Goal: Information Seeking & Learning: Learn about a topic

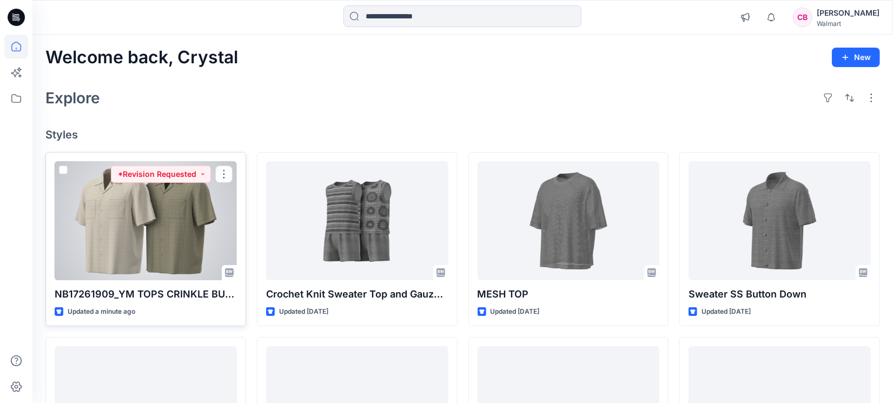
click at [151, 223] on div at bounding box center [146, 220] width 182 height 119
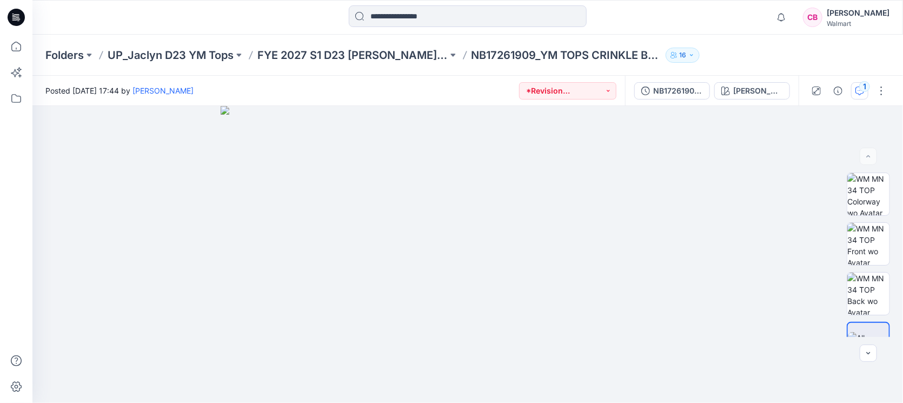
click at [857, 84] on button "1" at bounding box center [859, 90] width 17 height 17
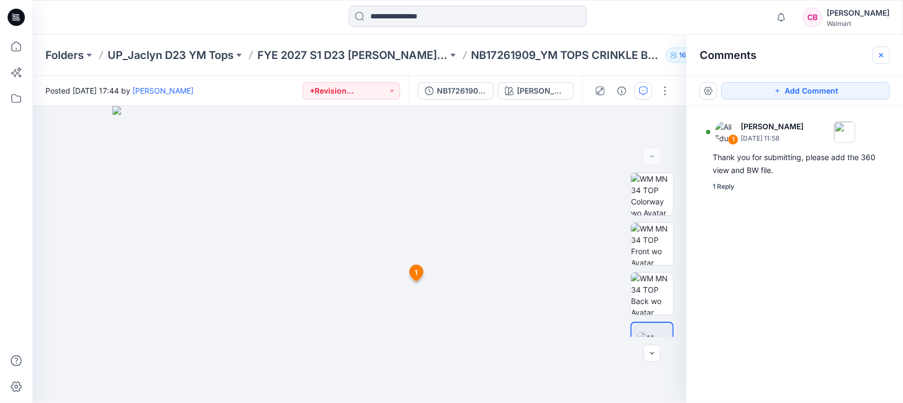
click at [885, 57] on icon "button" at bounding box center [881, 55] width 9 height 9
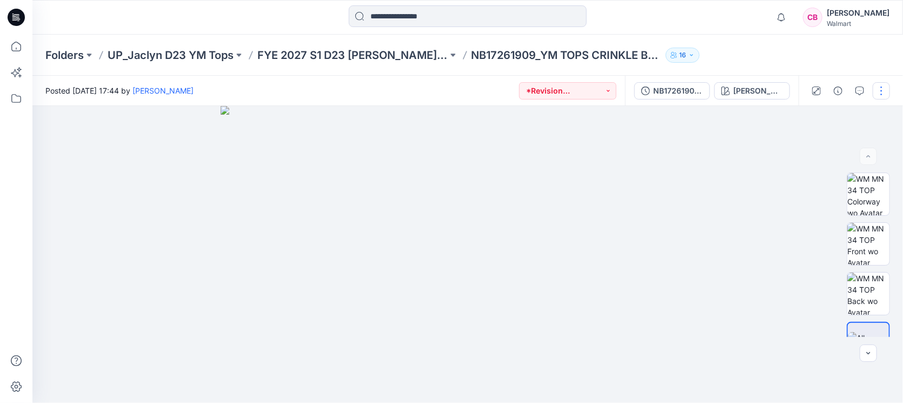
click at [662, 88] on div "NB17261909_ADM_YM TOPS CRINKLE BUTTON FRONT" at bounding box center [678, 91] width 50 height 12
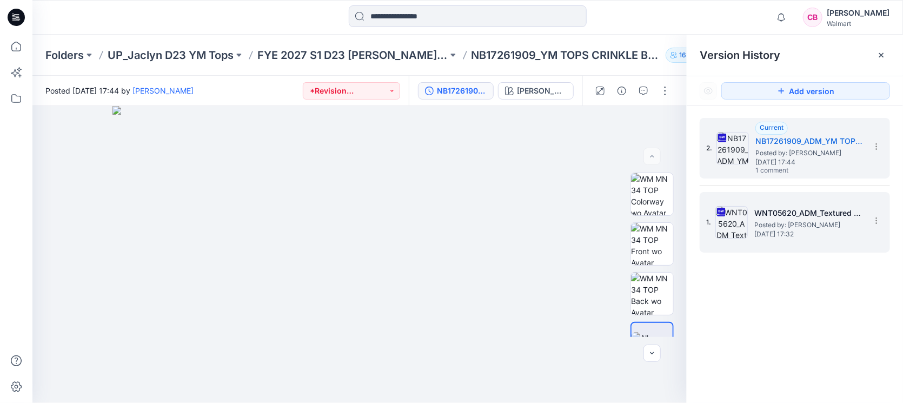
click at [786, 228] on span "Posted by: [PERSON_NAME]" at bounding box center [808, 225] width 108 height 11
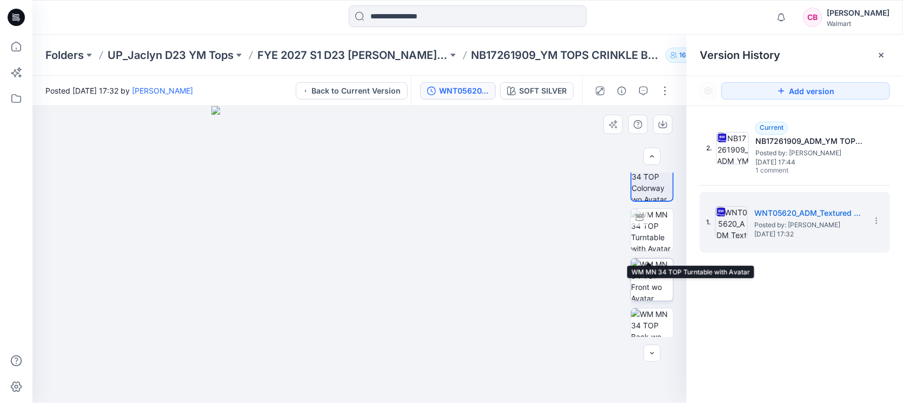
scroll to position [28, 0]
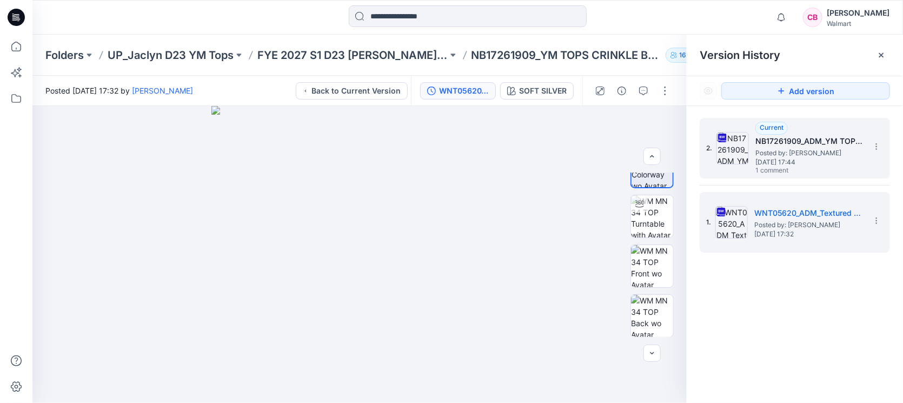
click at [814, 159] on span "[DATE] 17:44" at bounding box center [810, 162] width 108 height 8
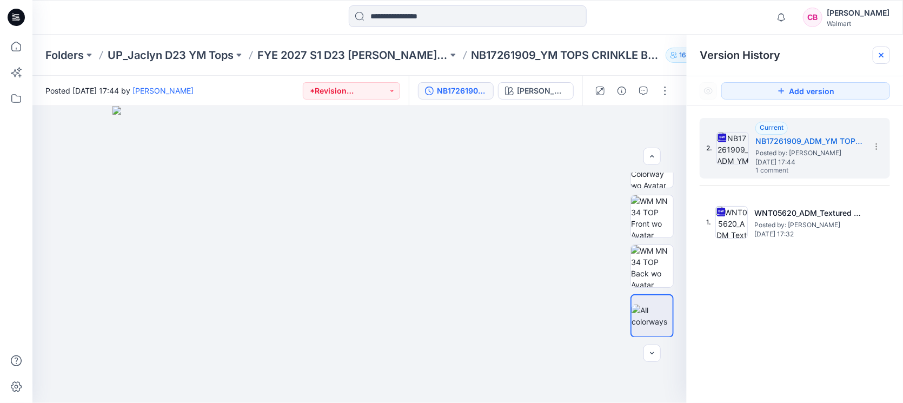
click at [884, 55] on icon at bounding box center [881, 55] width 9 height 9
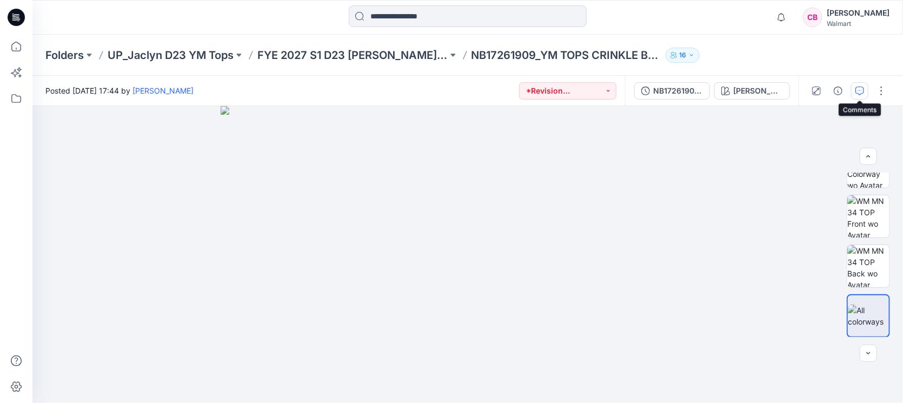
click at [859, 87] on icon "button" at bounding box center [860, 91] width 9 height 9
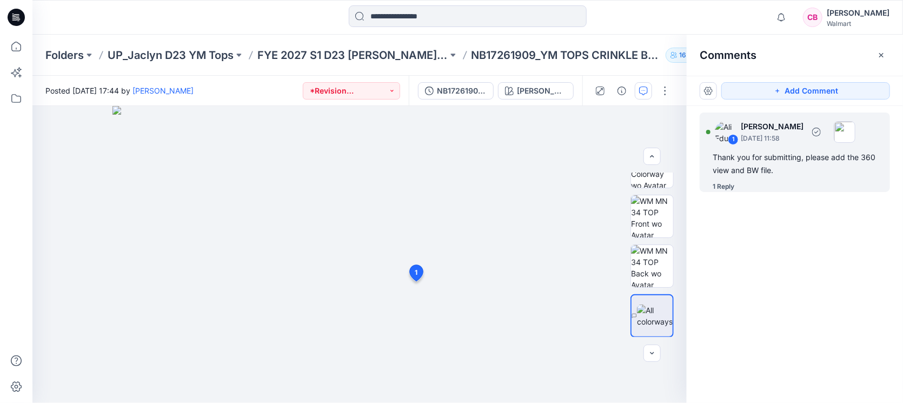
click at [726, 187] on div "1 Reply" at bounding box center [724, 186] width 22 height 11
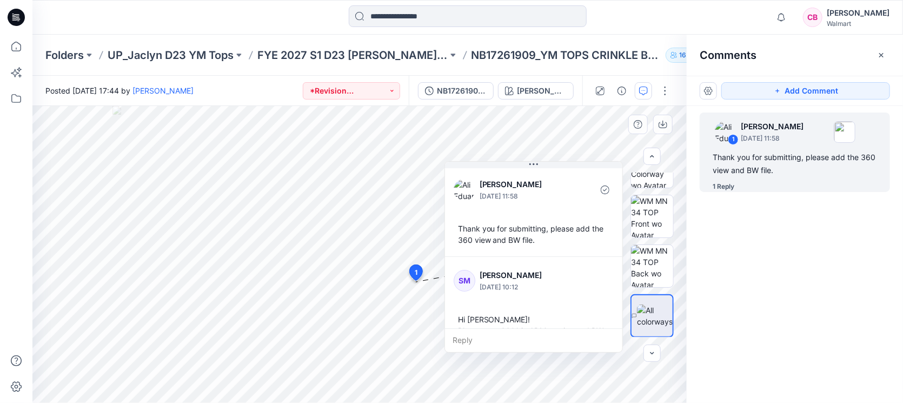
drag, startPoint x: 518, startPoint y: 287, endPoint x: 562, endPoint y: 168, distance: 127.3
click at [564, 162] on button at bounding box center [533, 165] width 177 height 6
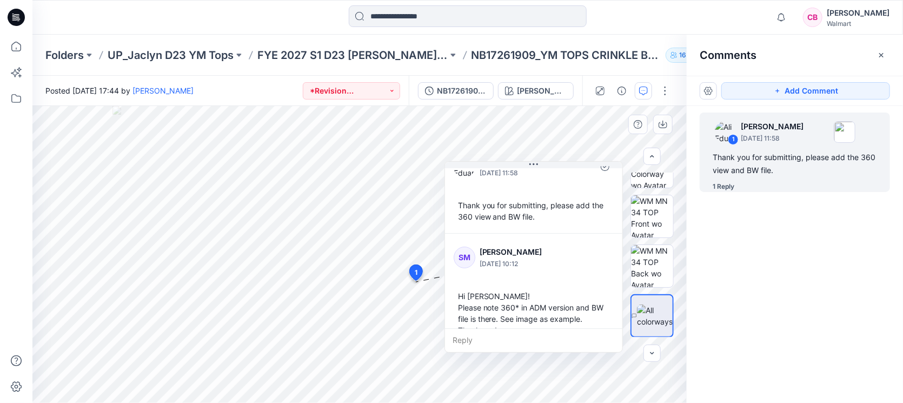
scroll to position [41, 0]
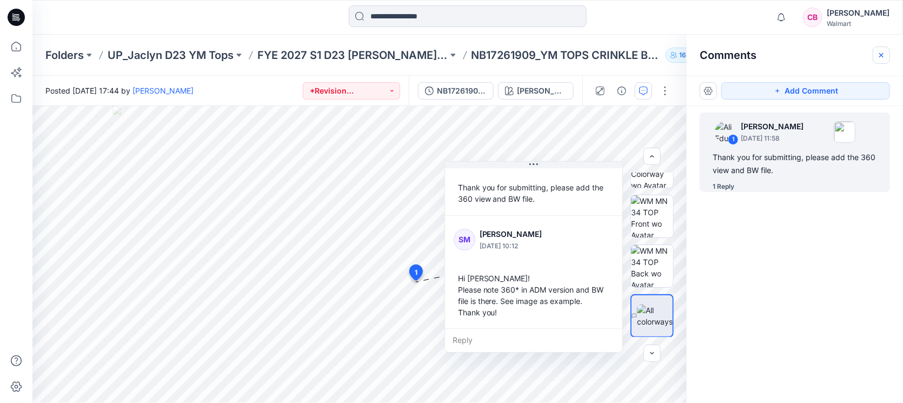
click at [889, 56] on button "button" at bounding box center [881, 55] width 17 height 17
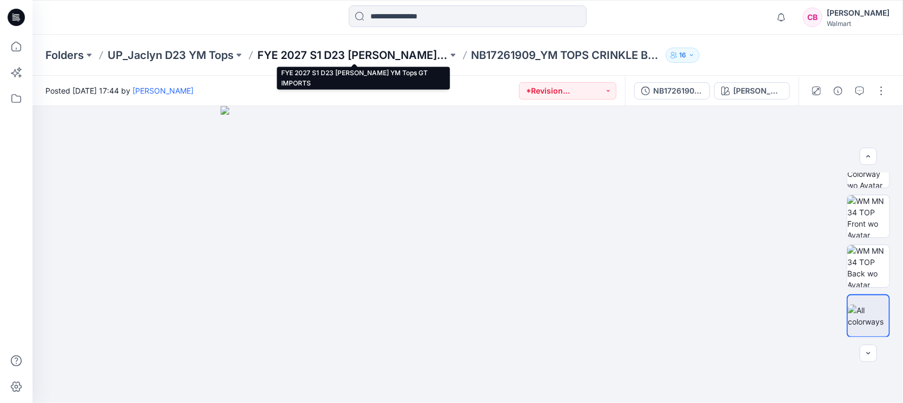
click at [389, 52] on p "FYE 2027 S1 D23 [PERSON_NAME] YM Tops GT IMPORTS" at bounding box center [352, 55] width 190 height 15
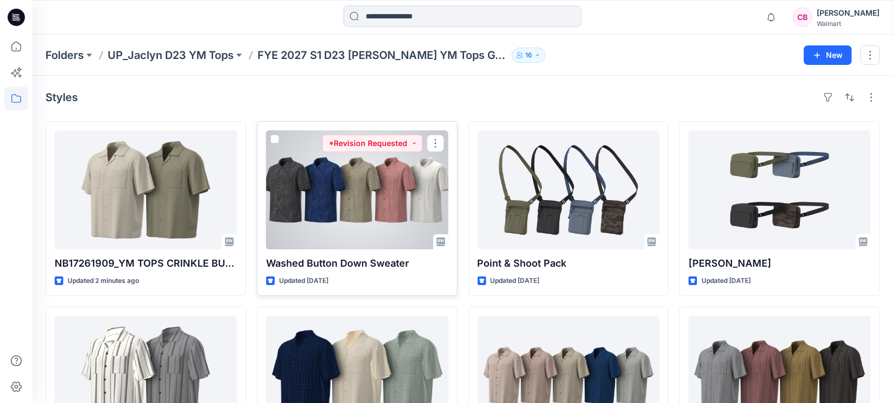
click at [342, 191] on div at bounding box center [357, 189] width 182 height 119
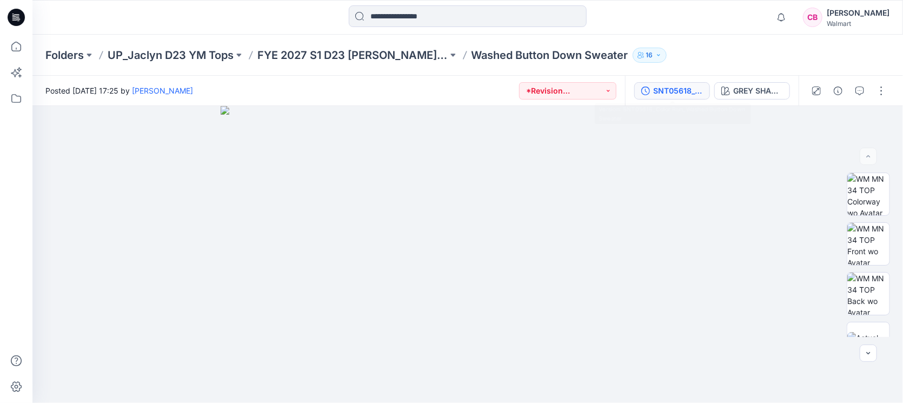
click at [673, 91] on div "SNT05618_Color Run_Washed Button Down Sweater" at bounding box center [678, 91] width 50 height 12
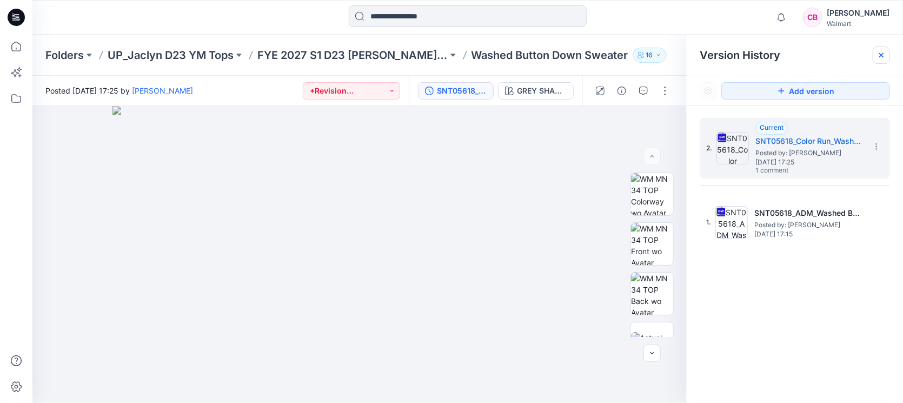
click at [880, 57] on icon at bounding box center [881, 55] width 4 height 4
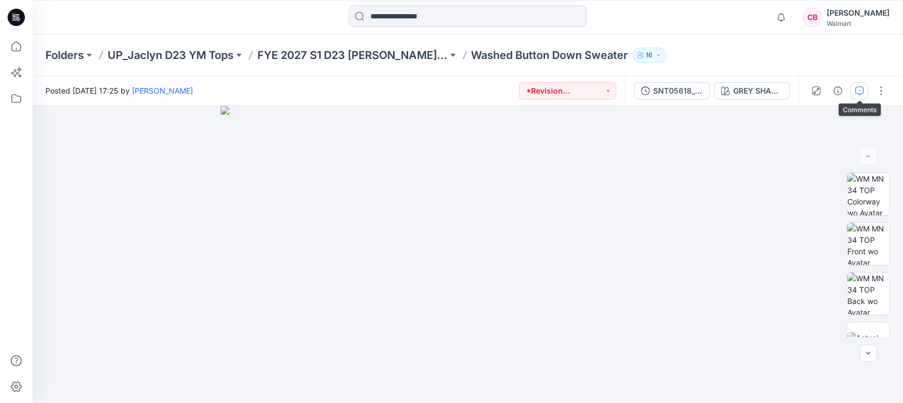
click at [865, 90] on button "button" at bounding box center [859, 90] width 17 height 17
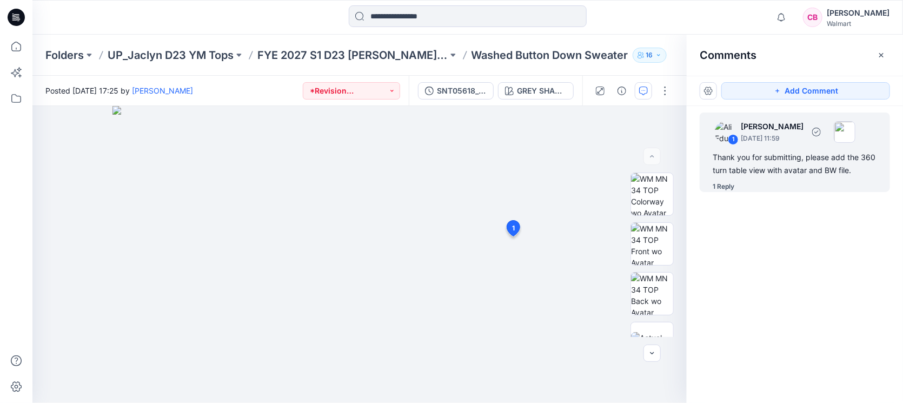
click at [725, 187] on div "1 Reply" at bounding box center [724, 186] width 22 height 11
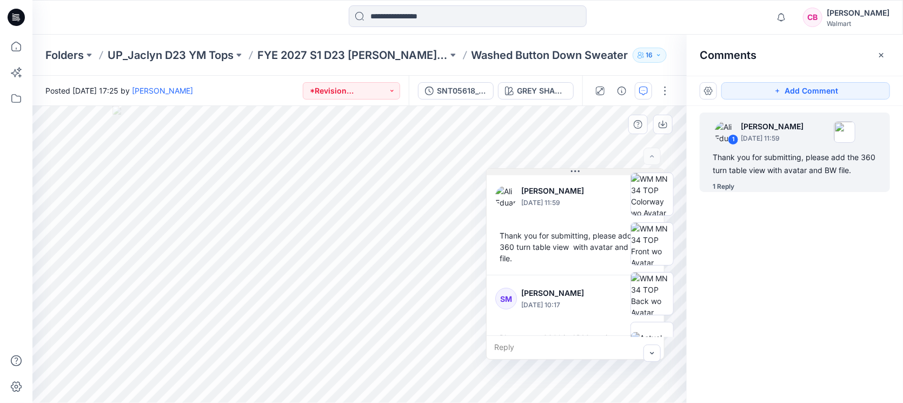
drag, startPoint x: 580, startPoint y: 246, endPoint x: 570, endPoint y: 172, distance: 74.8
click at [570, 172] on button at bounding box center [575, 172] width 177 height 6
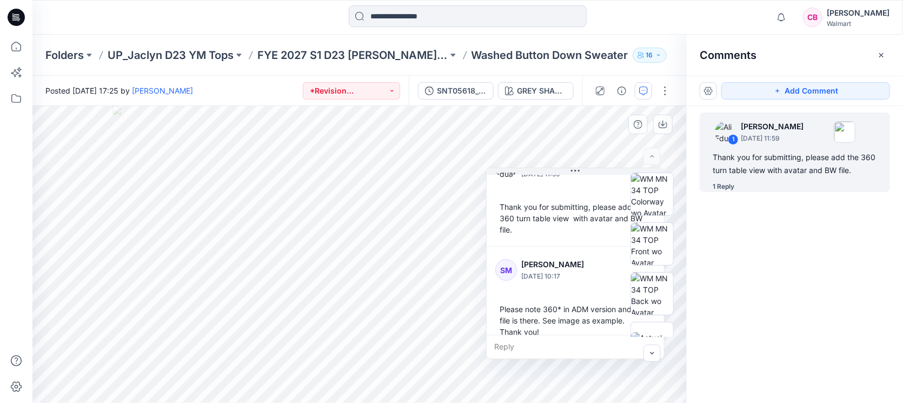
scroll to position [41, 0]
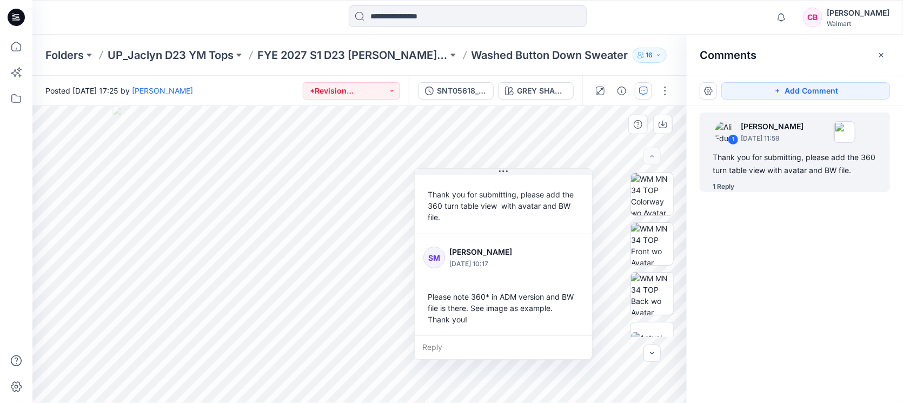
drag, startPoint x: 600, startPoint y: 174, endPoint x: 535, endPoint y: 189, distance: 66.2
click at [535, 175] on button at bounding box center [503, 172] width 177 height 6
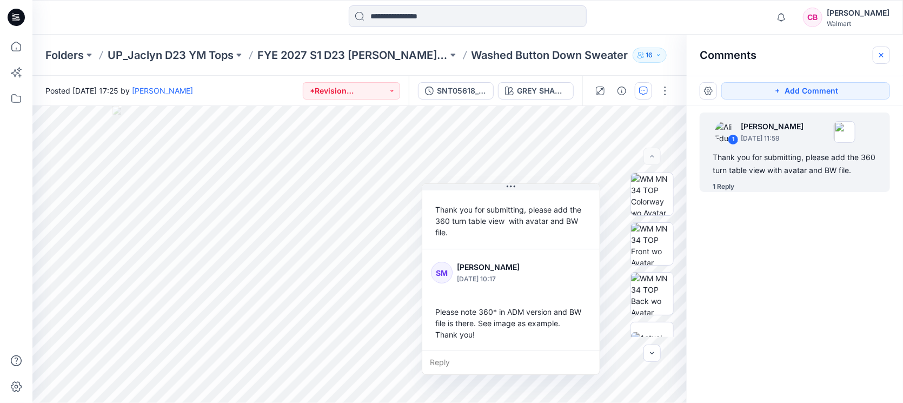
click at [882, 56] on icon "button" at bounding box center [881, 55] width 9 height 9
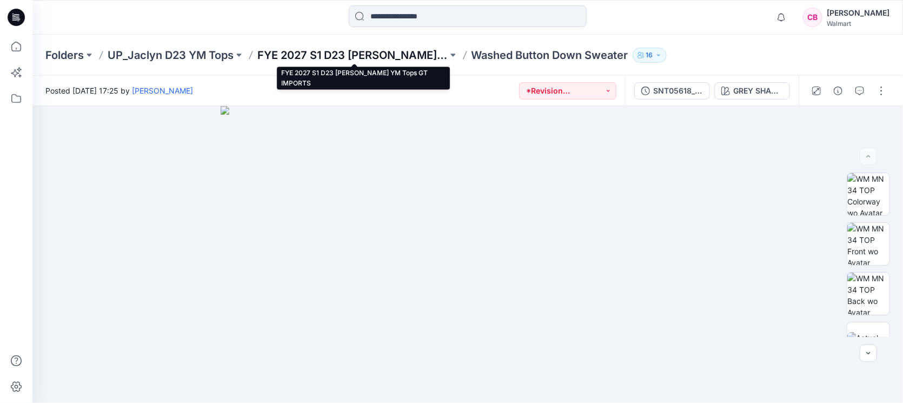
click at [415, 50] on p "FYE 2027 S1 D23 [PERSON_NAME] YM Tops GT IMPORTS" at bounding box center [352, 55] width 190 height 15
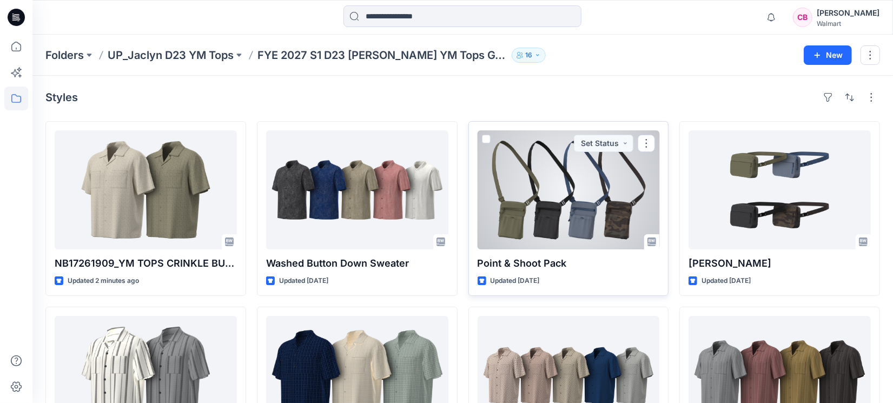
click at [588, 201] on div at bounding box center [569, 189] width 182 height 119
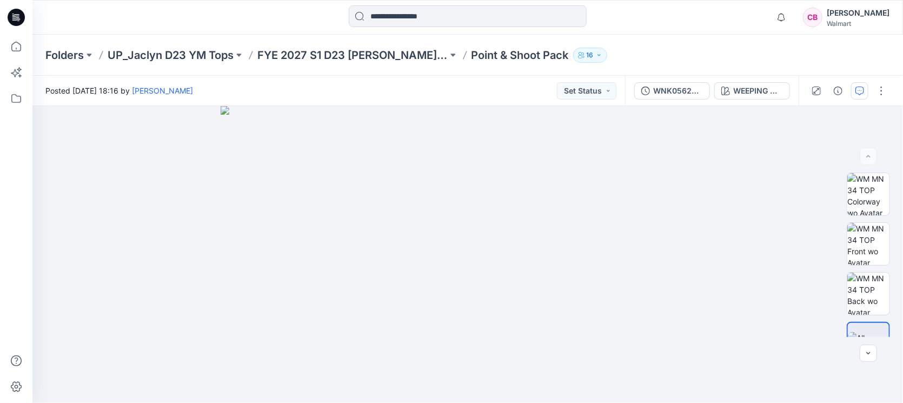
click at [862, 90] on icon "button" at bounding box center [860, 91] width 9 height 9
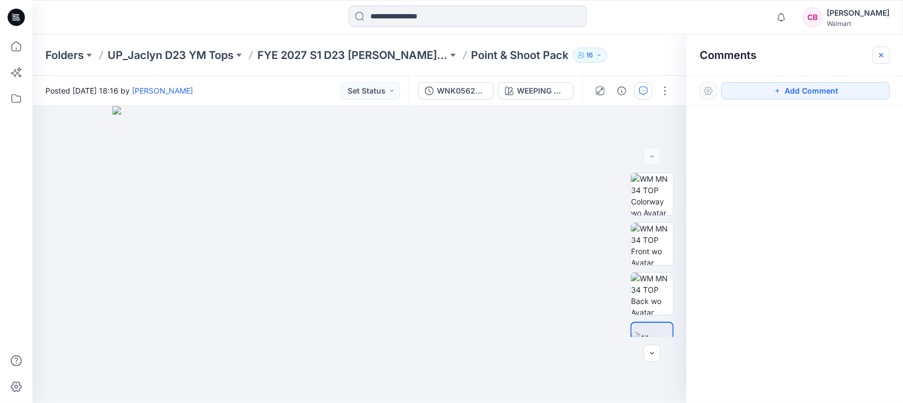
click at [883, 55] on icon "button" at bounding box center [881, 55] width 9 height 9
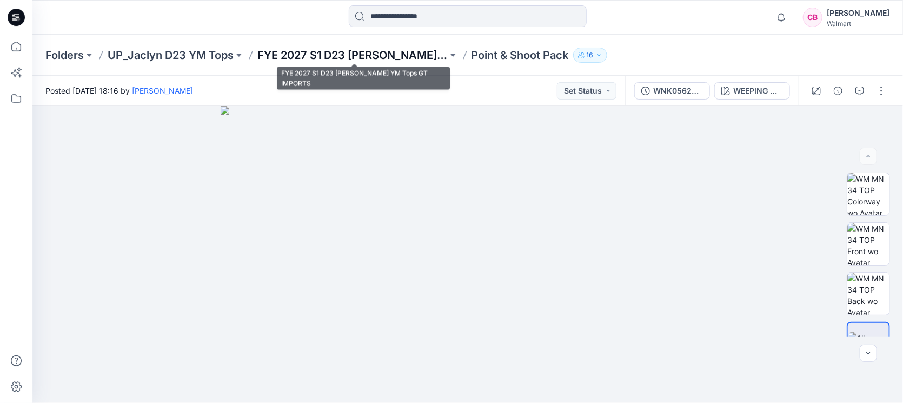
click at [415, 52] on p "FYE 2027 S1 D23 [PERSON_NAME] YM Tops GT IMPORTS" at bounding box center [352, 55] width 190 height 15
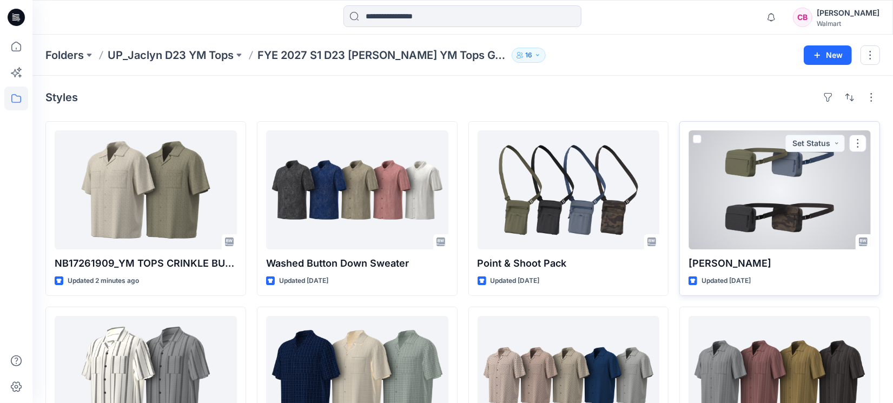
click at [814, 204] on div at bounding box center [779, 189] width 182 height 119
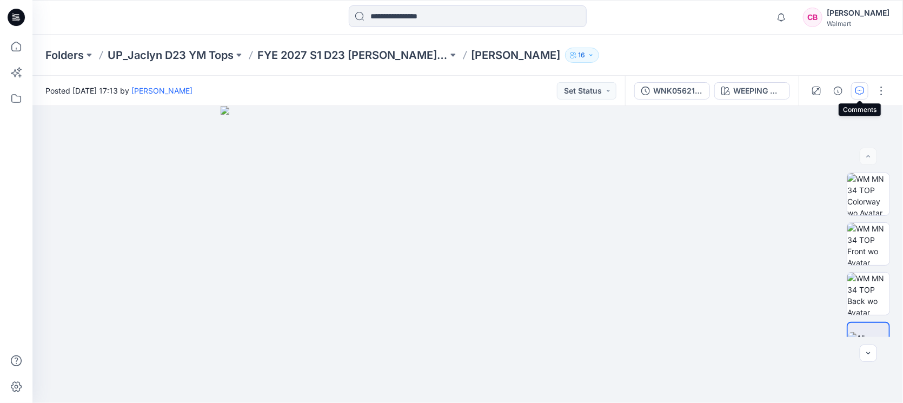
click at [864, 91] on icon "button" at bounding box center [860, 91] width 9 height 9
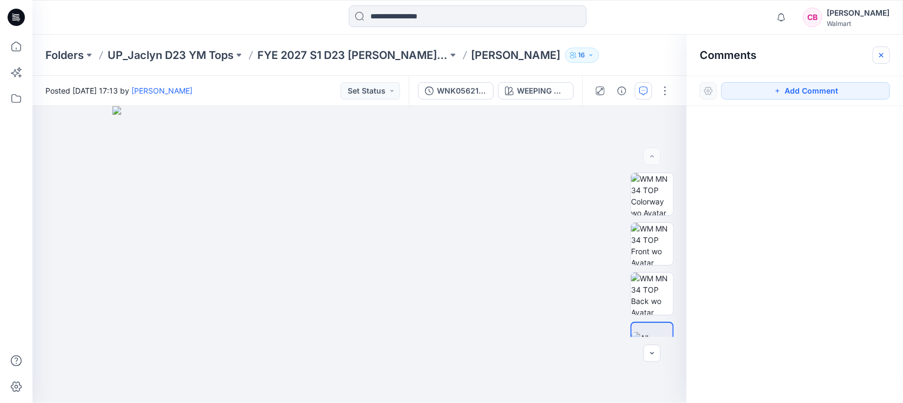
click at [882, 57] on icon "button" at bounding box center [881, 55] width 9 height 9
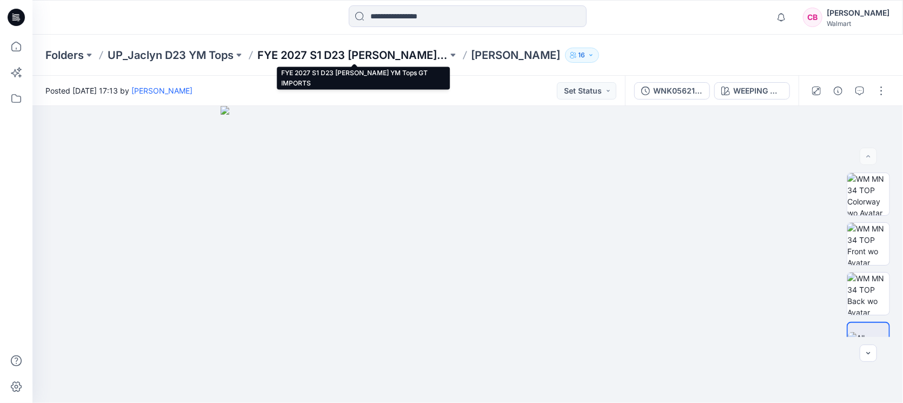
click at [365, 57] on p "FYE 2027 S1 D23 [PERSON_NAME] YM Tops GT IMPORTS" at bounding box center [352, 55] width 190 height 15
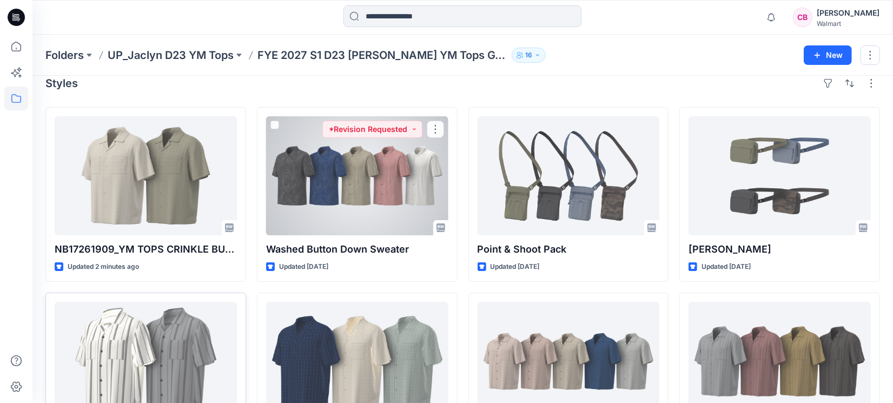
scroll to position [202, 0]
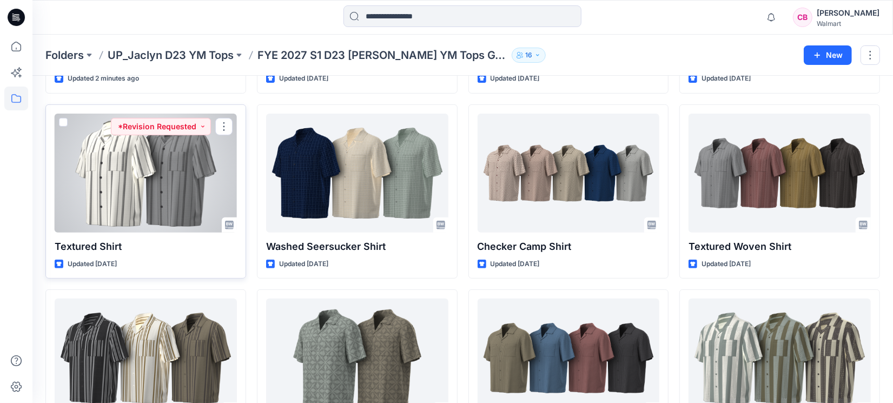
click at [155, 188] on div at bounding box center [146, 173] width 182 height 119
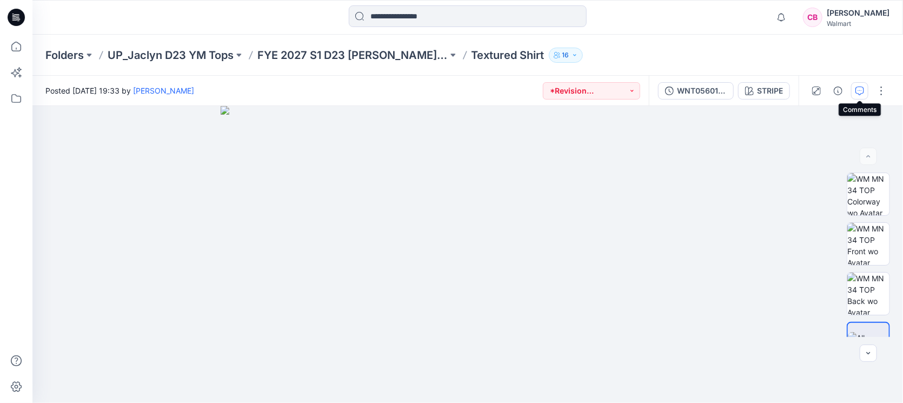
click at [862, 85] on button "button" at bounding box center [859, 90] width 17 height 17
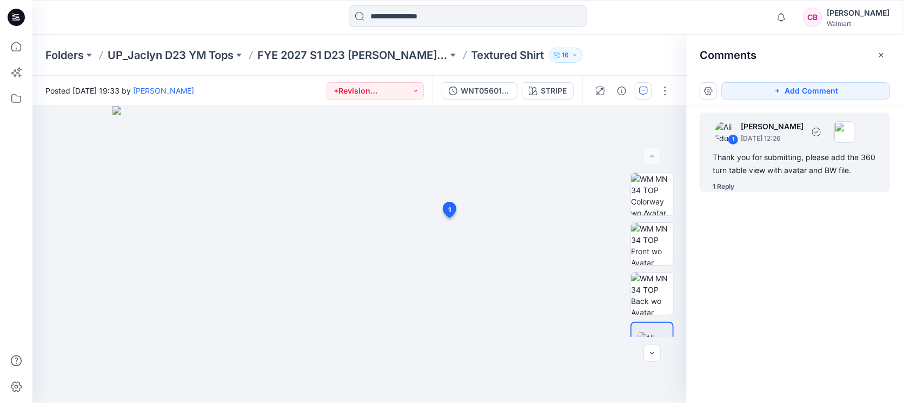
click at [721, 187] on div "1 Reply" at bounding box center [724, 186] width 22 height 11
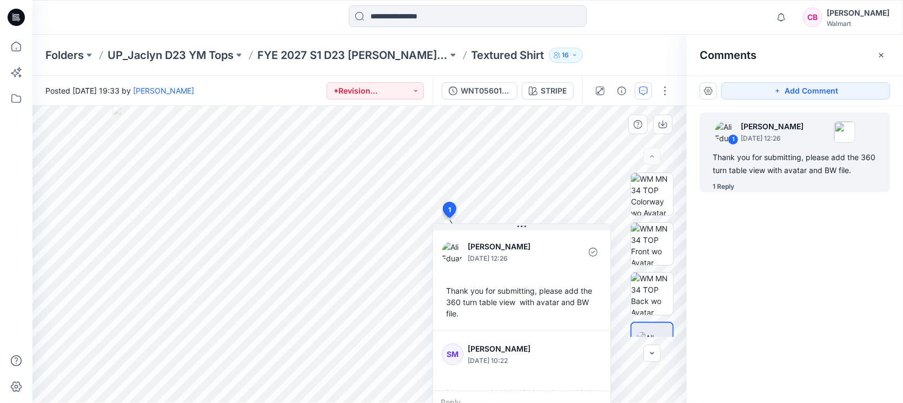
scroll to position [52, 0]
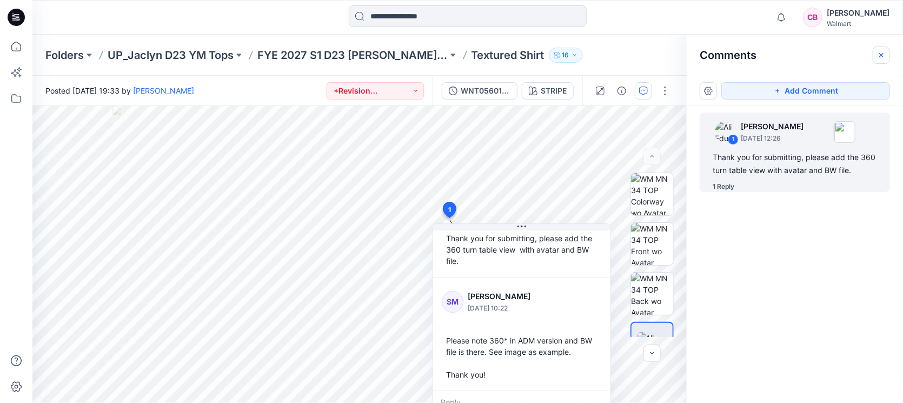
click at [877, 54] on icon "button" at bounding box center [881, 55] width 9 height 9
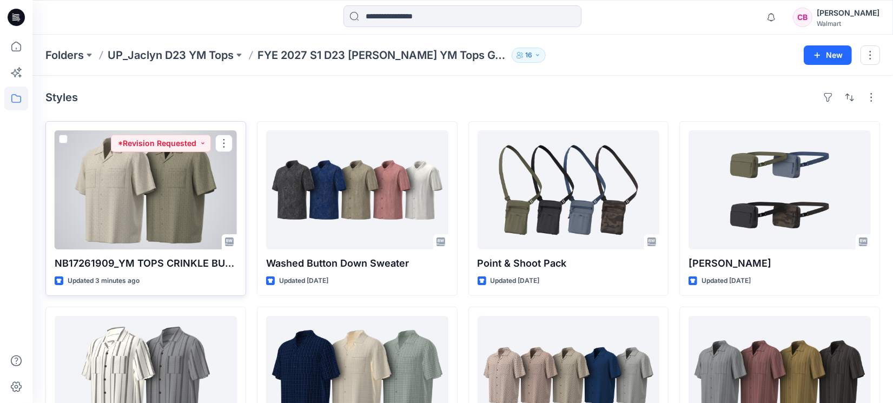
click at [162, 182] on div at bounding box center [146, 189] width 182 height 119
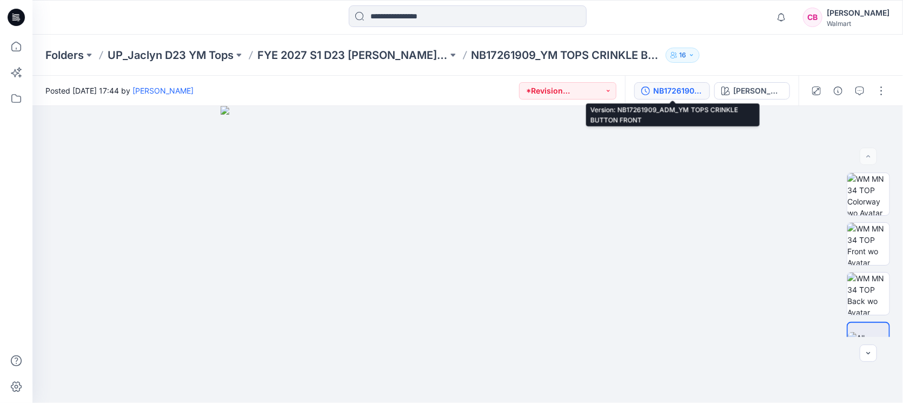
click at [666, 95] on div "NB17261909_ADM_YM TOPS CRINKLE BUTTON FRONT" at bounding box center [678, 91] width 50 height 12
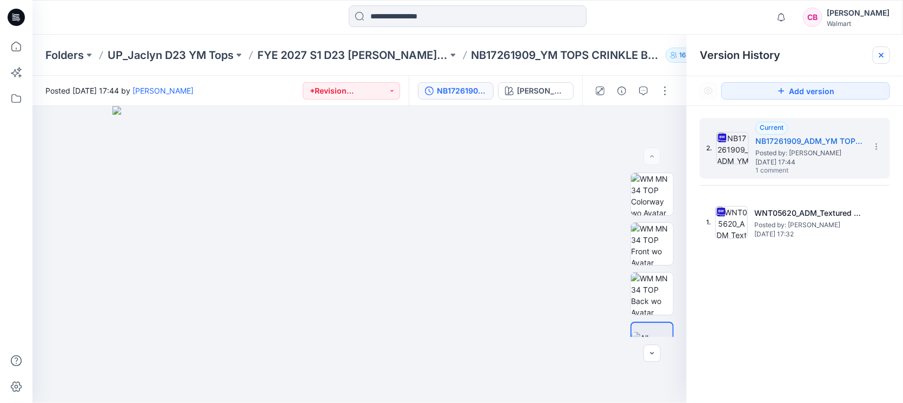
drag, startPoint x: 886, startPoint y: 57, endPoint x: 0, endPoint y: 14, distance: 887.5
click at [886, 57] on div at bounding box center [881, 55] width 17 height 17
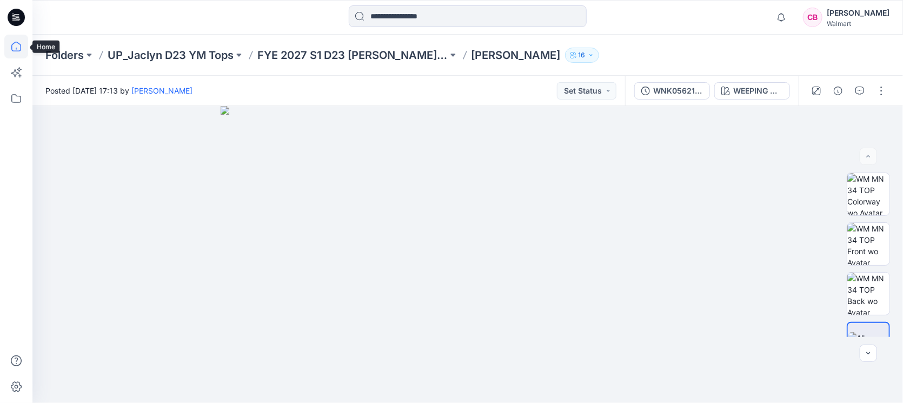
click at [10, 47] on icon at bounding box center [16, 47] width 24 height 24
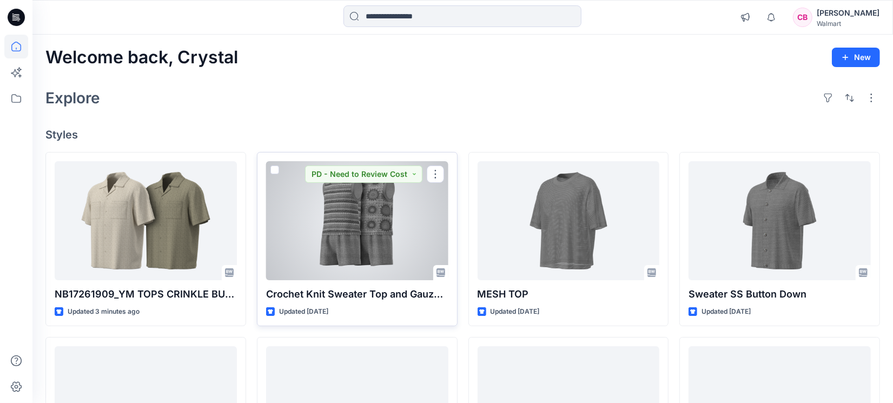
click at [366, 228] on div at bounding box center [357, 220] width 182 height 119
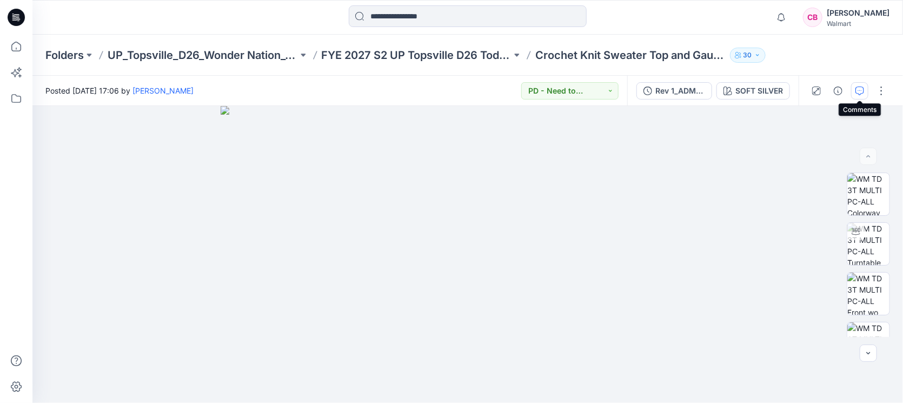
click at [856, 89] on icon "button" at bounding box center [860, 91] width 9 height 9
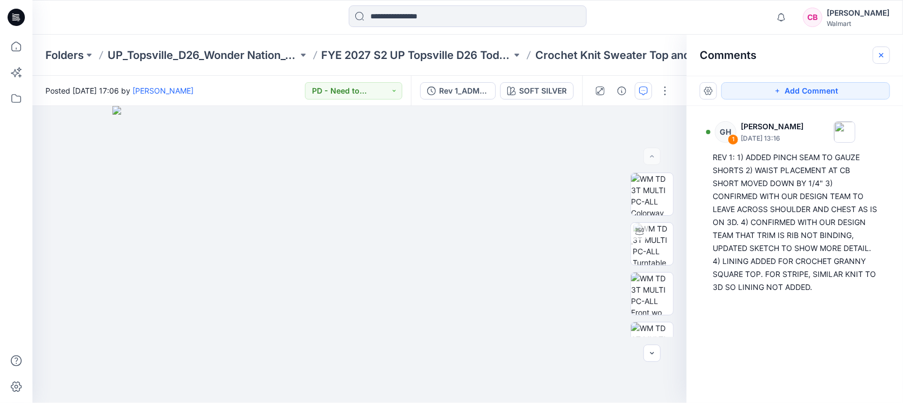
click at [886, 51] on icon "button" at bounding box center [881, 55] width 9 height 9
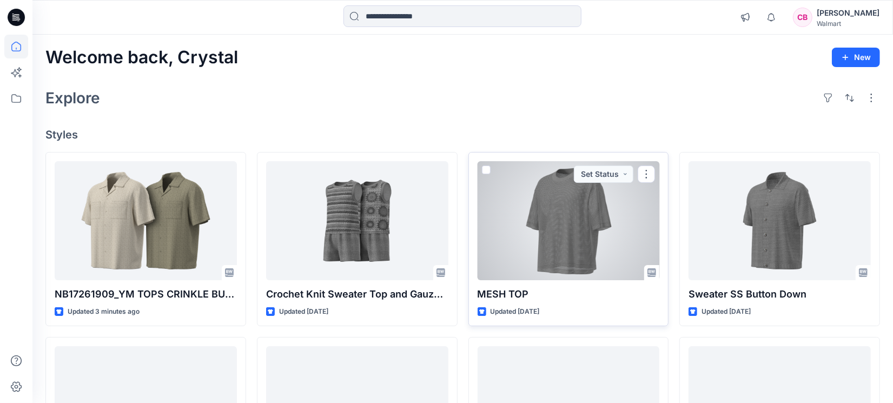
click at [593, 230] on div at bounding box center [569, 220] width 182 height 119
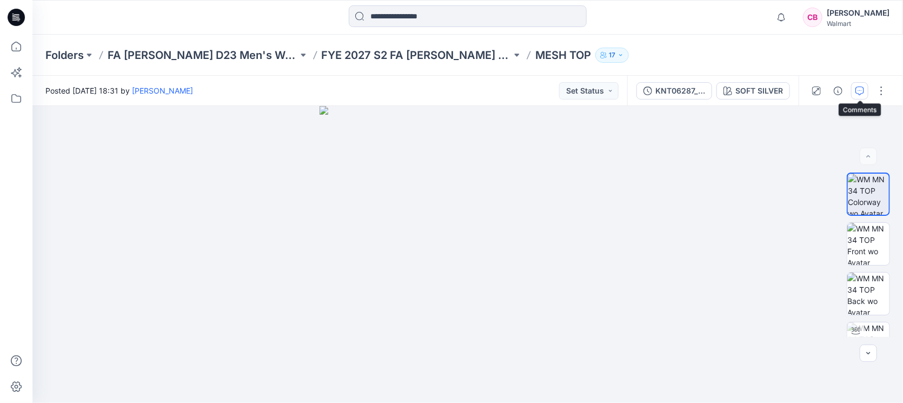
click at [863, 94] on icon "button" at bounding box center [860, 91] width 9 height 9
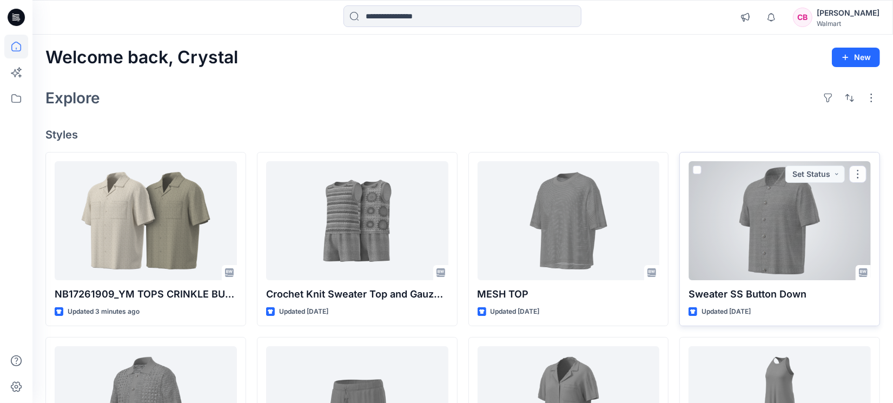
click at [786, 200] on div at bounding box center [779, 220] width 182 height 119
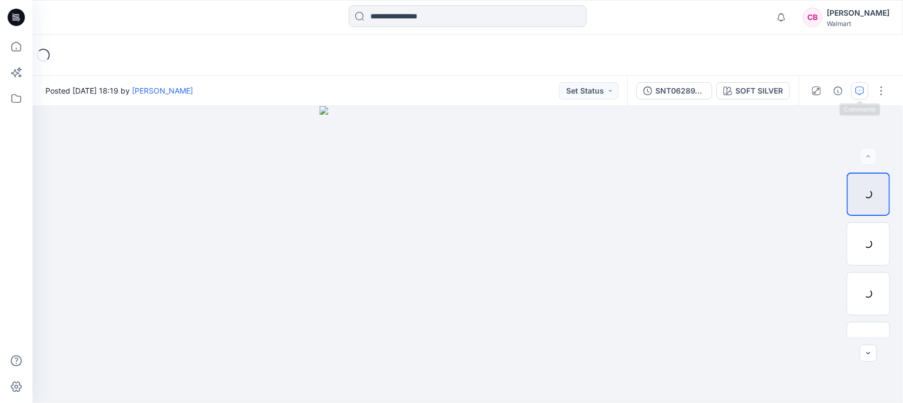
click at [855, 94] on button "button" at bounding box center [859, 90] width 17 height 17
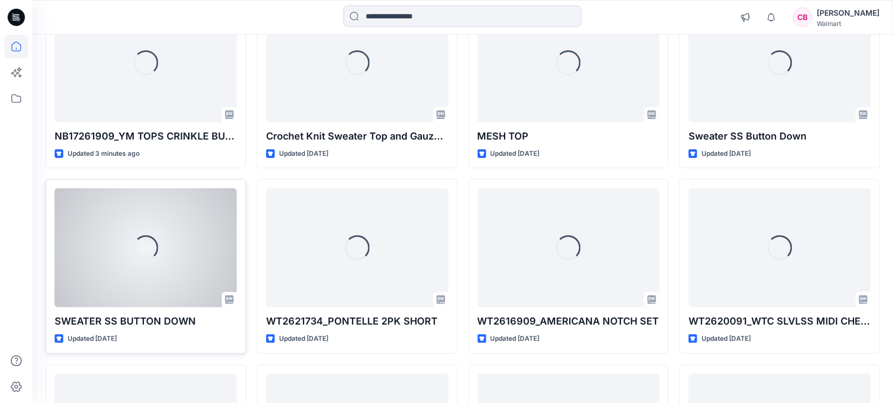
scroll to position [202, 0]
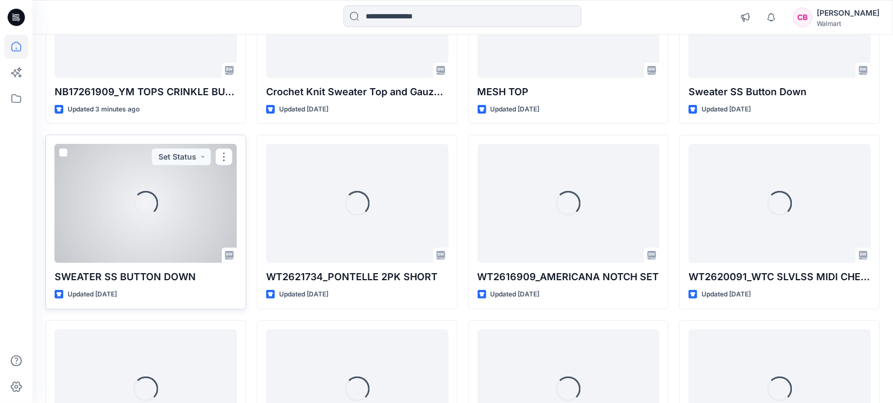
click at [150, 229] on div "Loading..." at bounding box center [146, 203] width 182 height 119
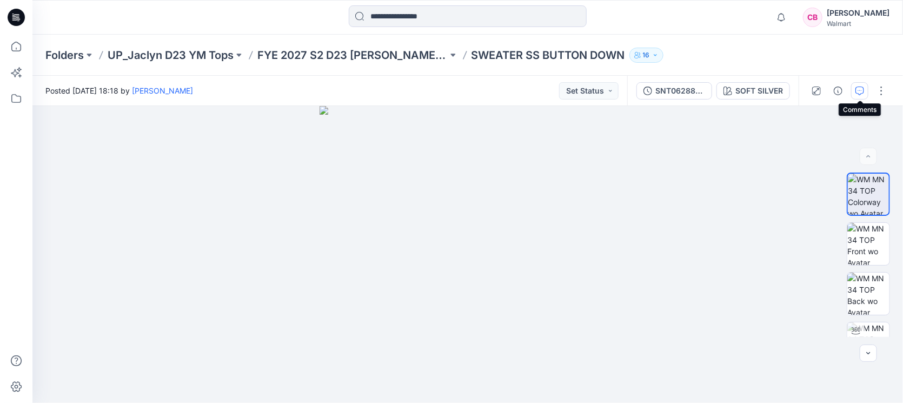
click at [861, 90] on icon "button" at bounding box center [860, 91] width 9 height 9
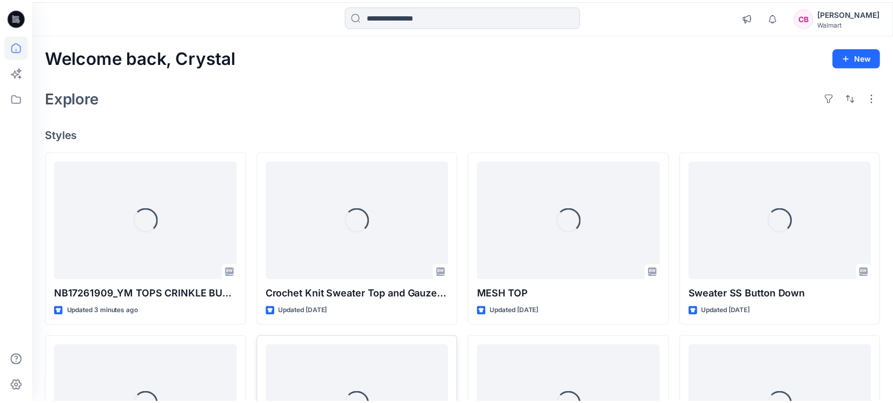
scroll to position [202, 0]
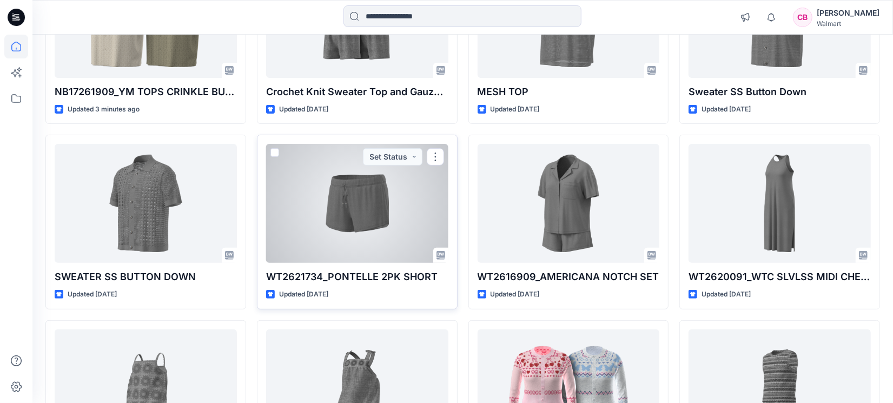
click at [351, 227] on div at bounding box center [357, 203] width 182 height 119
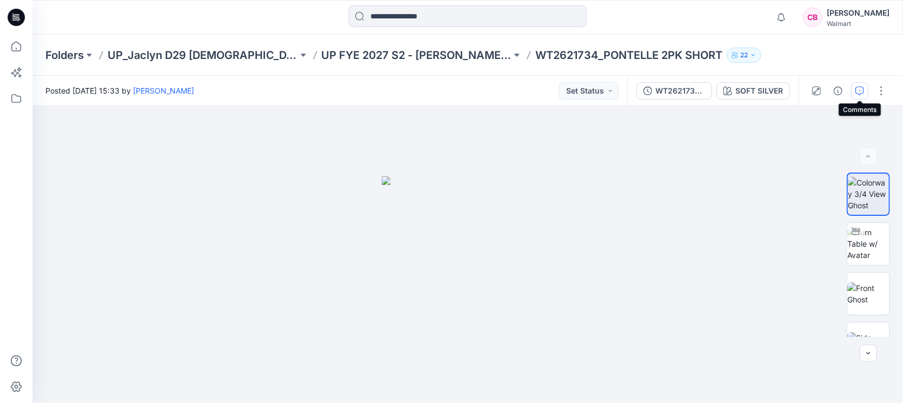
click at [865, 90] on button "button" at bounding box center [859, 90] width 17 height 17
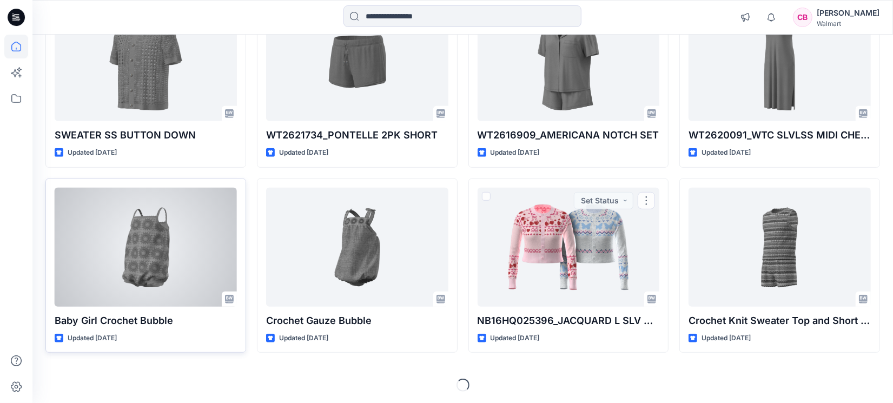
scroll to position [345, 0]
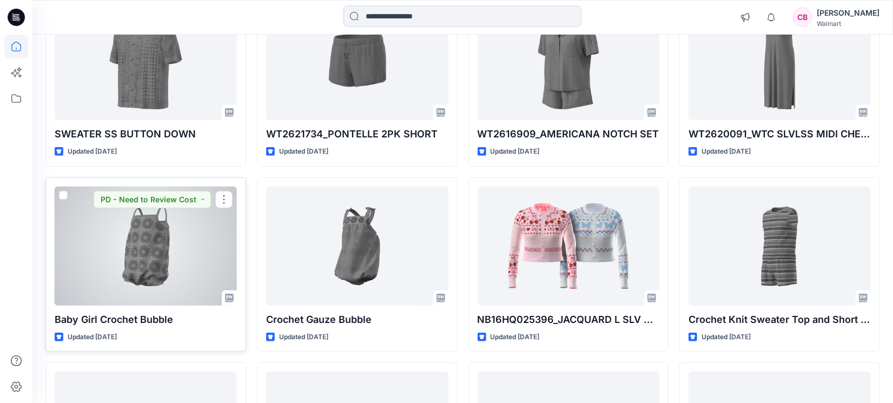
click at [160, 256] on div at bounding box center [146, 246] width 182 height 119
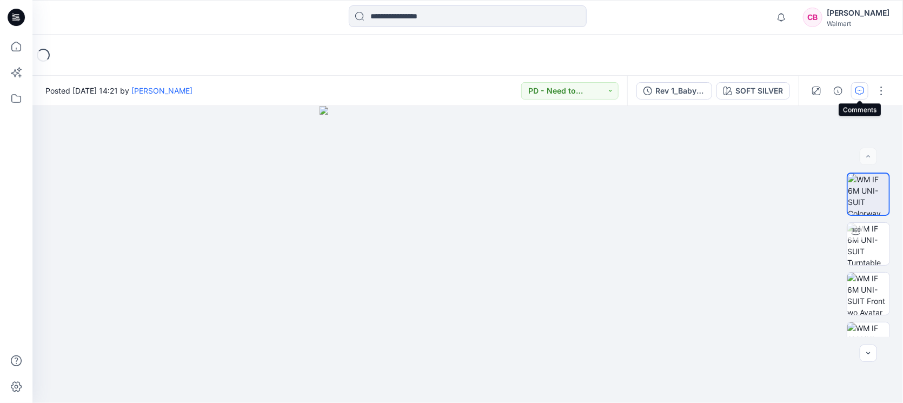
click at [864, 91] on icon "button" at bounding box center [860, 91] width 9 height 9
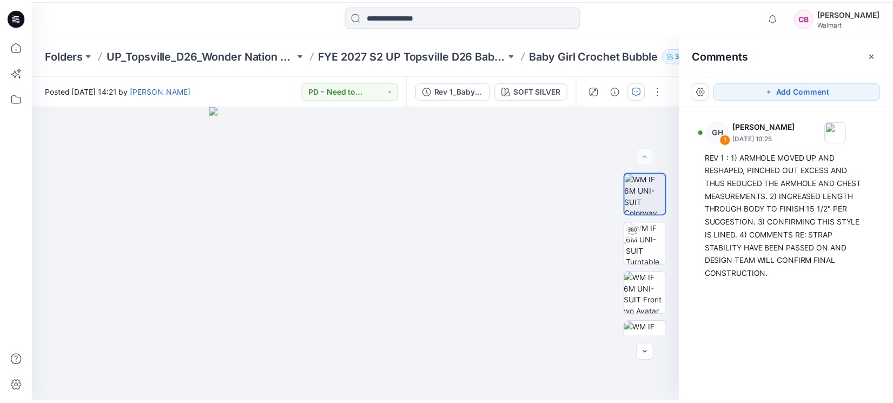
scroll to position [345, 0]
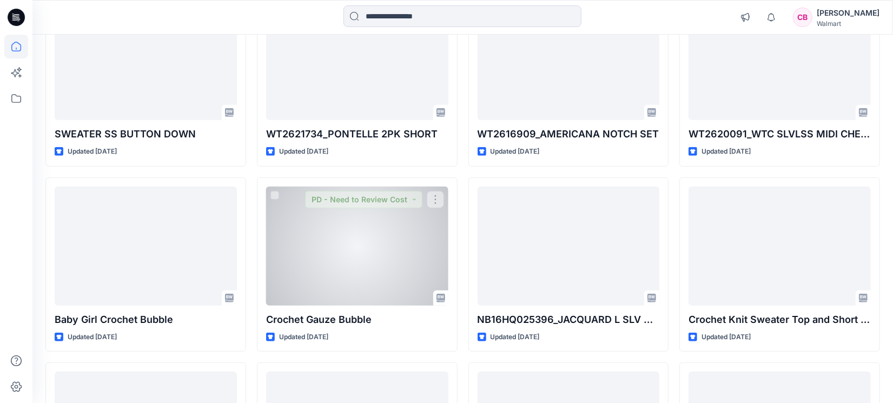
click at [312, 281] on div at bounding box center [357, 246] width 182 height 119
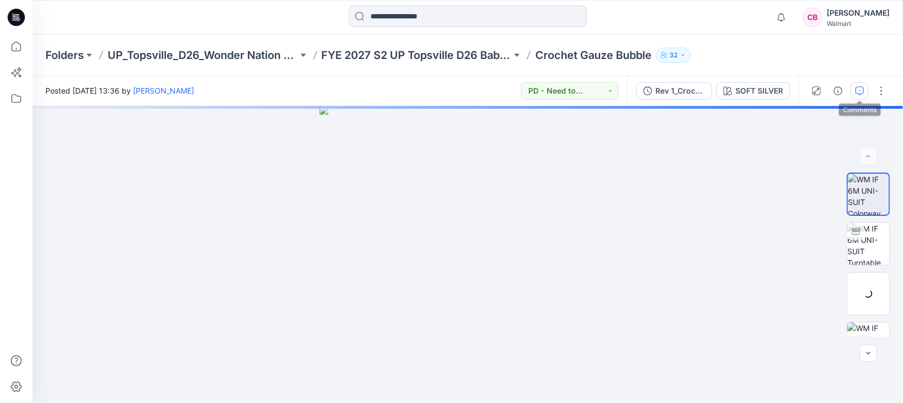
click at [863, 87] on icon "button" at bounding box center [860, 91] width 9 height 9
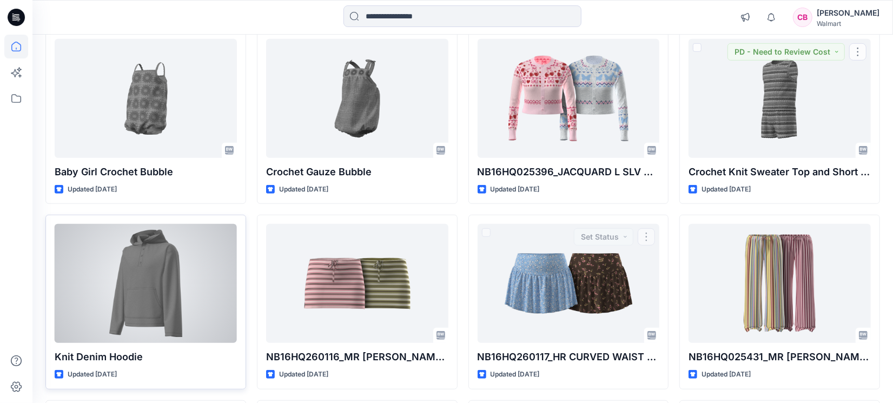
scroll to position [615, 0]
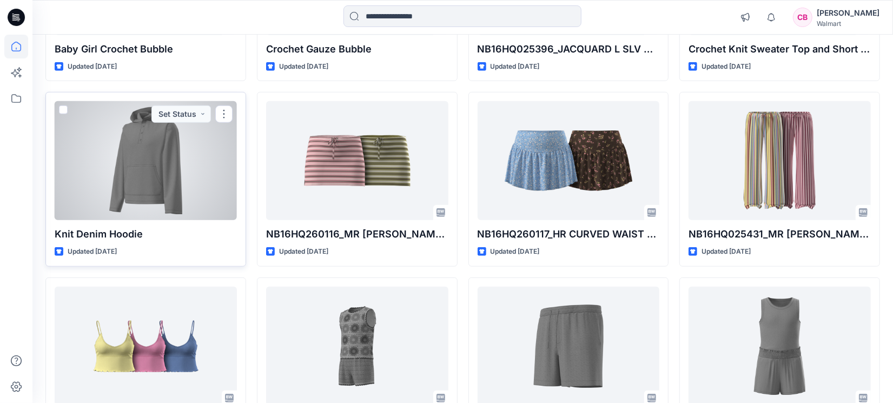
click at [148, 167] on div at bounding box center [146, 160] width 182 height 119
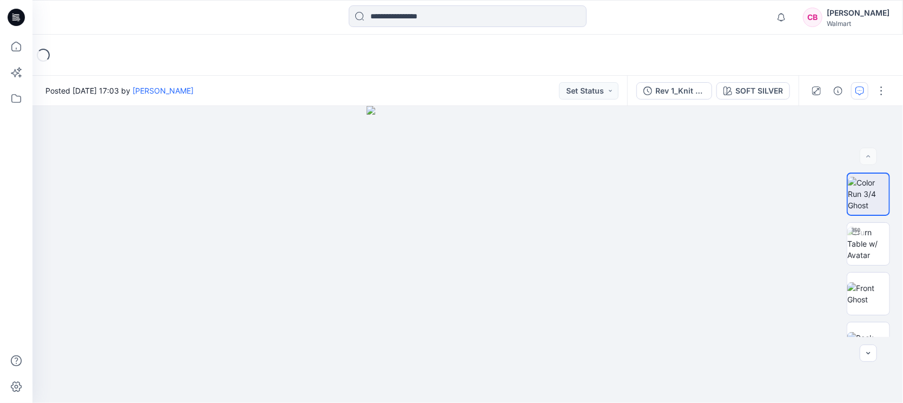
click at [862, 94] on icon "button" at bounding box center [860, 91] width 9 height 9
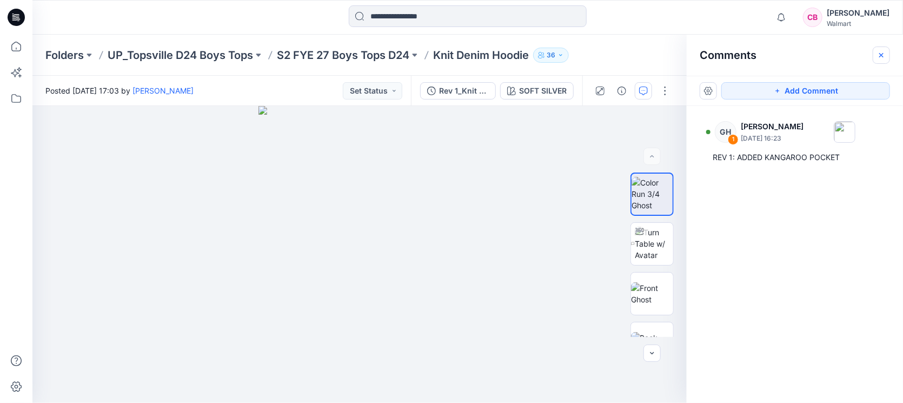
click at [886, 54] on icon "button" at bounding box center [881, 55] width 9 height 9
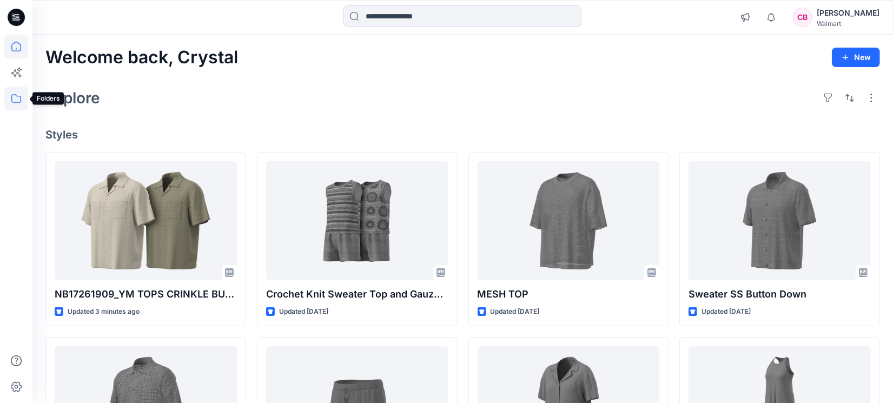
click at [18, 98] on icon at bounding box center [16, 99] width 24 height 24
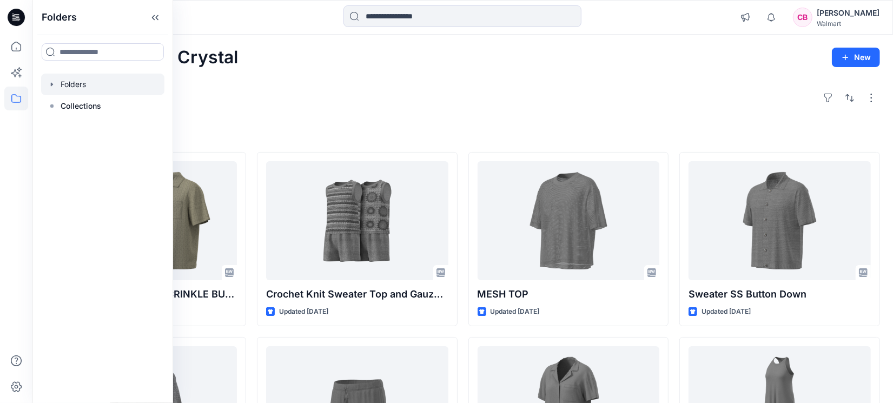
click at [92, 83] on div at bounding box center [102, 85] width 123 height 22
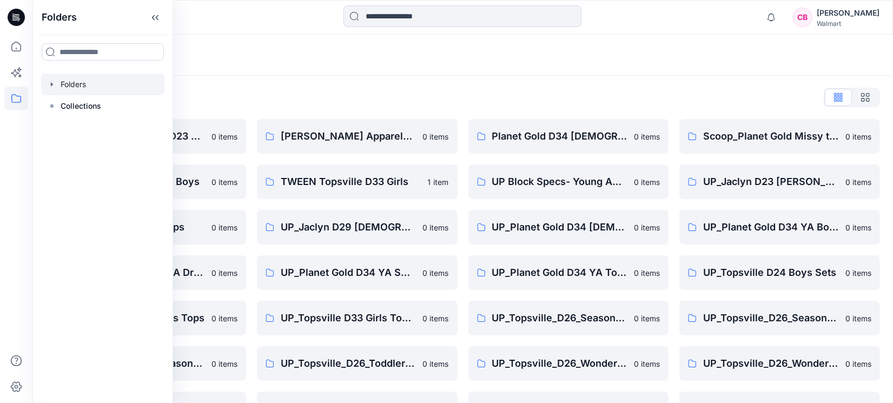
click at [262, 9] on div at bounding box center [463, 17] width 430 height 24
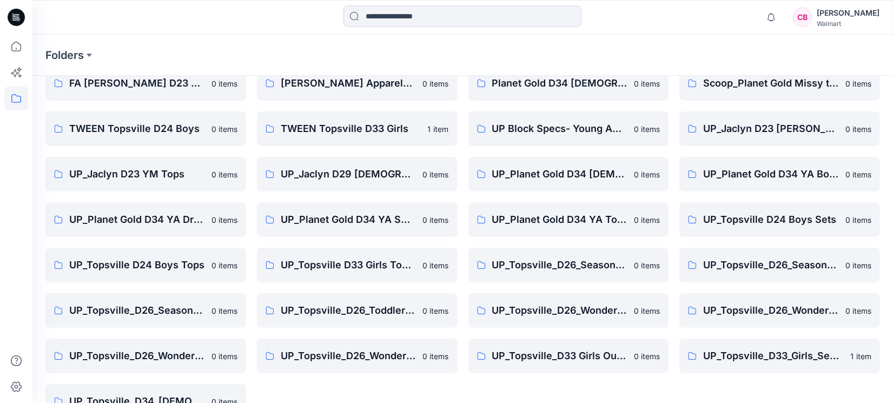
scroll to position [81, 0]
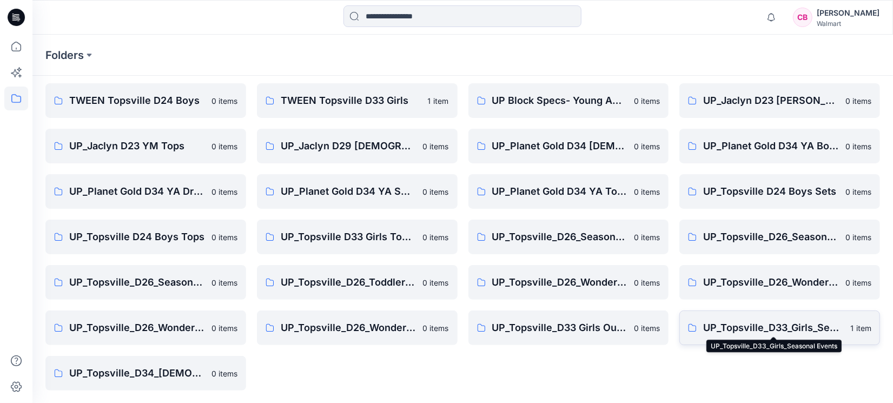
click at [783, 327] on p "UP_Topsville_D33_Girls_Seasonal Events" at bounding box center [773, 327] width 141 height 15
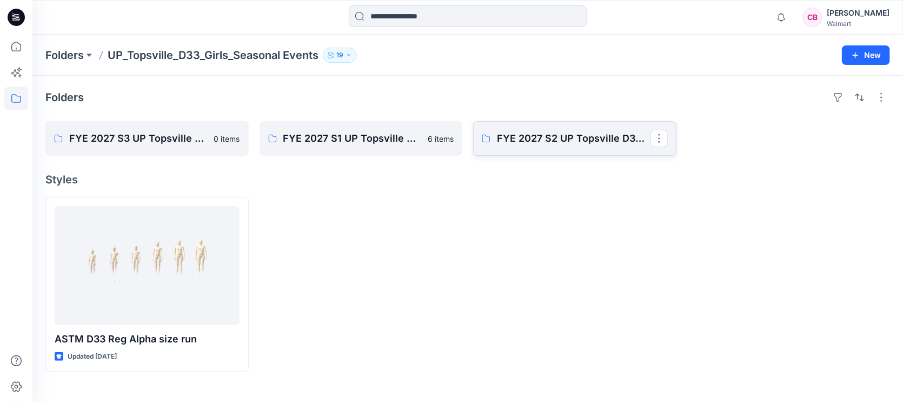
click at [565, 148] on link "FYE 2027 S2 UP Topsville D33 Girls Seasonal" at bounding box center [574, 138] width 203 height 35
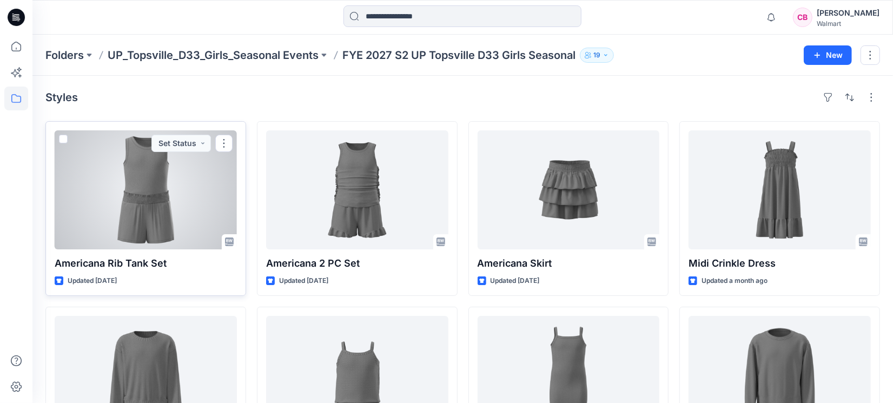
click at [175, 195] on div at bounding box center [146, 189] width 182 height 119
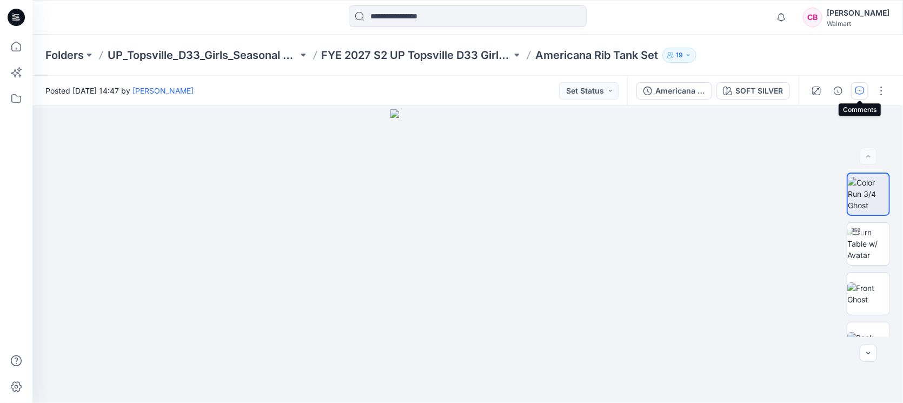
click at [869, 87] on button "button" at bounding box center [859, 90] width 17 height 17
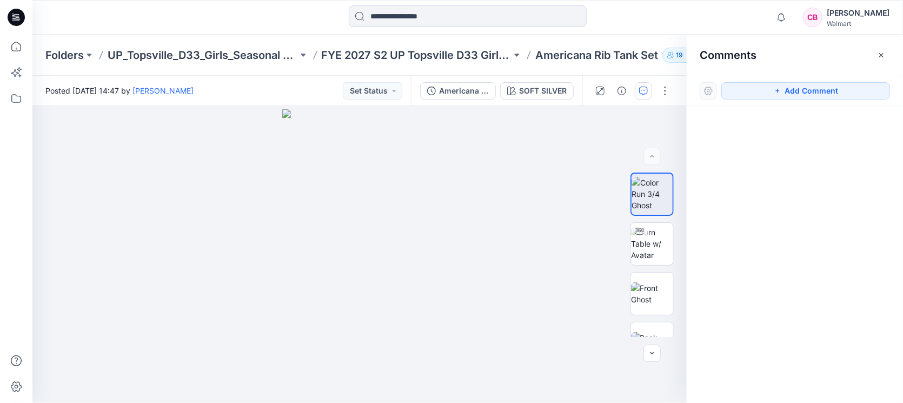
drag, startPoint x: 883, startPoint y: 56, endPoint x: 851, endPoint y: 55, distance: 31.4
click at [881, 56] on icon "button" at bounding box center [881, 55] width 9 height 9
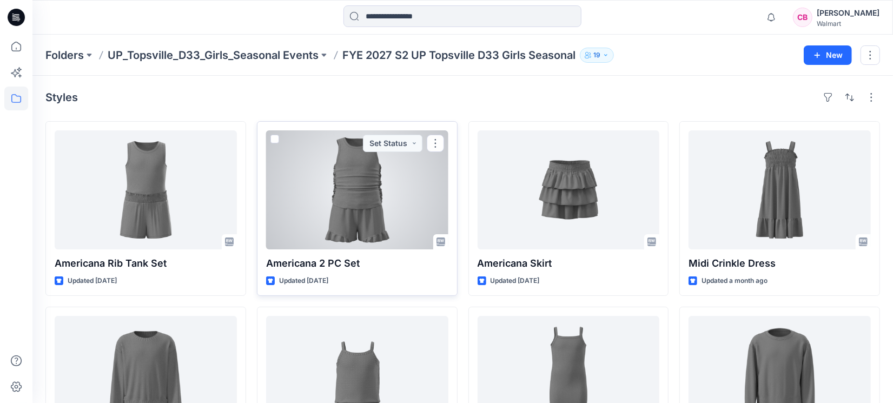
click at [323, 193] on div at bounding box center [357, 189] width 182 height 119
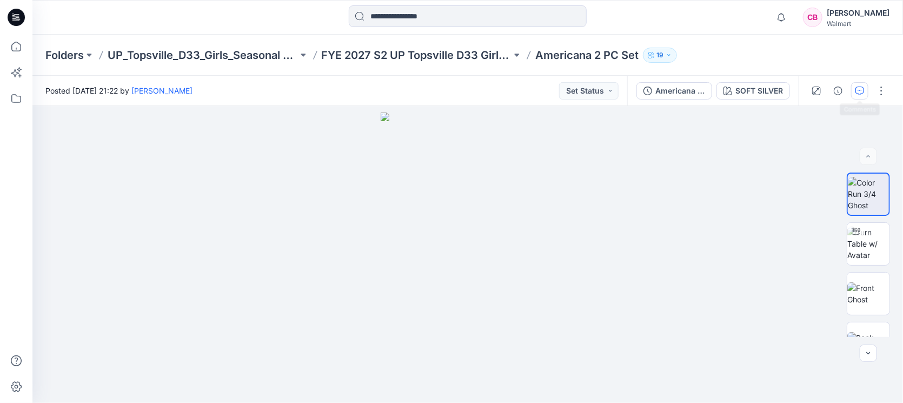
click at [860, 85] on button "button" at bounding box center [859, 90] width 17 height 17
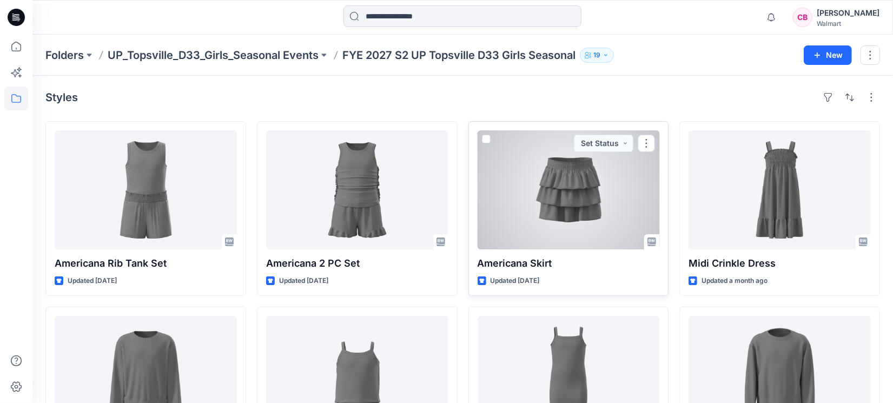
click at [569, 215] on div at bounding box center [569, 189] width 182 height 119
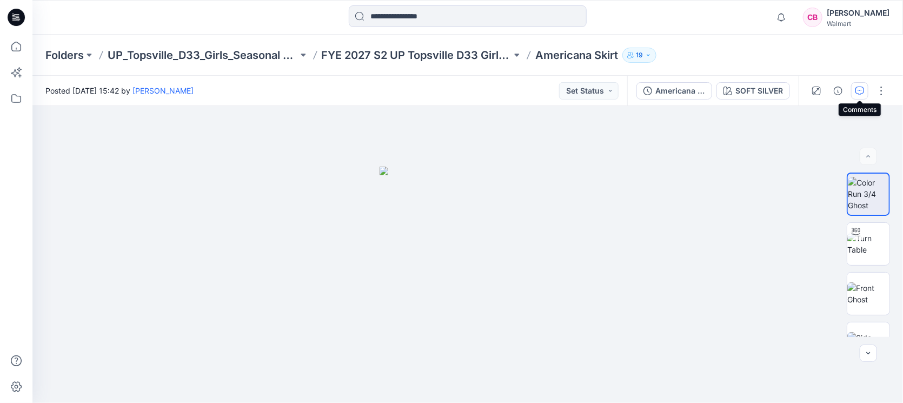
click at [860, 87] on icon "button" at bounding box center [860, 91] width 9 height 9
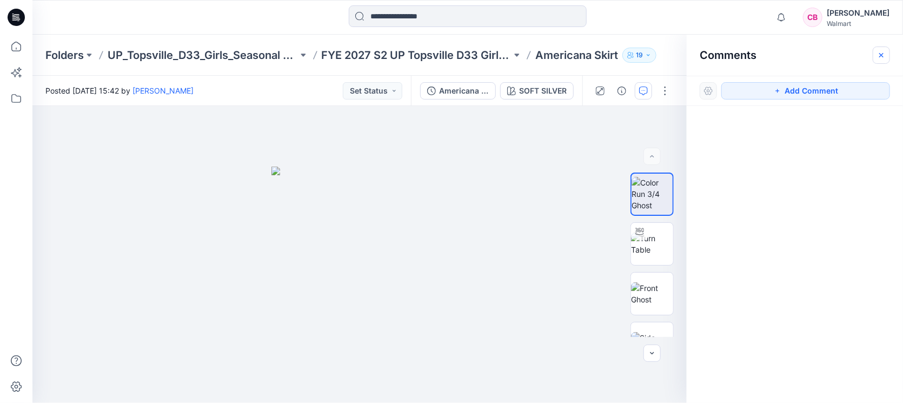
click at [883, 56] on icon "button" at bounding box center [881, 55] width 9 height 9
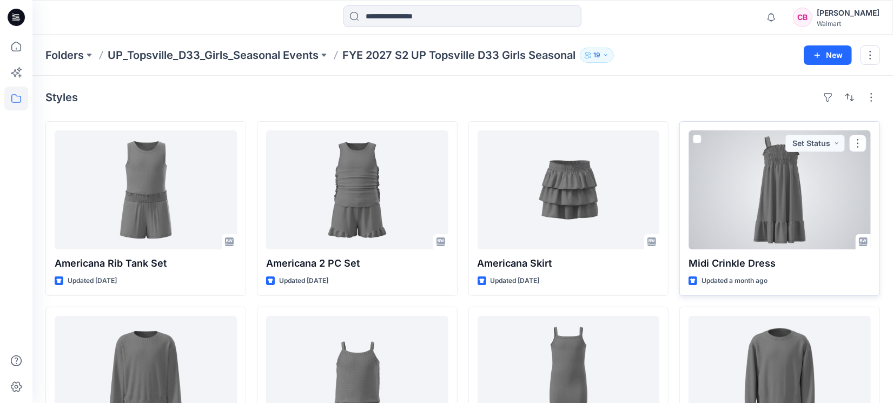
click at [787, 187] on div at bounding box center [779, 189] width 182 height 119
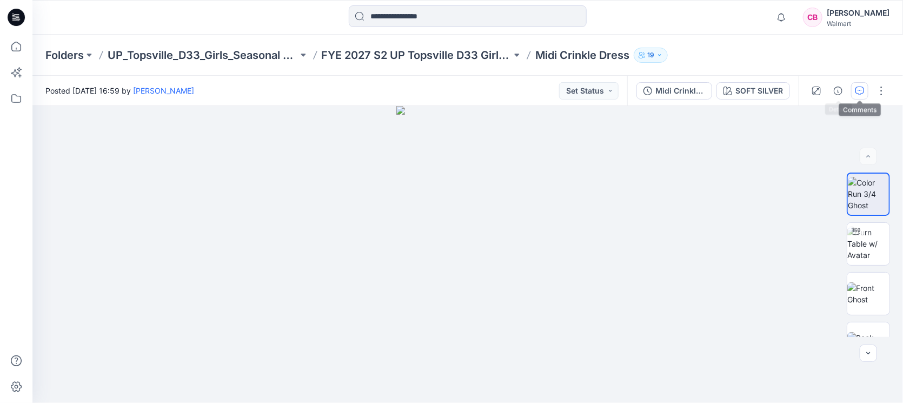
click at [862, 88] on icon "button" at bounding box center [860, 91] width 9 height 9
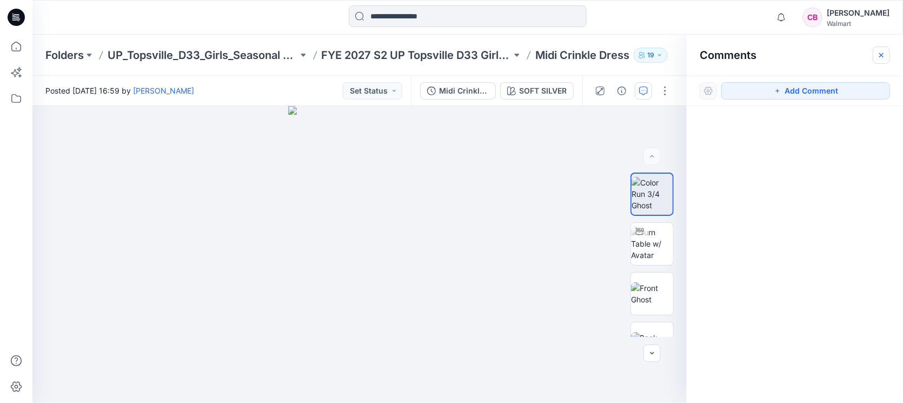
click at [889, 48] on button "button" at bounding box center [881, 55] width 17 height 17
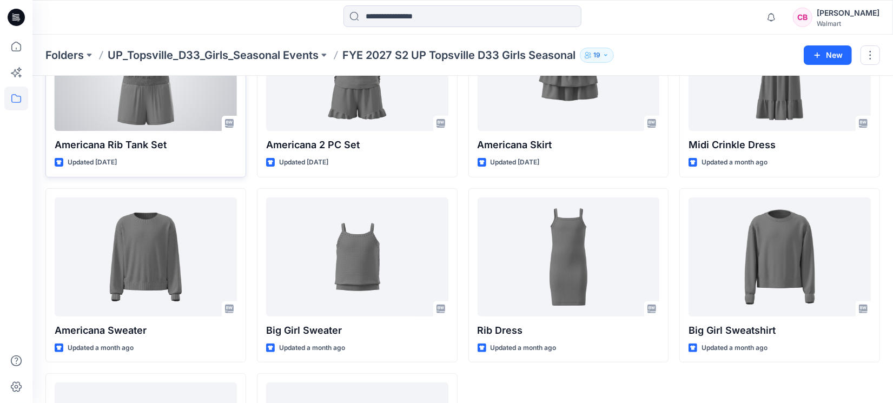
scroll to position [202, 0]
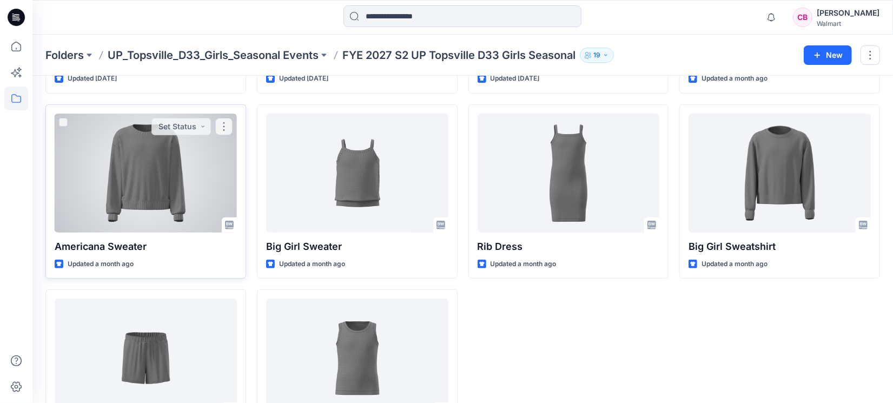
click at [187, 206] on div at bounding box center [146, 173] width 182 height 119
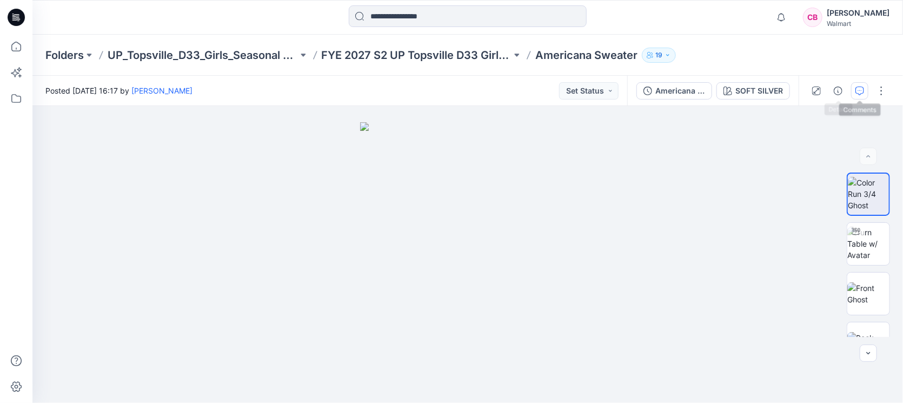
click at [857, 90] on icon "button" at bounding box center [860, 91] width 9 height 9
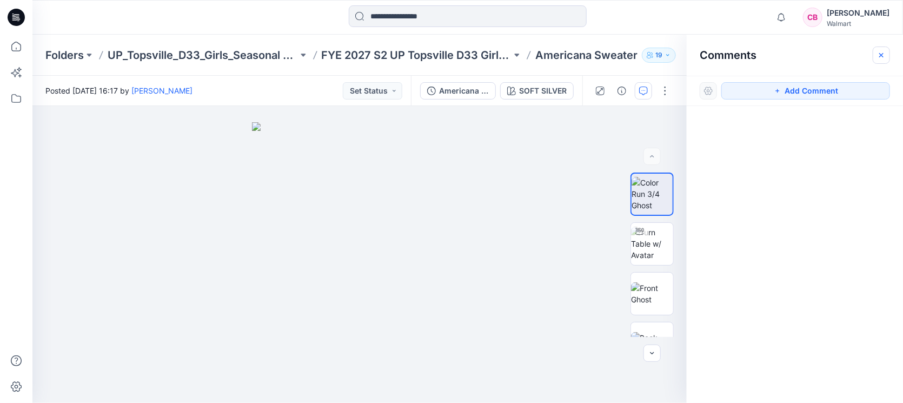
click at [883, 60] on button "button" at bounding box center [881, 55] width 17 height 17
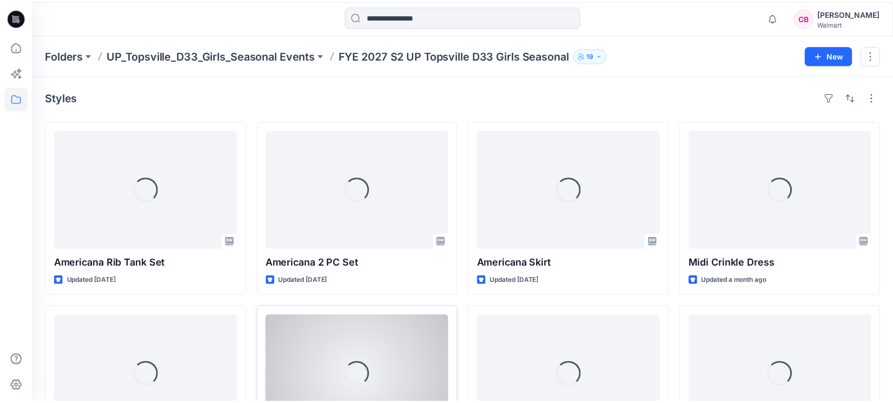
scroll to position [202, 0]
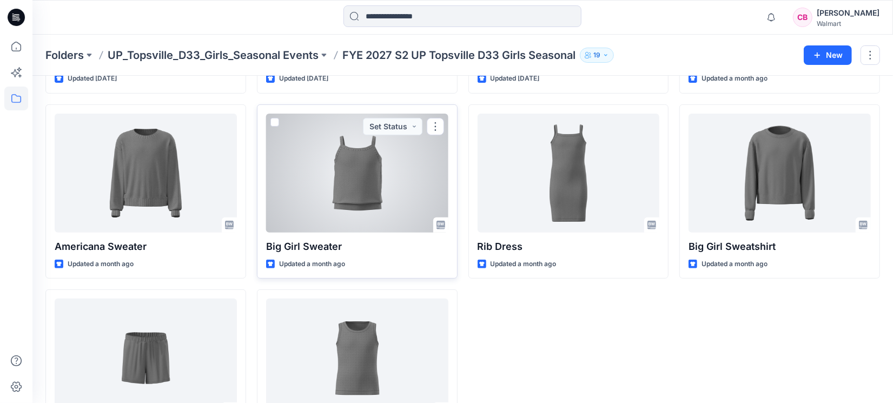
click at [360, 213] on div at bounding box center [357, 173] width 182 height 119
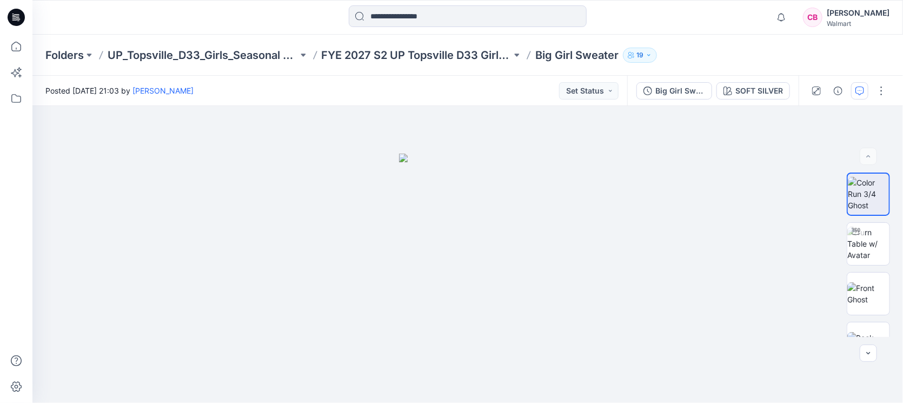
drag, startPoint x: 858, startPoint y: 89, endPoint x: 886, endPoint y: 70, distance: 33.9
click at [859, 88] on icon "button" at bounding box center [860, 91] width 9 height 9
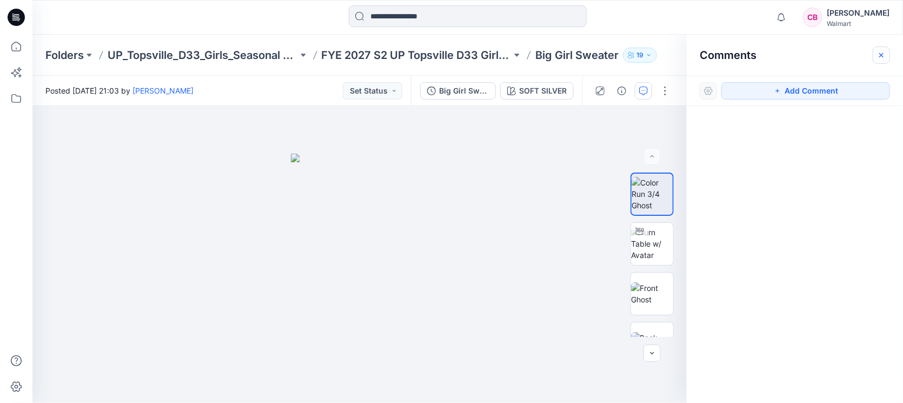
click at [885, 54] on icon "button" at bounding box center [881, 55] width 9 height 9
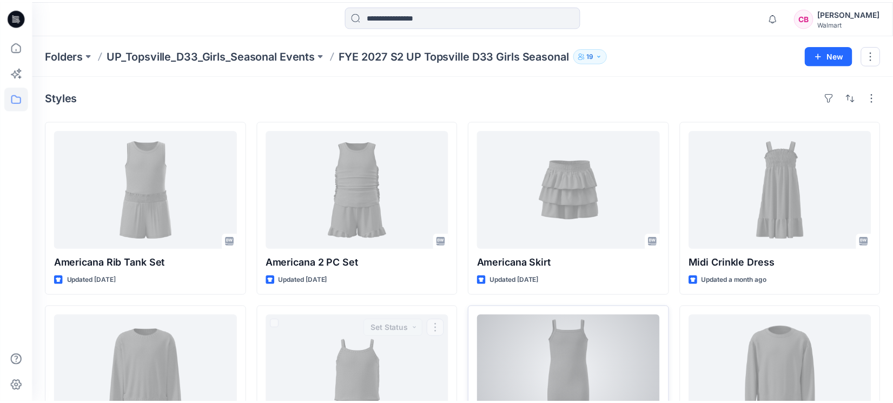
scroll to position [202, 0]
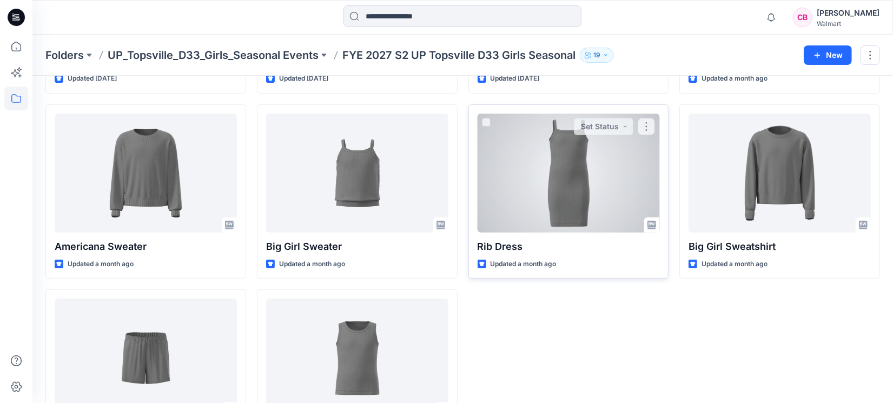
click at [594, 213] on div at bounding box center [569, 173] width 182 height 119
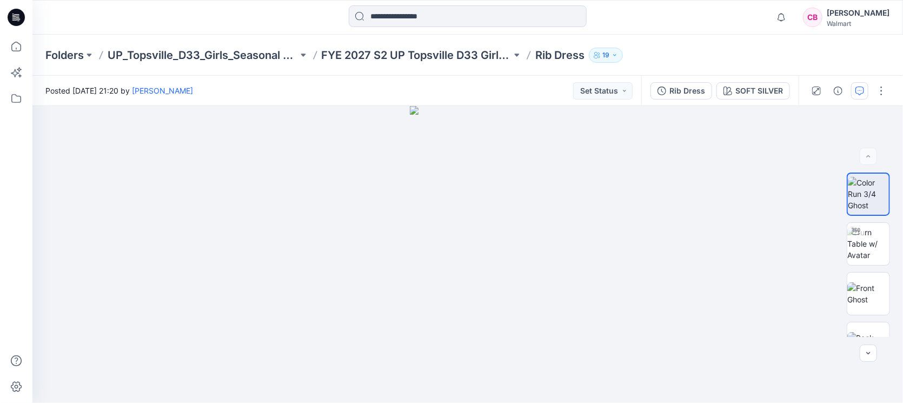
click at [864, 84] on button "button" at bounding box center [859, 90] width 17 height 17
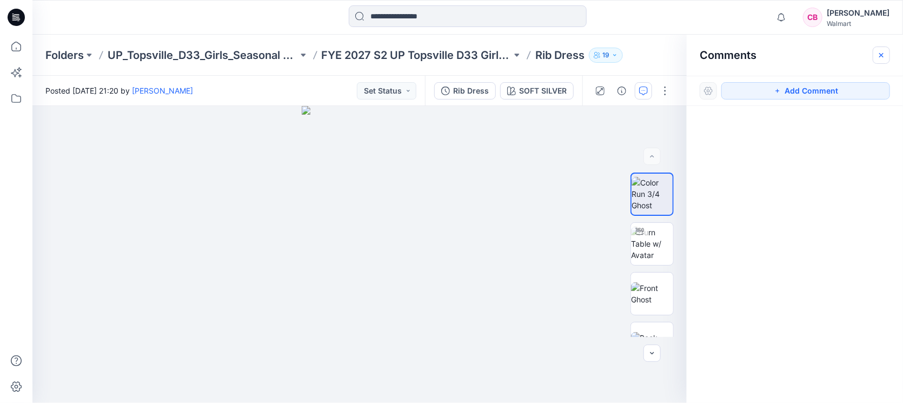
click at [879, 58] on icon "button" at bounding box center [881, 55] width 9 height 9
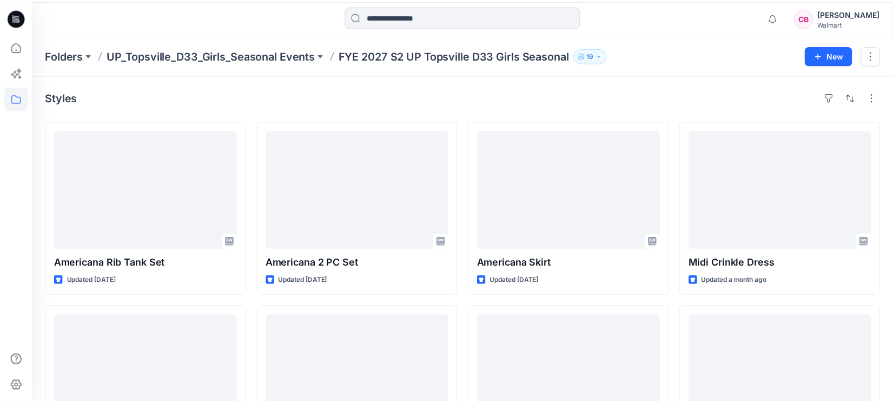
scroll to position [202, 0]
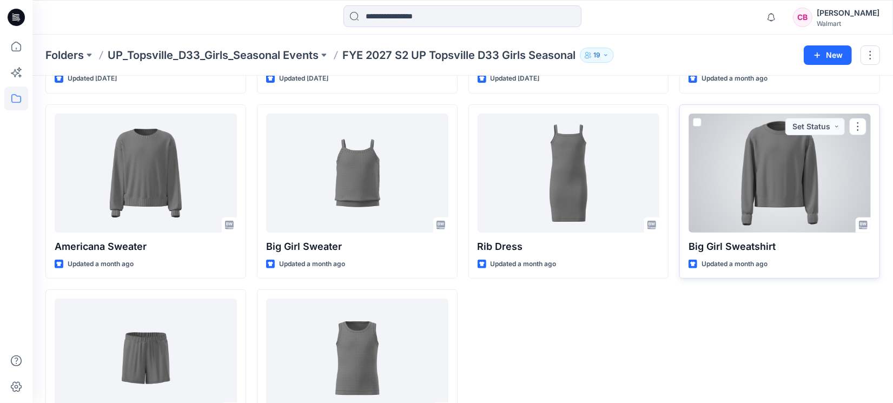
click at [800, 205] on div at bounding box center [779, 173] width 182 height 119
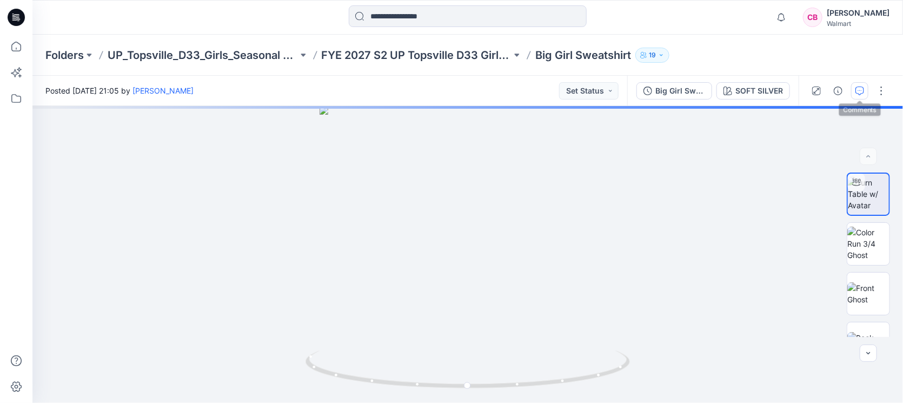
click at [860, 89] on icon "button" at bounding box center [860, 91] width 9 height 9
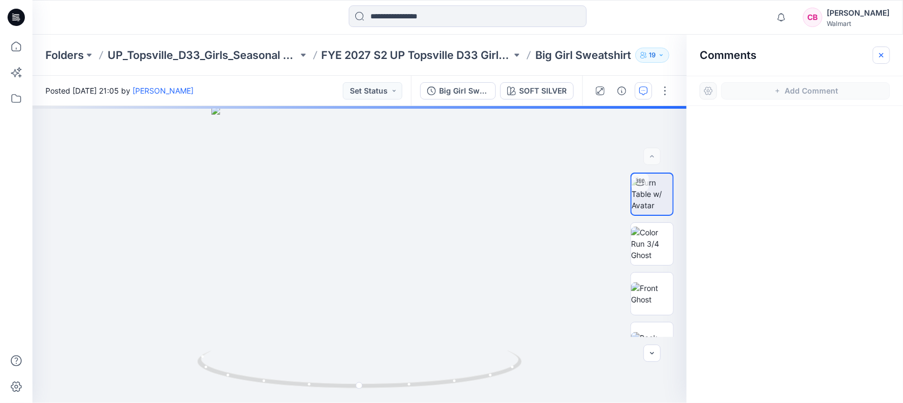
click at [883, 51] on icon "button" at bounding box center [881, 55] width 9 height 9
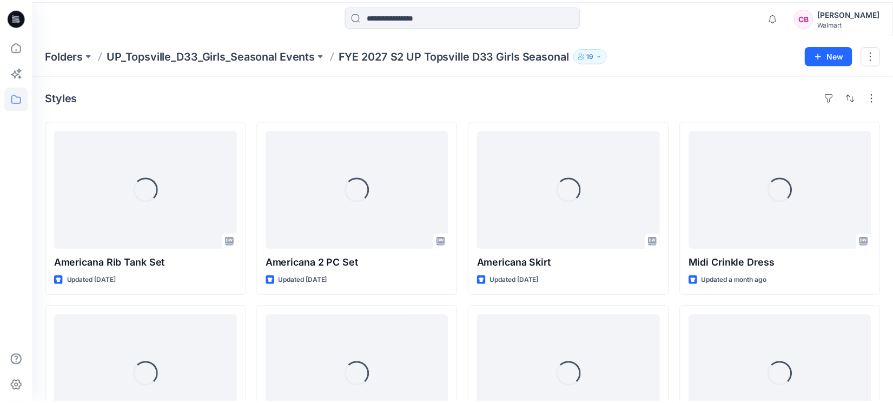
scroll to position [202, 0]
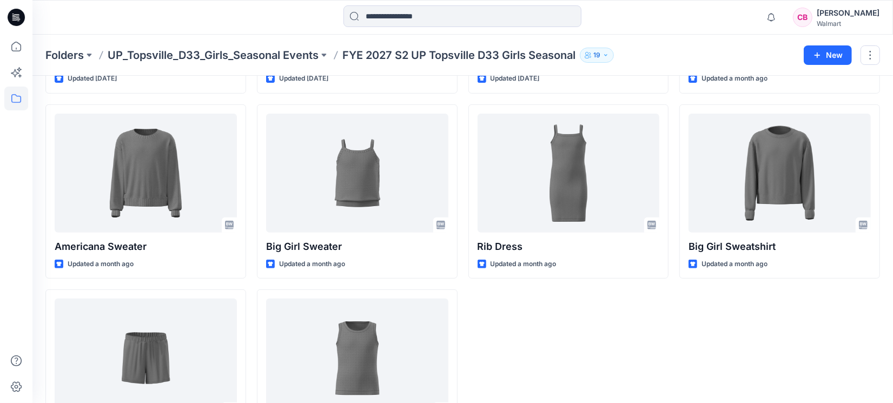
drag, startPoint x: 0, startPoint y: 180, endPoint x: 39, endPoint y: 244, distance: 75.5
click at [0, 180] on div at bounding box center [16, 201] width 32 height 403
click at [720, 374] on div "Midi Crinkle Dress Updated a month ago Big Girl Sweatshirt Updated a month ago" at bounding box center [779, 191] width 201 height 545
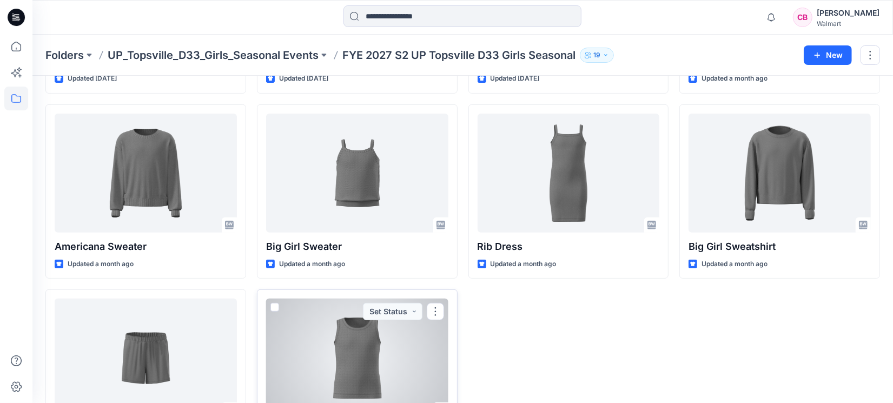
click at [333, 356] on div at bounding box center [357, 358] width 182 height 119
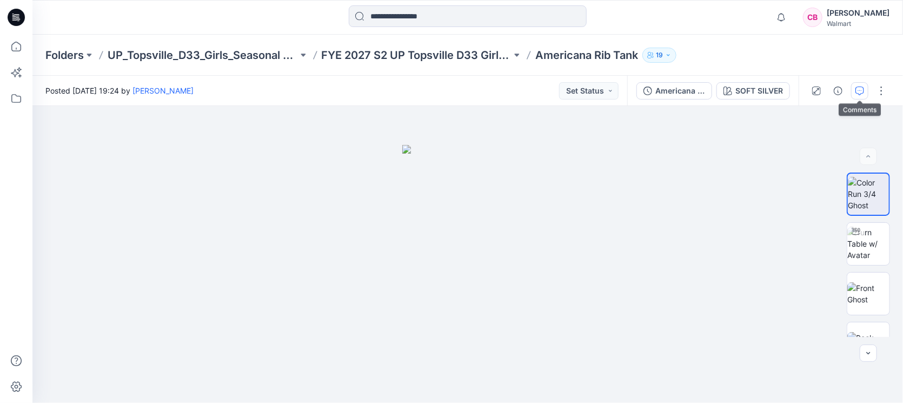
click at [859, 84] on button "button" at bounding box center [859, 90] width 17 height 17
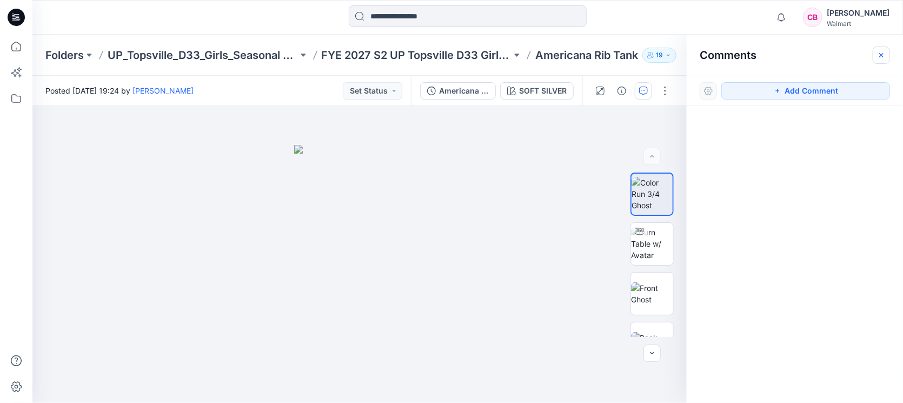
click at [883, 48] on button "button" at bounding box center [881, 55] width 17 height 17
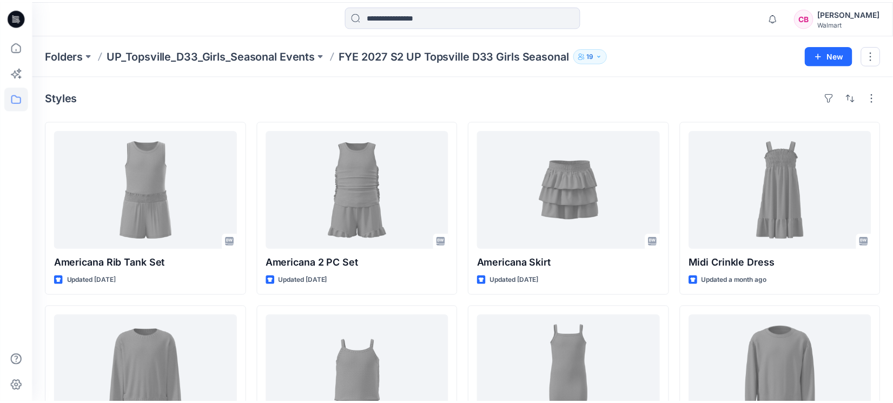
scroll to position [202, 0]
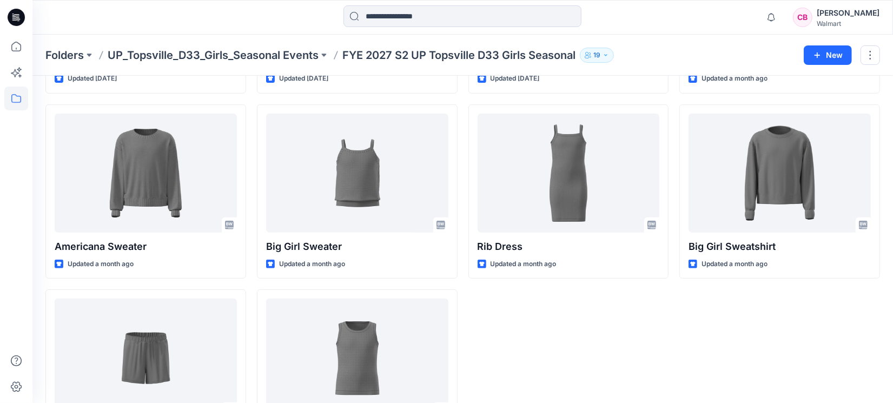
click at [263, 44] on div "Folders UP_Topsville_D33_Girls_Seasonal Events FYE 2027 S2 UP Topsville D33 Gir…" at bounding box center [462, 55] width 860 height 41
click at [252, 54] on p "UP_Topsville_D33_Girls_Seasonal Events" at bounding box center [213, 55] width 211 height 15
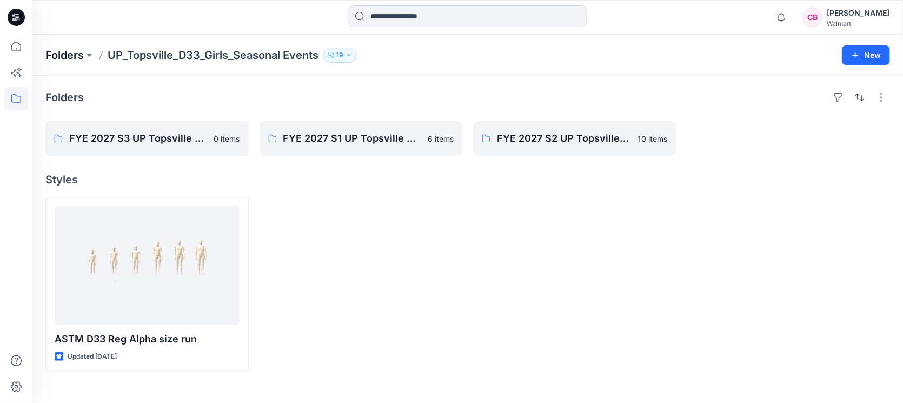
click at [54, 51] on p "Folders" at bounding box center [64, 55] width 38 height 15
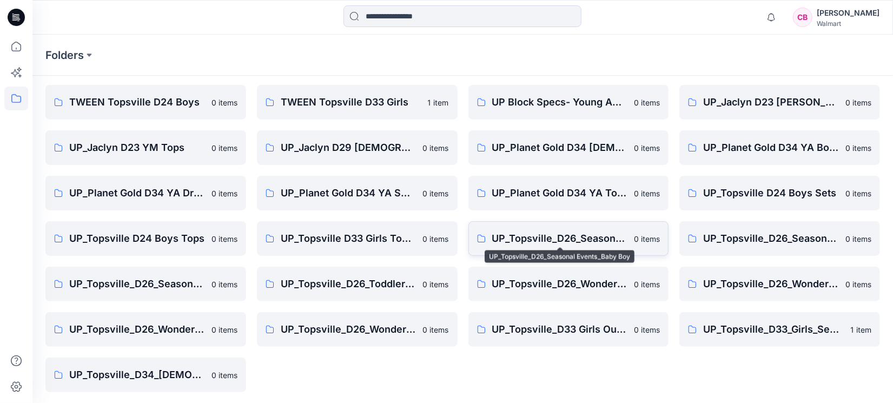
scroll to position [81, 0]
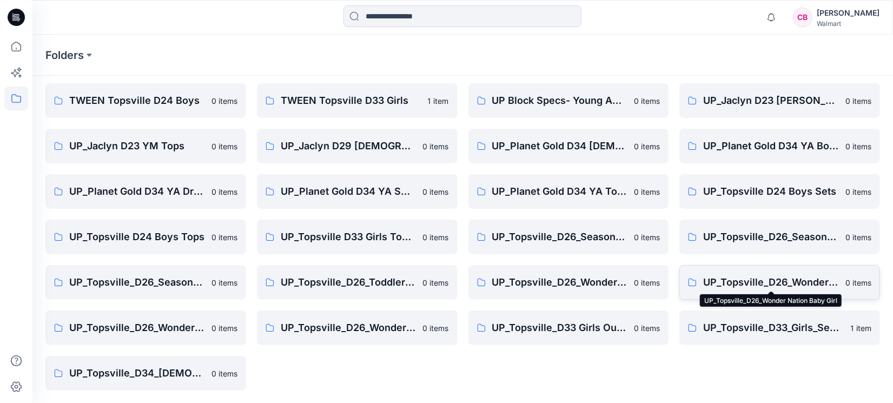
click at [814, 281] on p "UP_Topsville_D26_Wonder Nation Baby Girl" at bounding box center [771, 282] width 136 height 15
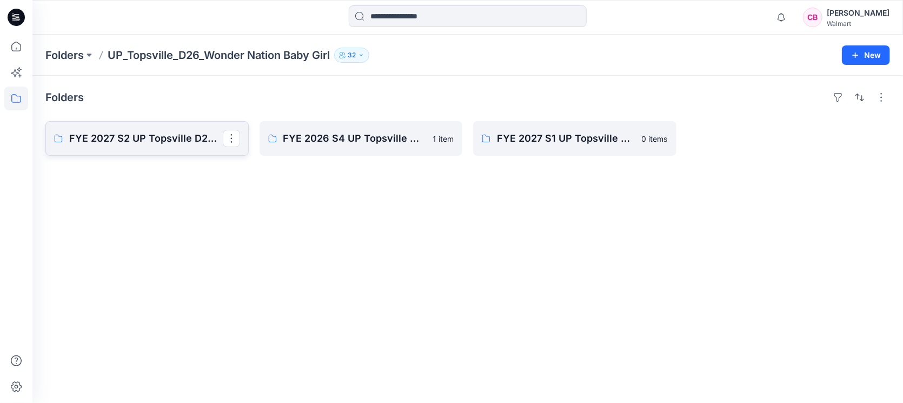
click at [60, 137] on icon at bounding box center [58, 138] width 9 height 9
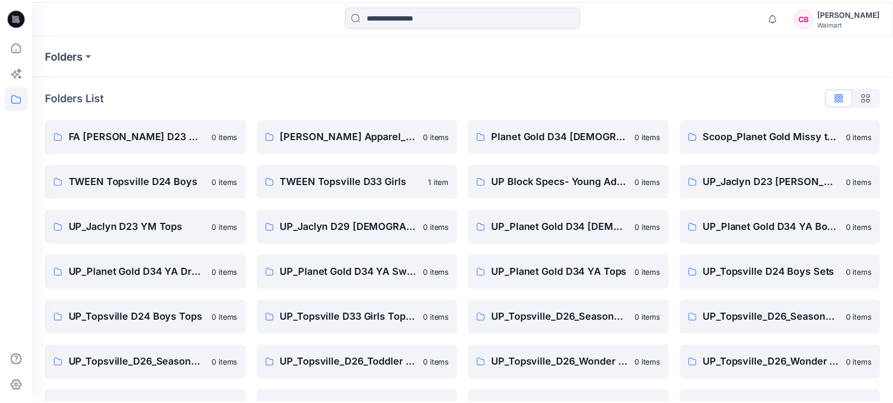
scroll to position [81, 0]
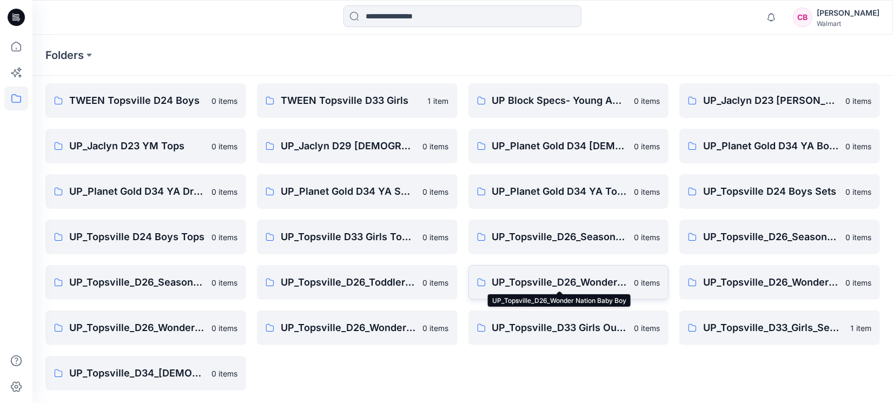
click at [599, 282] on p "UP_Topsville_D26_Wonder Nation Baby Boy" at bounding box center [560, 282] width 136 height 15
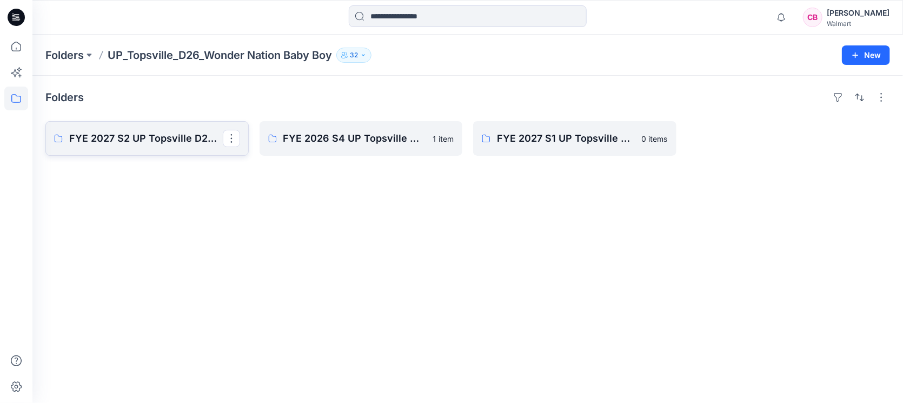
click at [144, 144] on p "FYE 2027 S2 UP Topsville D26 Baby Boy Wonder Nation" at bounding box center [146, 138] width 154 height 15
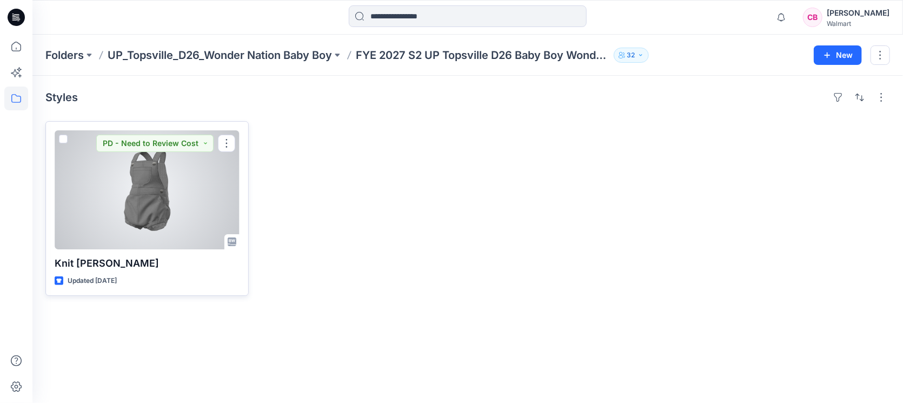
click at [132, 181] on div at bounding box center [147, 189] width 185 height 119
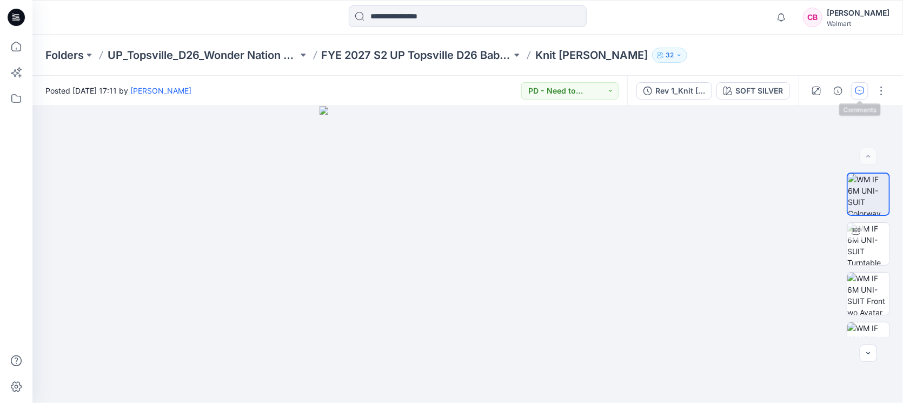
click at [862, 87] on icon "button" at bounding box center [860, 91] width 9 height 9
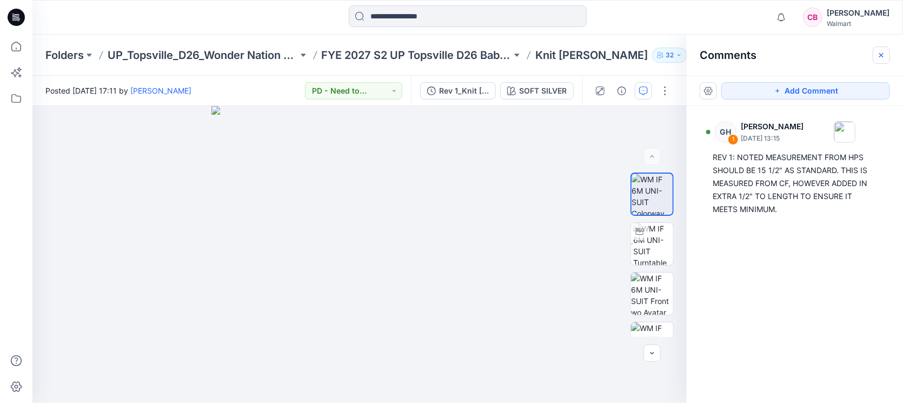
click at [887, 52] on button "button" at bounding box center [881, 55] width 17 height 17
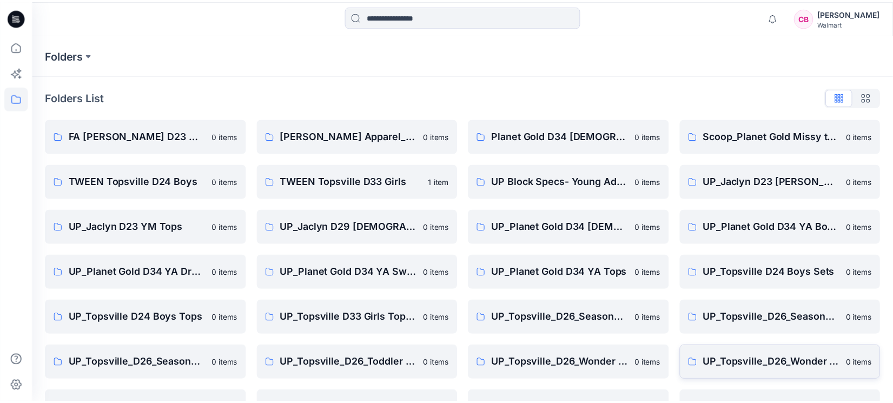
scroll to position [81, 0]
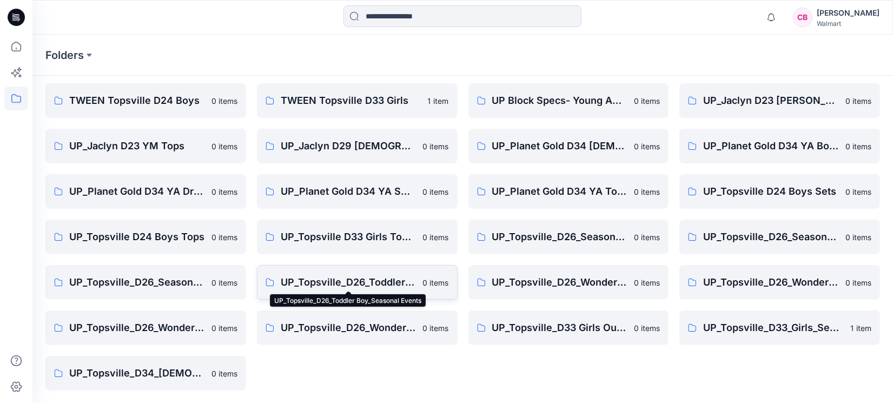
click at [349, 277] on p "UP_Topsville_D26_Toddler Boy_Seasonal Events" at bounding box center [349, 282] width 136 height 15
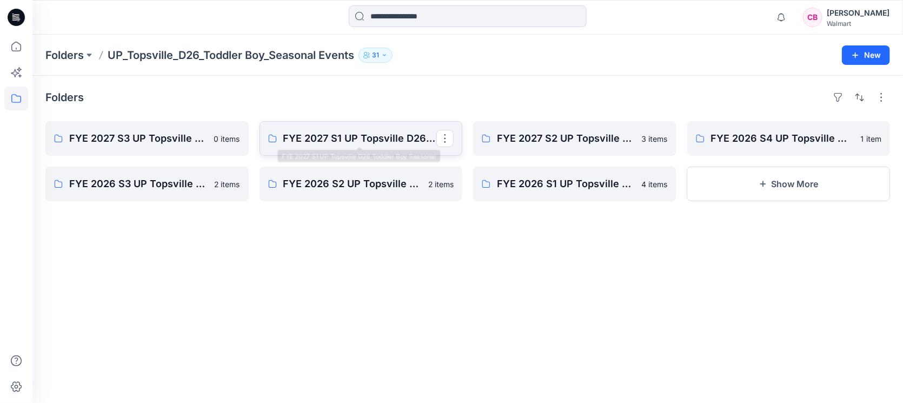
click at [371, 145] on p "FYE 2027 S1 UP Topsville D26 Toddler Boy Seasonal" at bounding box center [360, 138] width 154 height 15
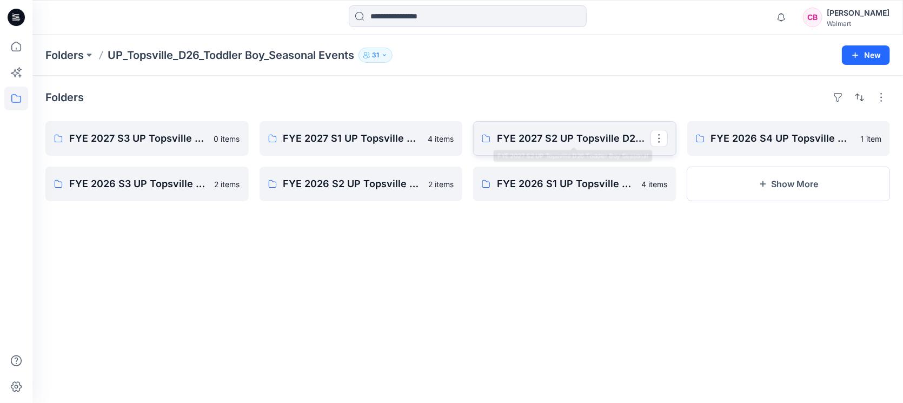
click at [556, 127] on link "FYE 2027 S2 UP Topsville D26 Toddler Boy Seasonal" at bounding box center [574, 138] width 203 height 35
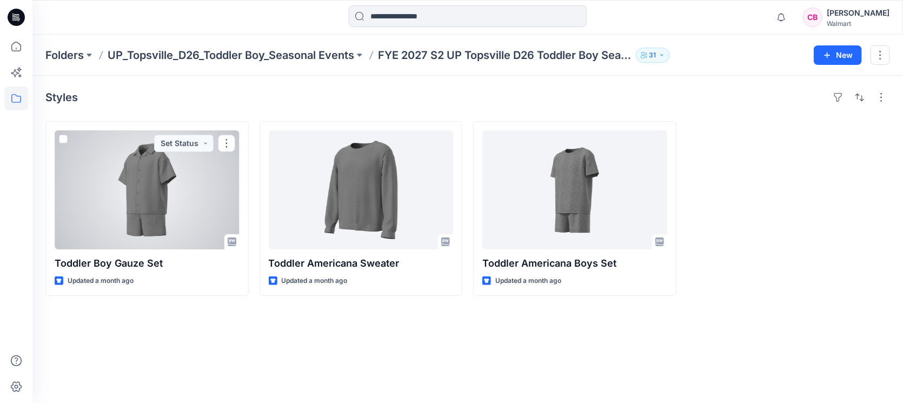
click at [140, 184] on div at bounding box center [147, 189] width 185 height 119
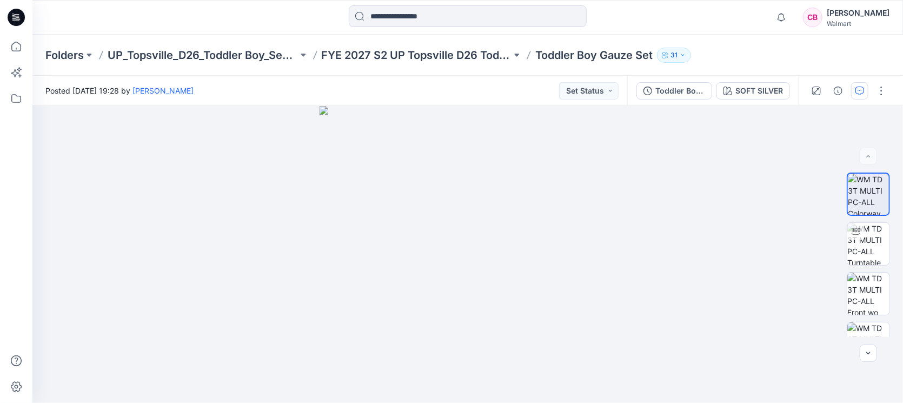
click at [867, 88] on button "button" at bounding box center [859, 90] width 17 height 17
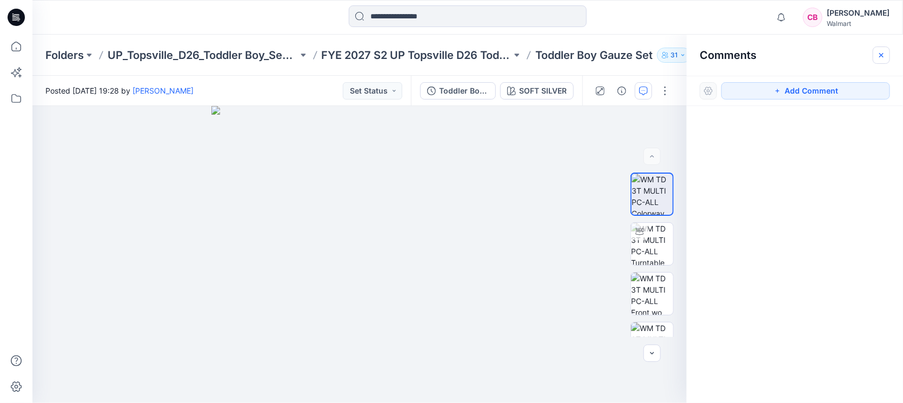
click at [883, 58] on icon "button" at bounding box center [881, 55] width 9 height 9
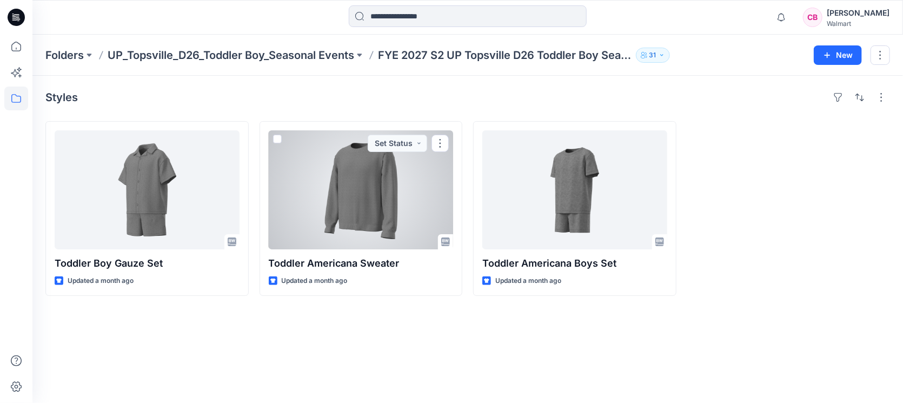
click at [378, 198] on div at bounding box center [361, 189] width 185 height 119
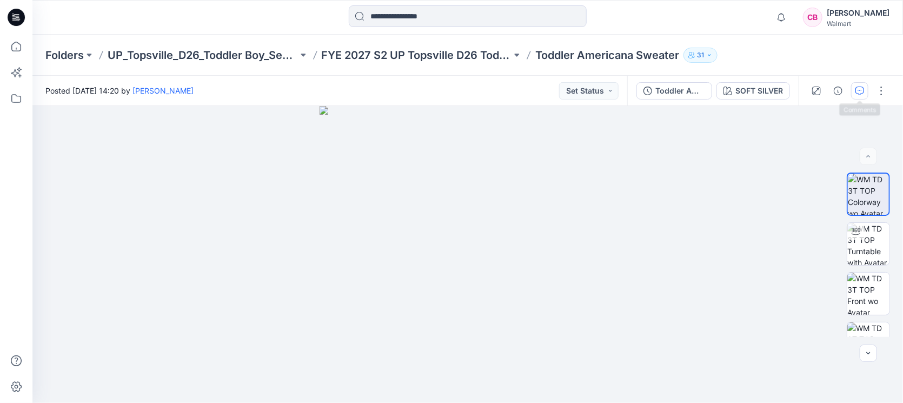
click at [864, 90] on icon "button" at bounding box center [860, 91] width 9 height 9
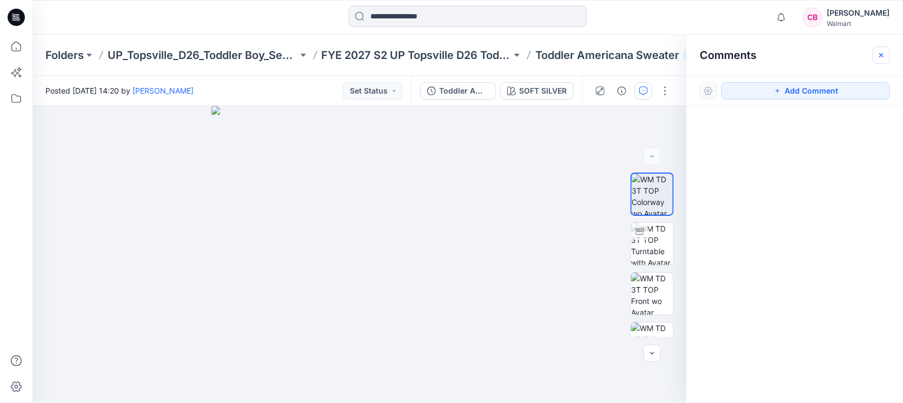
click at [873, 48] on button "button" at bounding box center [881, 55] width 17 height 17
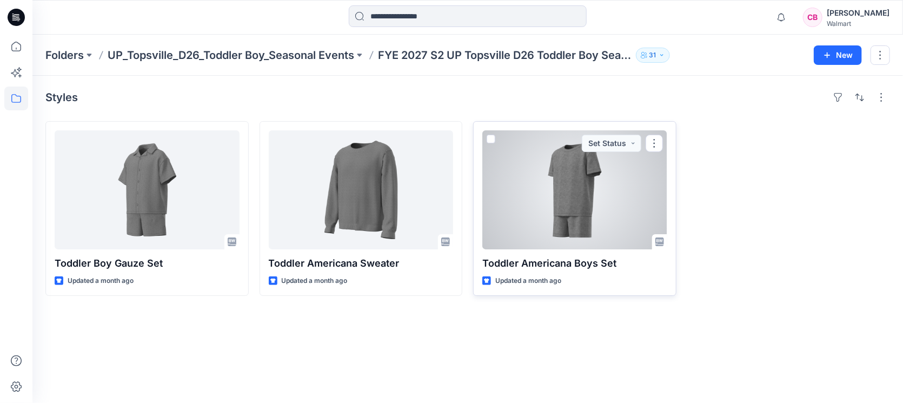
click at [634, 182] on div at bounding box center [574, 189] width 185 height 119
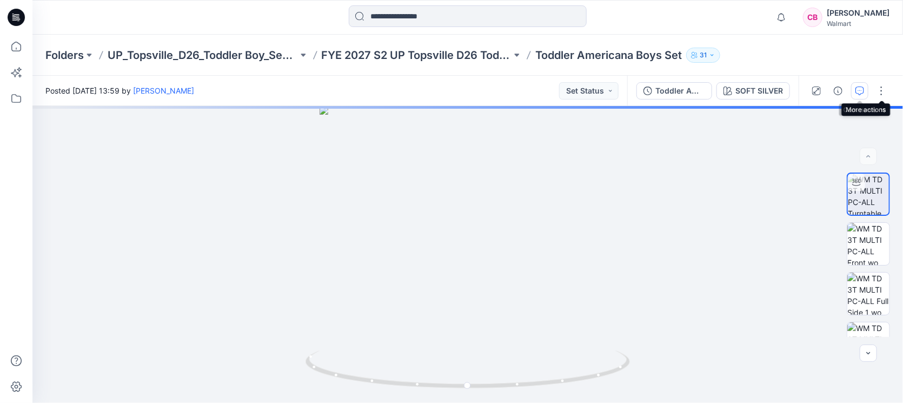
click at [860, 87] on icon "button" at bounding box center [860, 91] width 9 height 9
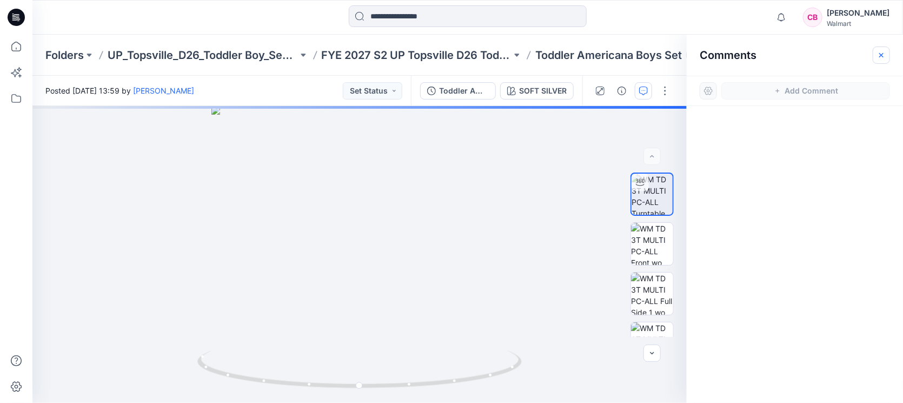
click at [883, 52] on icon "button" at bounding box center [881, 55] width 9 height 9
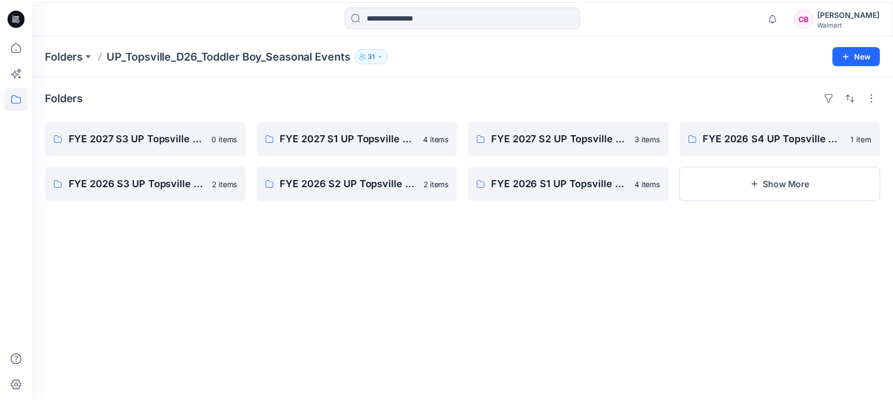
scroll to position [81, 0]
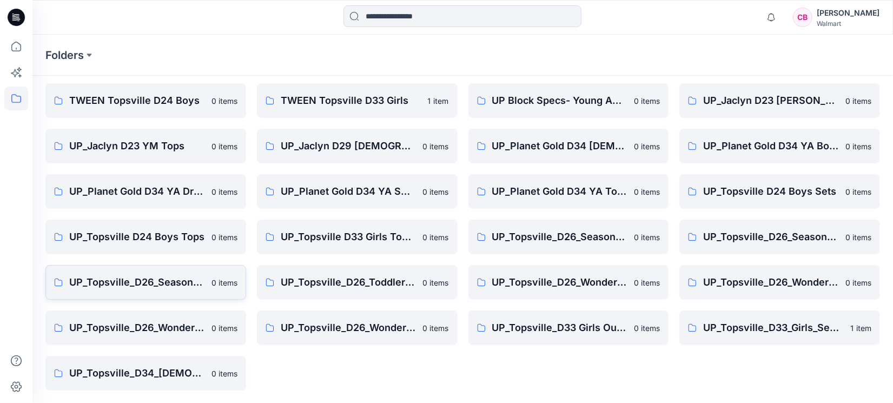
click at [141, 276] on p "UP_Topsville_D26_Seasonal Events_Toddler Girl" at bounding box center [137, 282] width 136 height 15
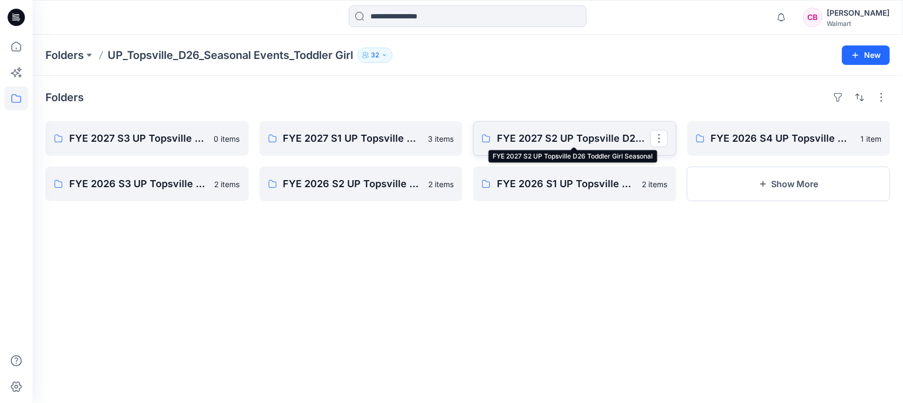
click at [549, 134] on p "FYE 2027 S2 UP Topsville D26 Toddler Girl Seasonal" at bounding box center [574, 138] width 154 height 15
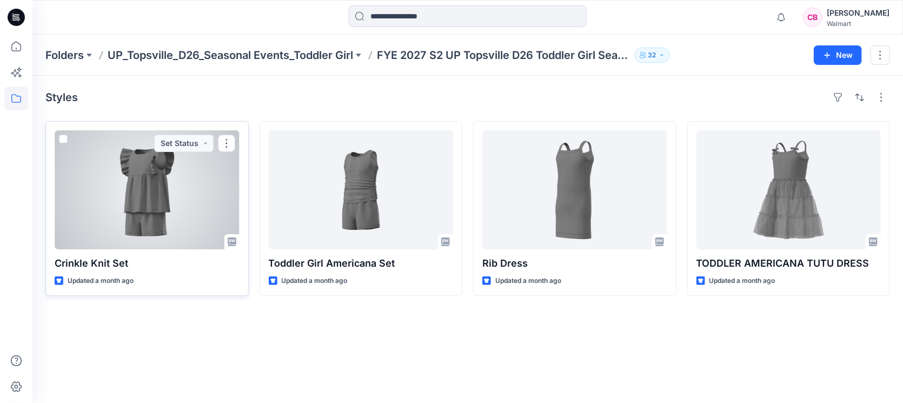
click at [133, 206] on div at bounding box center [147, 189] width 185 height 119
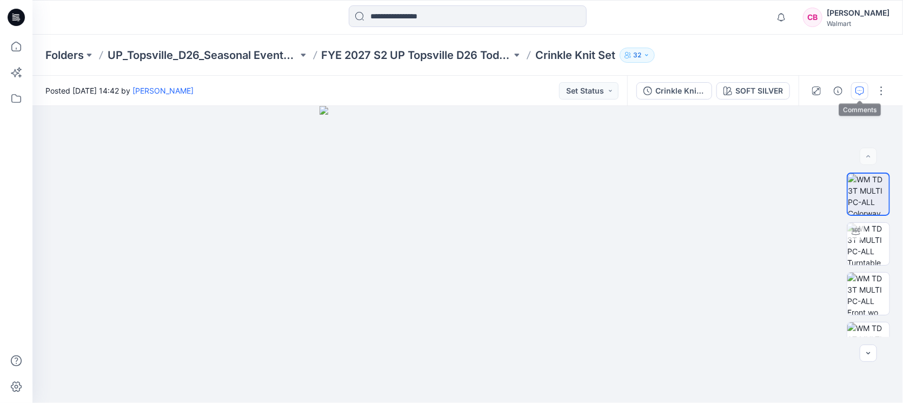
click at [859, 88] on icon "button" at bounding box center [860, 91] width 9 height 9
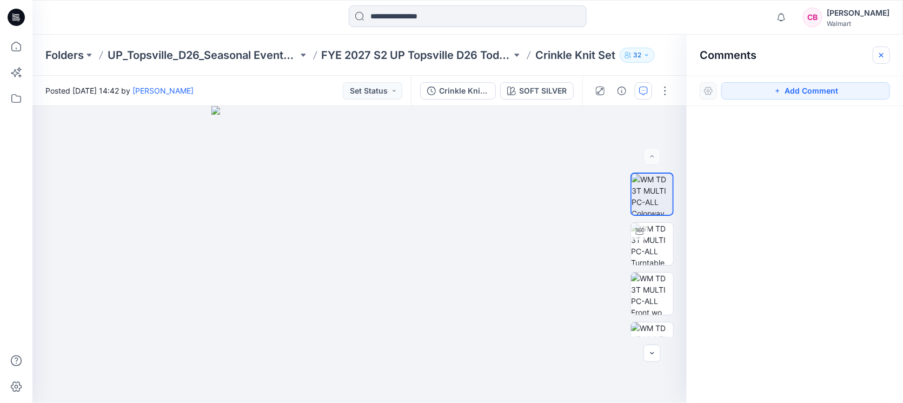
click at [883, 57] on icon "button" at bounding box center [881, 55] width 9 height 9
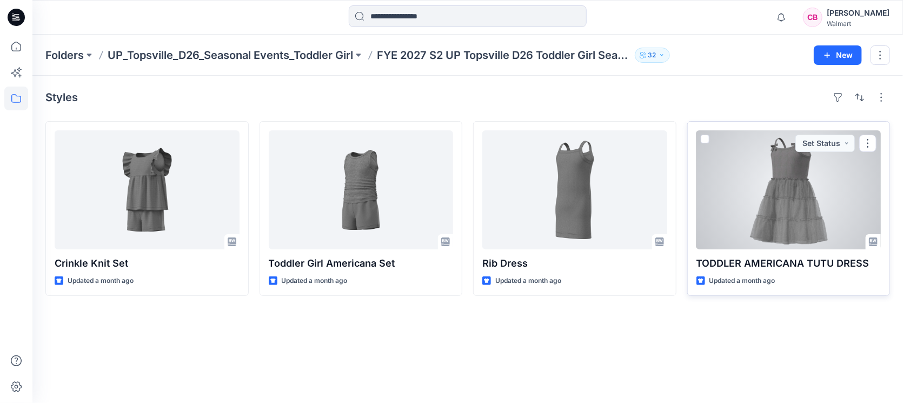
click at [786, 215] on div at bounding box center [789, 189] width 185 height 119
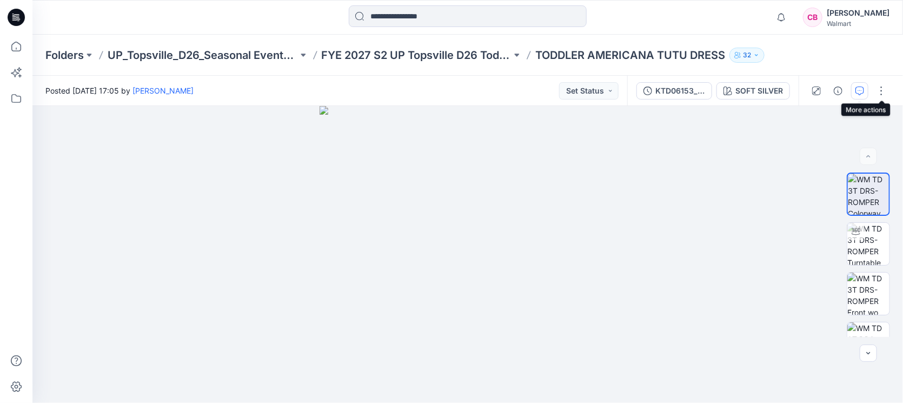
click at [867, 90] on button "button" at bounding box center [859, 90] width 17 height 17
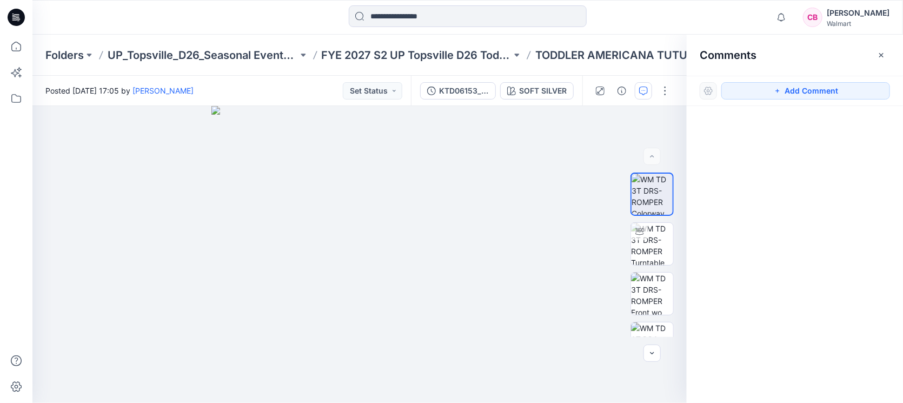
click at [882, 52] on icon "button" at bounding box center [881, 55] width 9 height 9
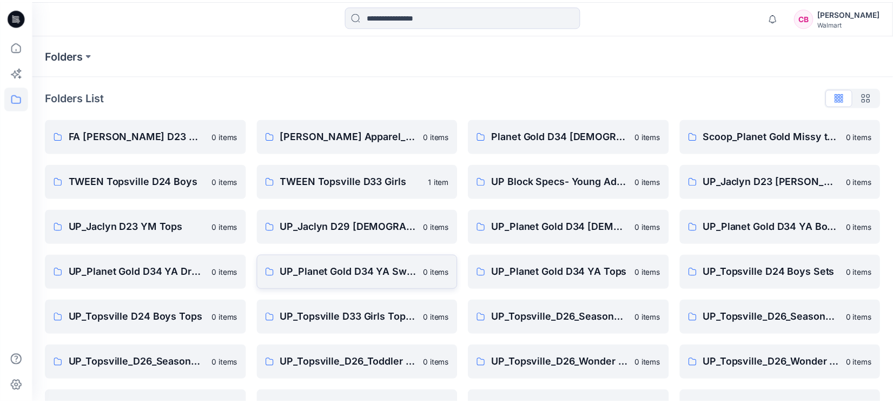
scroll to position [81, 0]
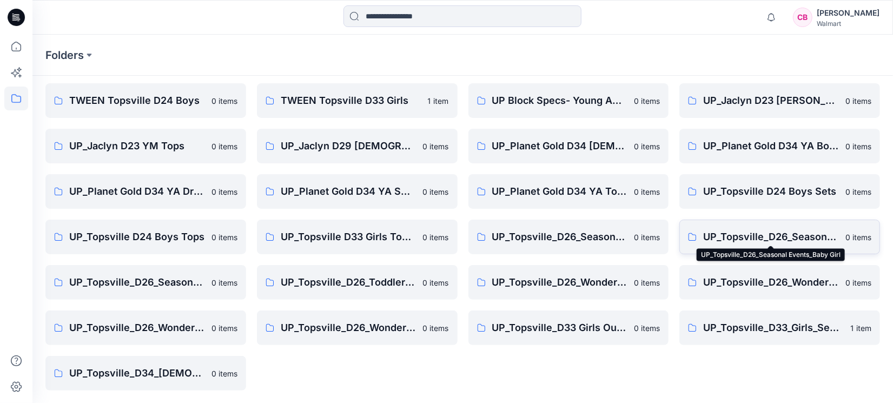
click at [802, 238] on p "UP_Topsville_D26_Seasonal Events_Baby Girl" at bounding box center [771, 236] width 136 height 15
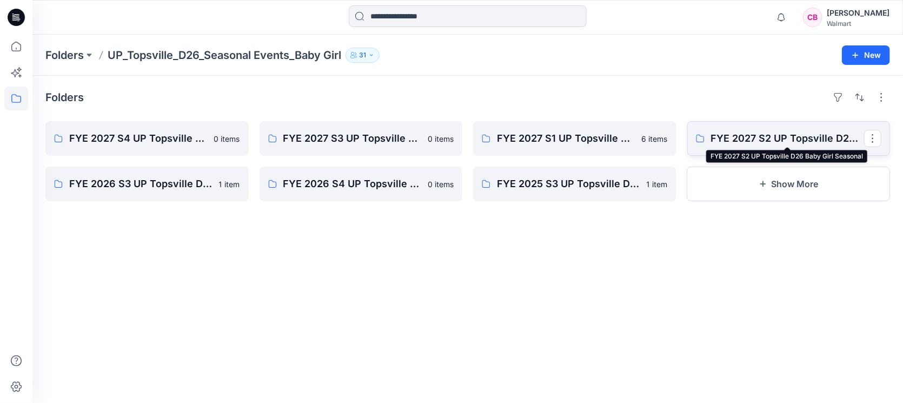
click at [778, 141] on p "FYE 2027 S2 UP Topsville D26 Baby Girl Seasonal" at bounding box center [788, 138] width 154 height 15
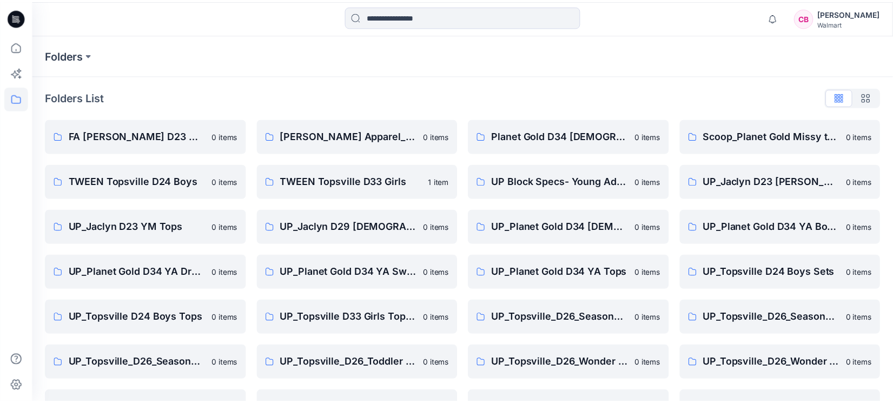
scroll to position [81, 0]
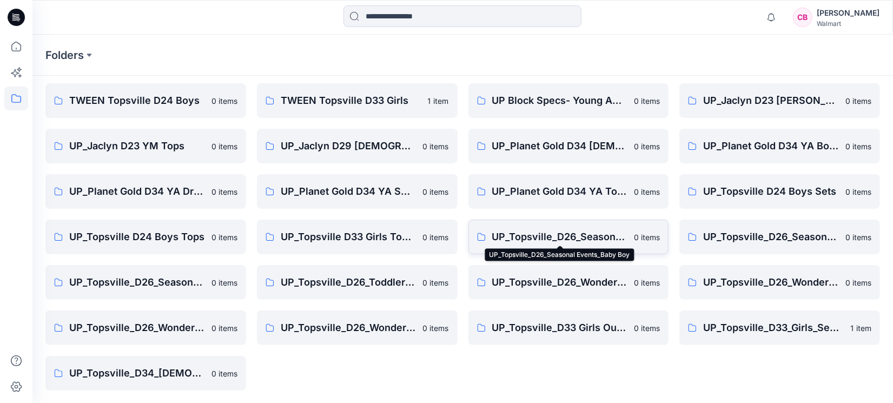
click at [587, 239] on p "UP_Topsville_D26_Seasonal Events_Baby Boy" at bounding box center [560, 236] width 136 height 15
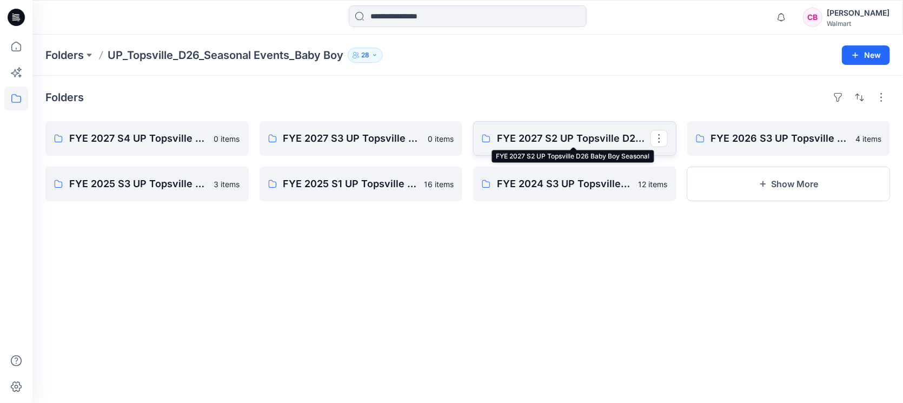
click at [568, 135] on p "FYE 2027 S2 UP Topsville D26 Baby Boy Seasonal" at bounding box center [574, 138] width 154 height 15
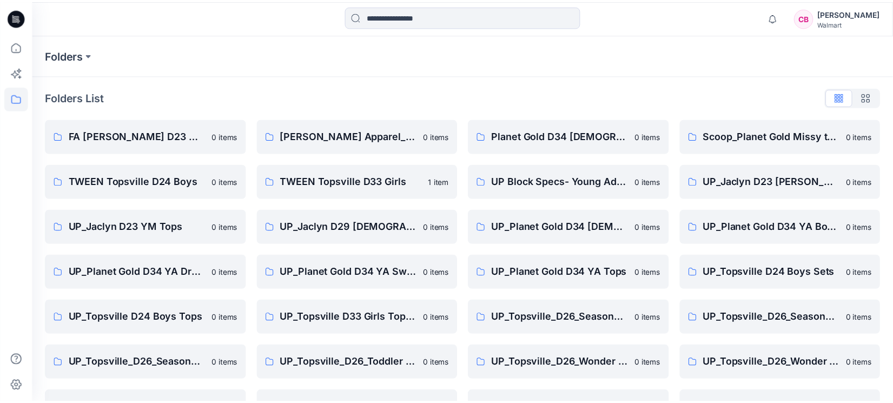
scroll to position [81, 0]
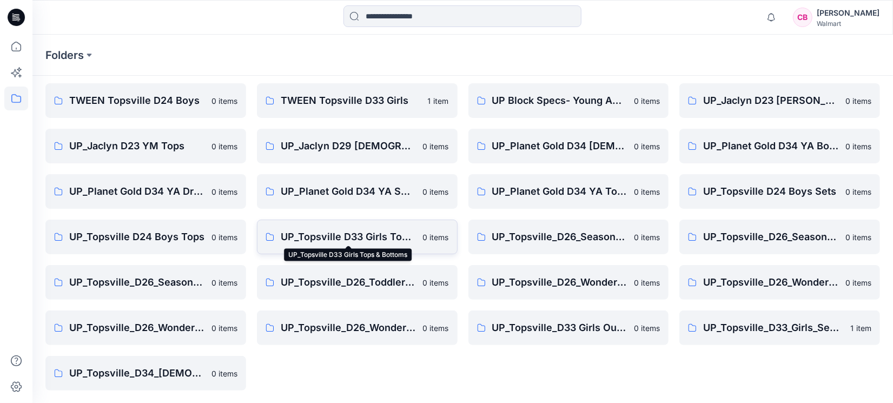
click at [352, 234] on p "UP_Topsville D33 Girls Tops & Bottoms" at bounding box center [349, 236] width 136 height 15
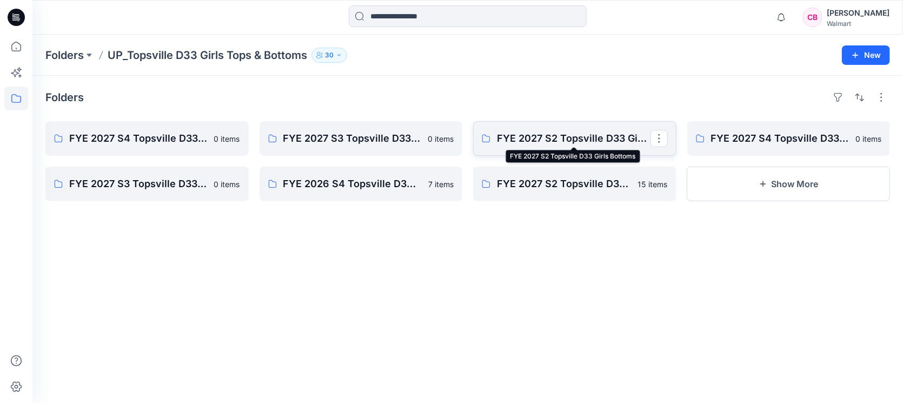
click at [562, 138] on p "FYE 2027 S2 Topsville D33 Girls Bottoms" at bounding box center [574, 138] width 154 height 15
click at [549, 136] on p "FYE 2027 S2 Topsville D33 Girls Bottoms" at bounding box center [574, 138] width 154 height 15
click at [797, 189] on button "Show More" at bounding box center [788, 184] width 203 height 35
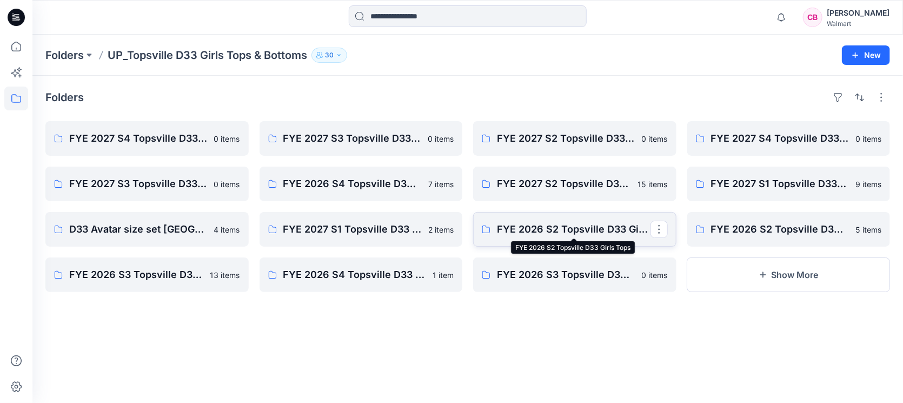
click at [546, 236] on p "FYE 2026 S2 Topsville D33 Girls Tops" at bounding box center [574, 229] width 154 height 15
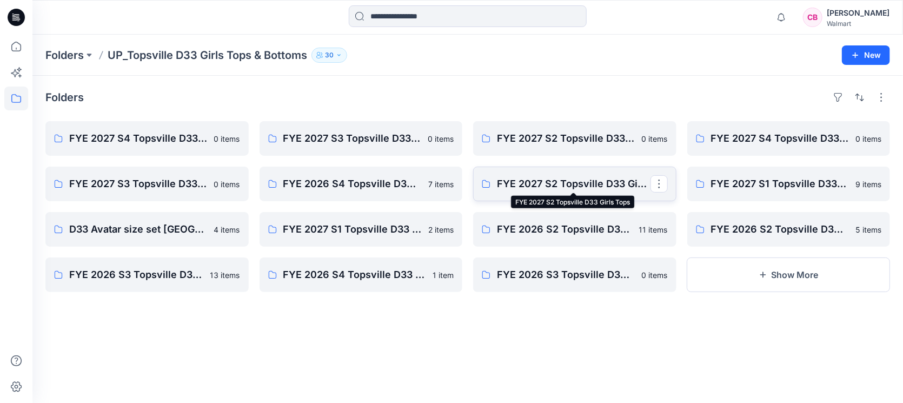
click at [616, 182] on p "FYE 2027 S2 Topsville D33 Girls Tops" at bounding box center [574, 183] width 154 height 15
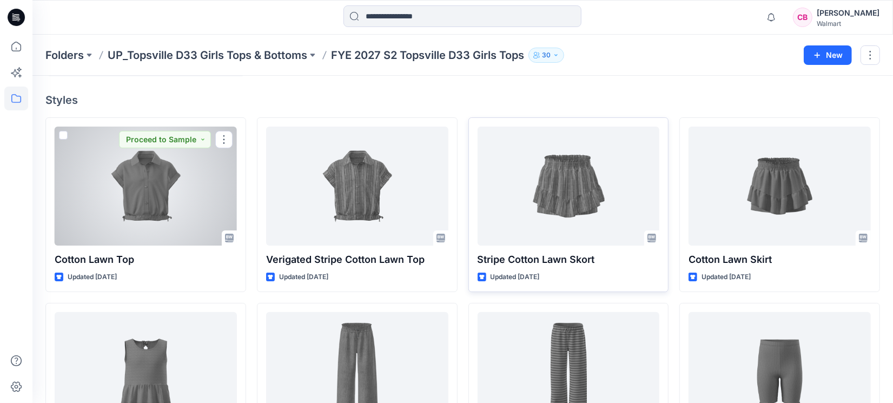
scroll to position [51, 0]
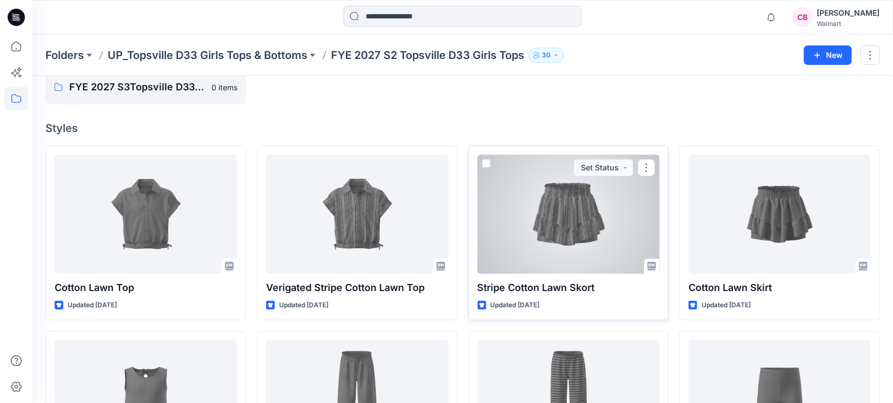
click at [570, 211] on div at bounding box center [569, 214] width 182 height 119
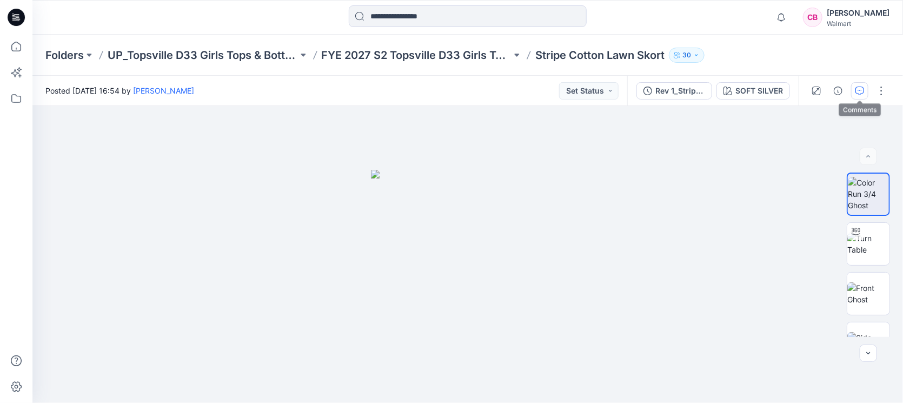
click at [862, 91] on icon "button" at bounding box center [860, 91] width 9 height 9
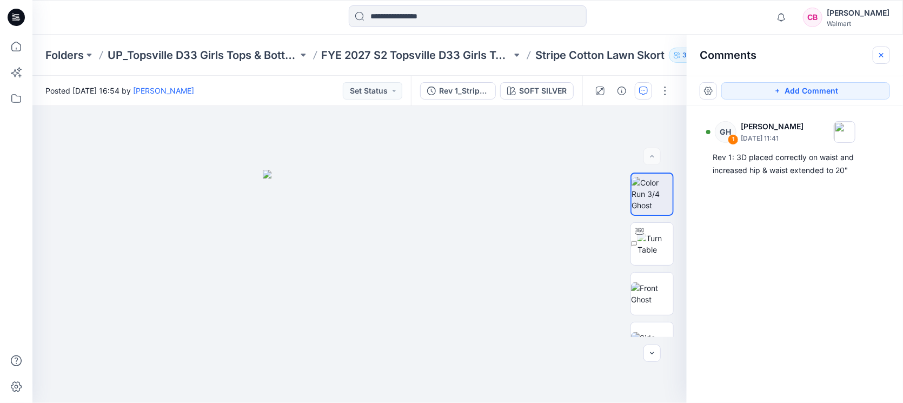
click at [883, 61] on button "button" at bounding box center [881, 55] width 17 height 17
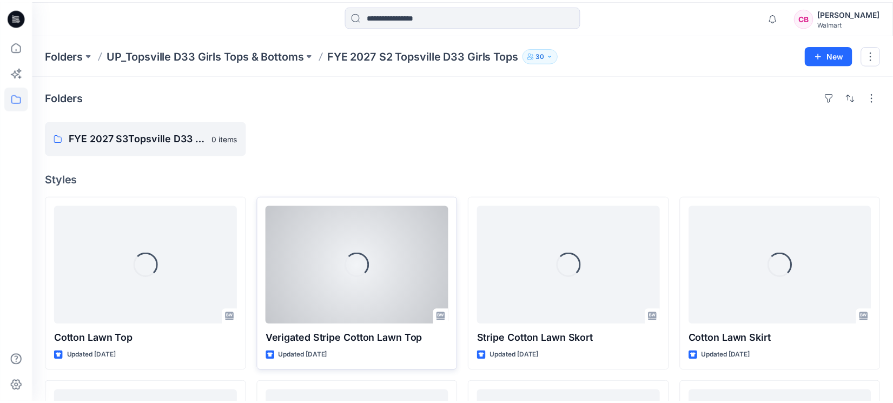
scroll to position [51, 0]
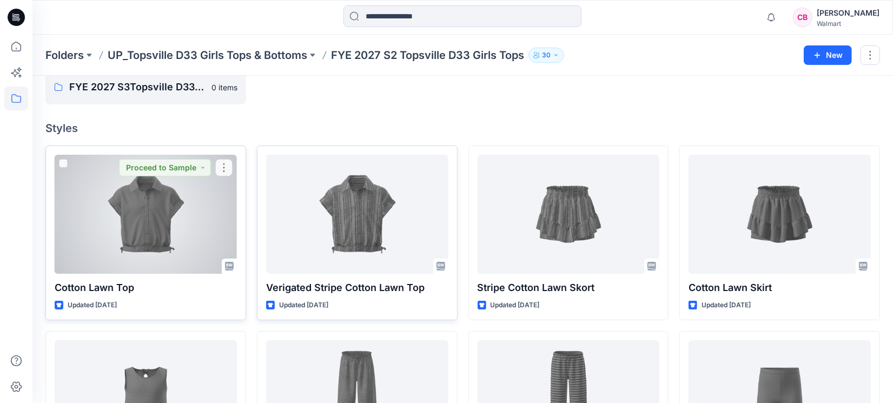
click at [173, 249] on div at bounding box center [146, 214] width 182 height 119
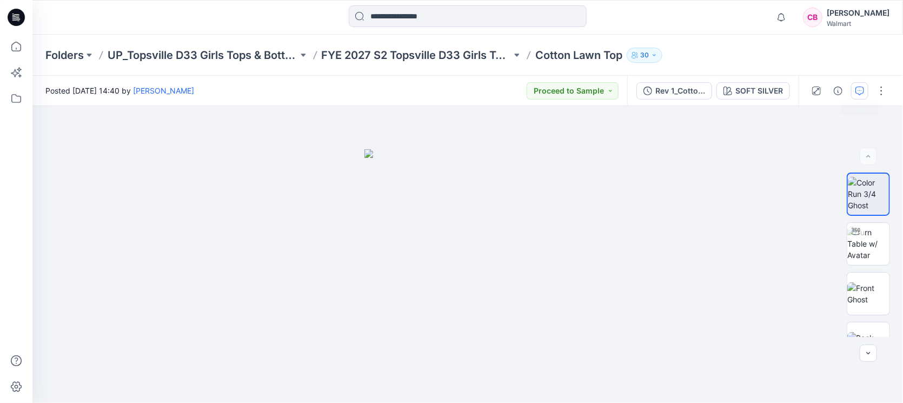
click at [864, 90] on icon "button" at bounding box center [860, 91] width 9 height 9
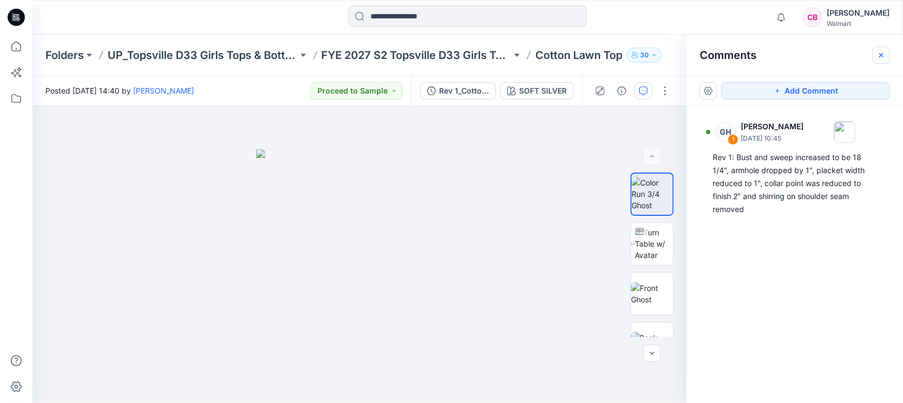
click at [886, 54] on icon "button" at bounding box center [881, 55] width 9 height 9
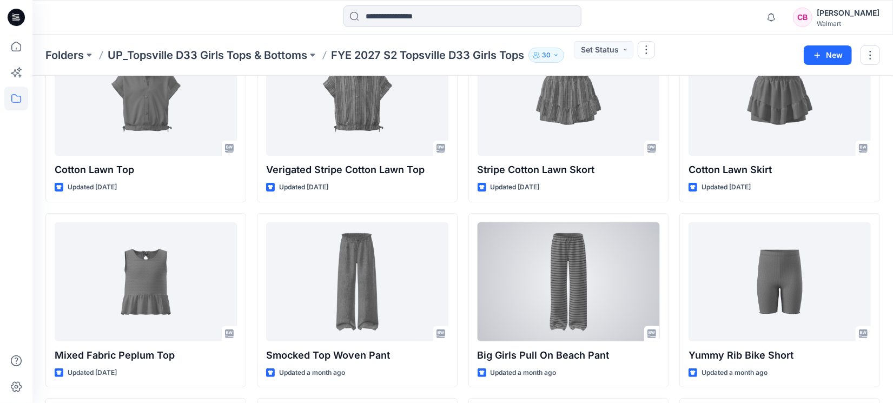
scroll to position [254, 0]
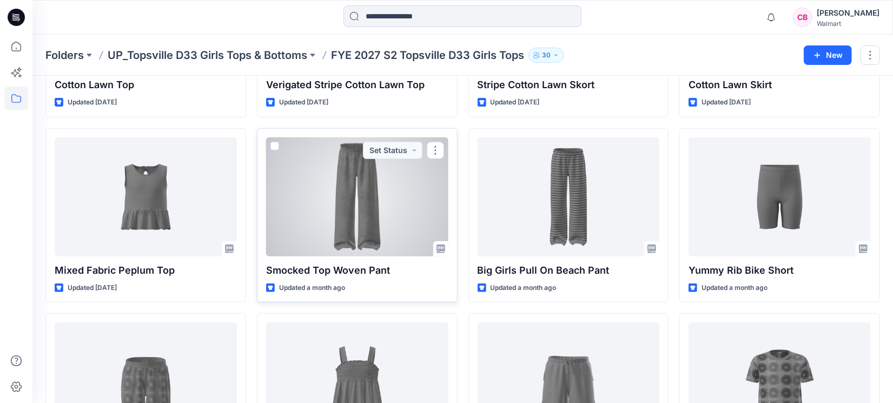
click at [356, 223] on div at bounding box center [357, 196] width 182 height 119
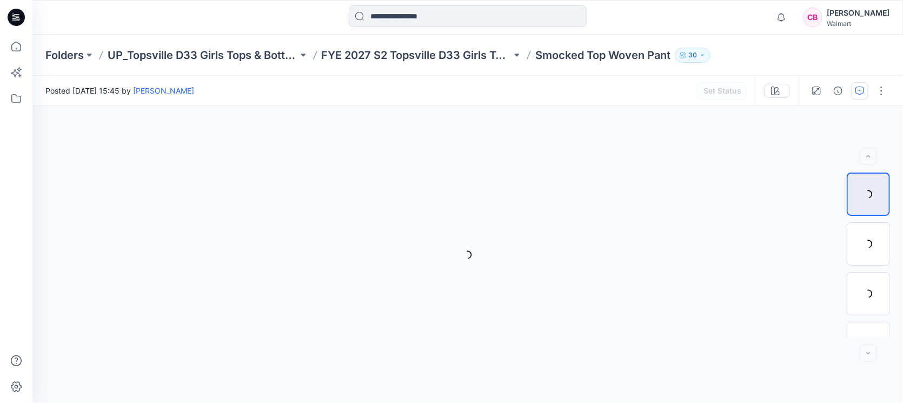
click at [859, 93] on icon "button" at bounding box center [860, 91] width 9 height 9
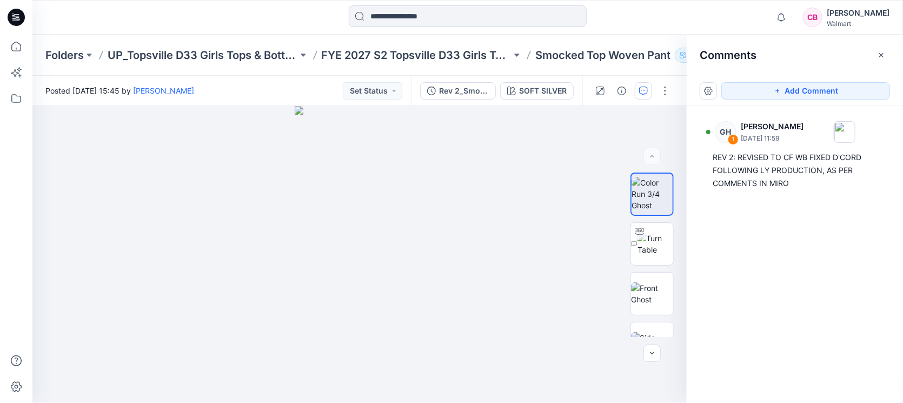
click at [888, 45] on div "Comments" at bounding box center [795, 55] width 216 height 41
click at [888, 52] on button "button" at bounding box center [881, 55] width 17 height 17
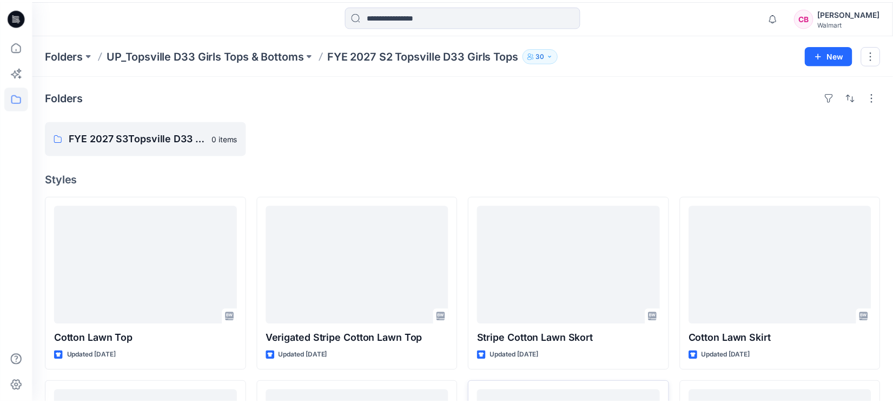
scroll to position [254, 0]
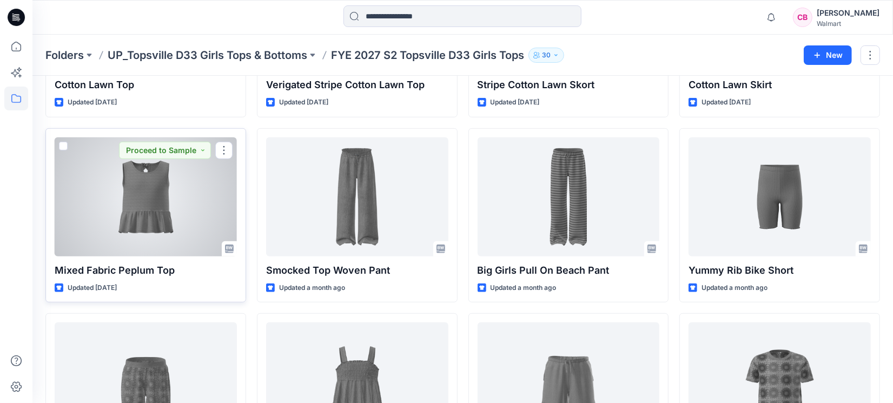
click at [185, 222] on div at bounding box center [146, 196] width 182 height 119
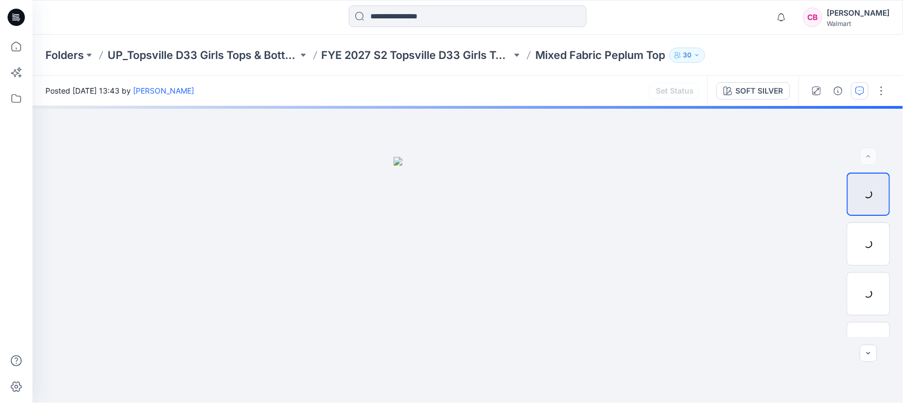
click at [864, 90] on icon "button" at bounding box center [860, 91] width 9 height 9
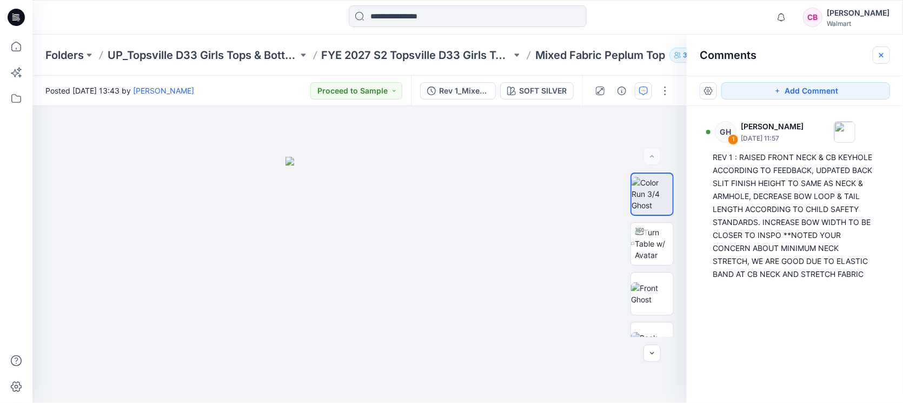
click at [885, 54] on icon "button" at bounding box center [881, 55] width 9 height 9
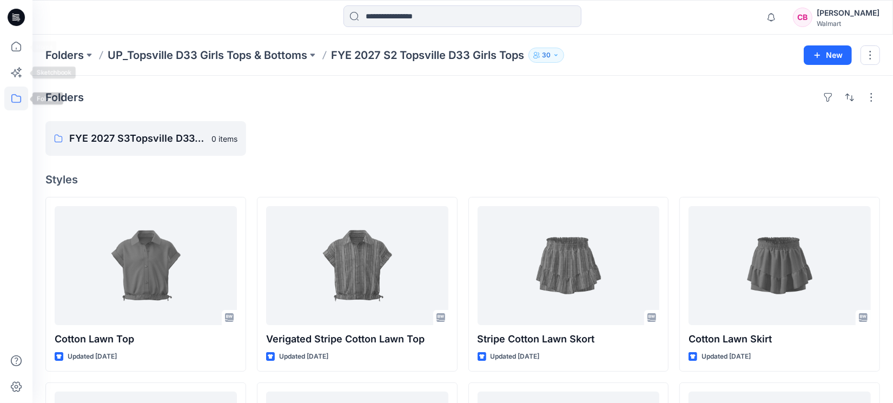
click at [21, 100] on icon at bounding box center [16, 99] width 24 height 24
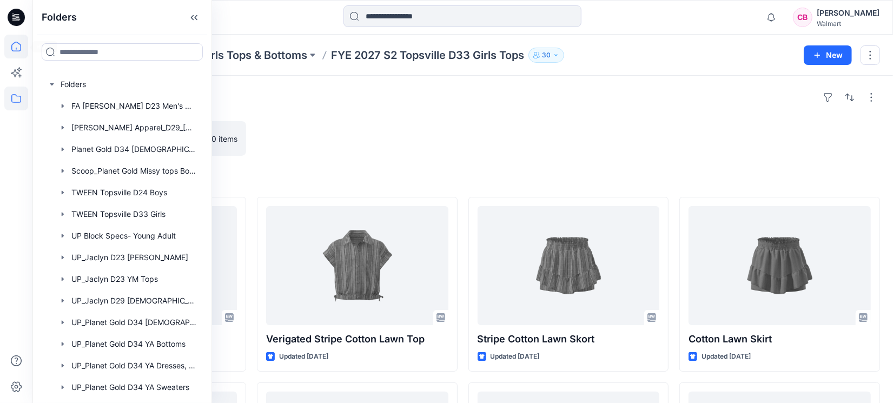
click at [16, 43] on icon at bounding box center [16, 47] width 24 height 24
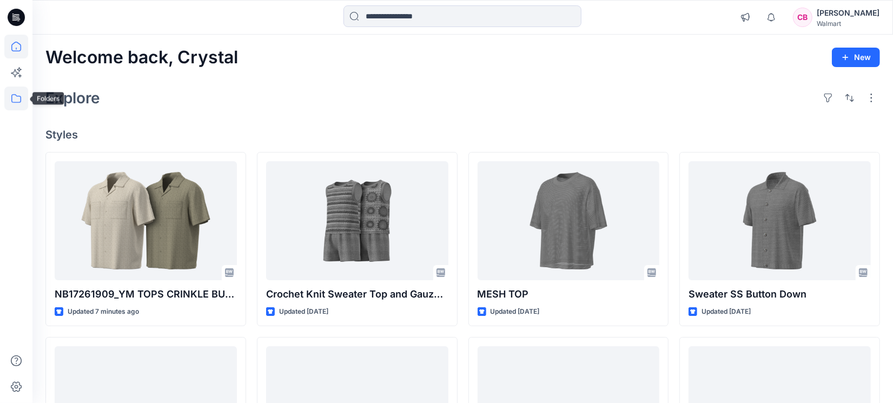
click at [19, 104] on icon at bounding box center [16, 99] width 24 height 24
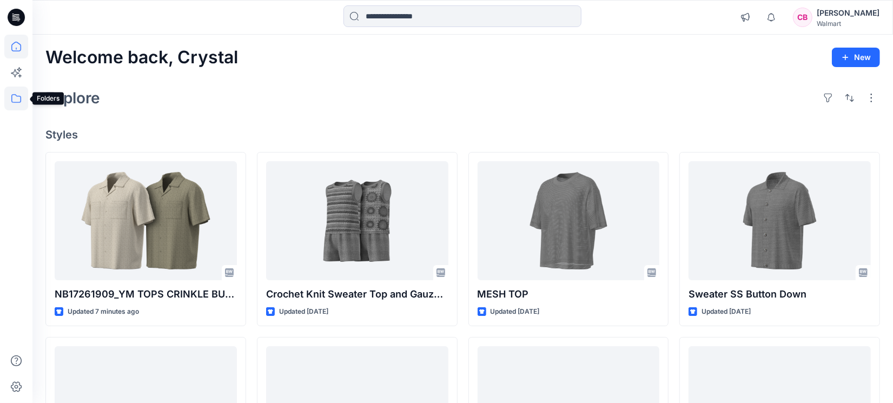
click at [12, 94] on icon at bounding box center [16, 99] width 24 height 24
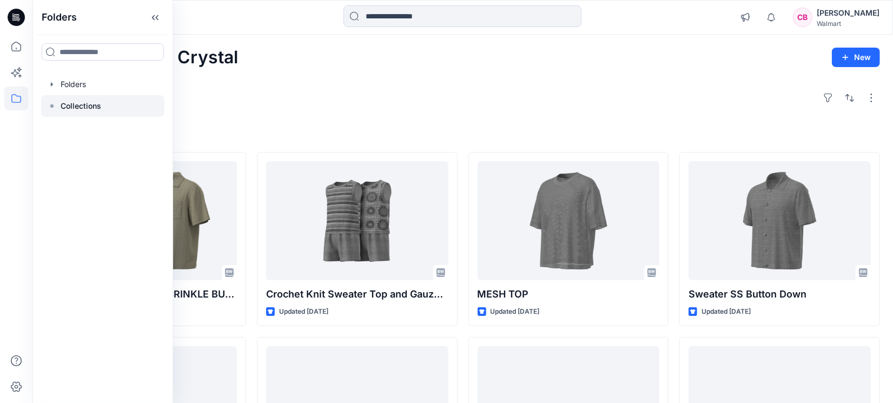
click at [94, 102] on p "Collections" at bounding box center [81, 106] width 41 height 13
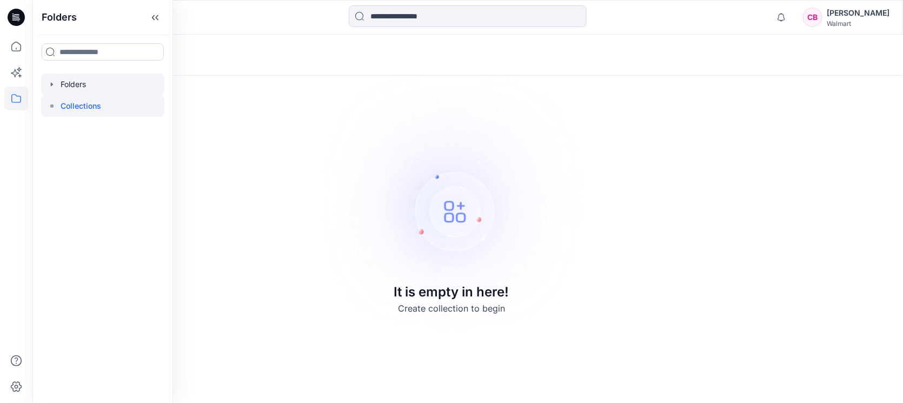
click at [67, 87] on div at bounding box center [102, 85] width 123 height 22
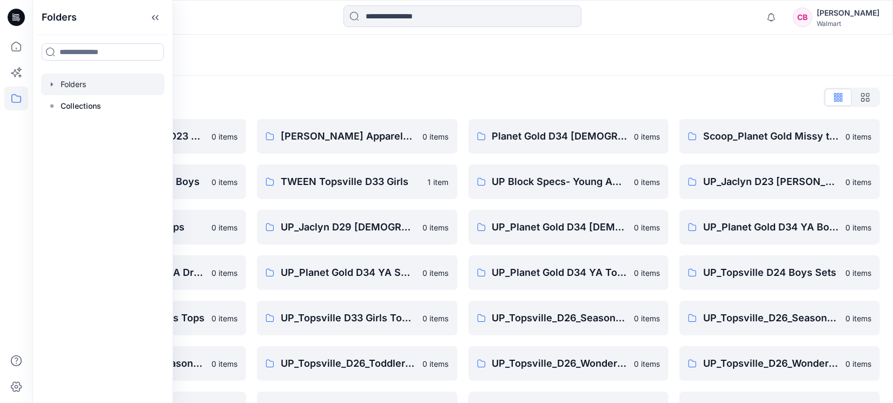
click at [406, 75] on div "Folders" at bounding box center [462, 55] width 860 height 41
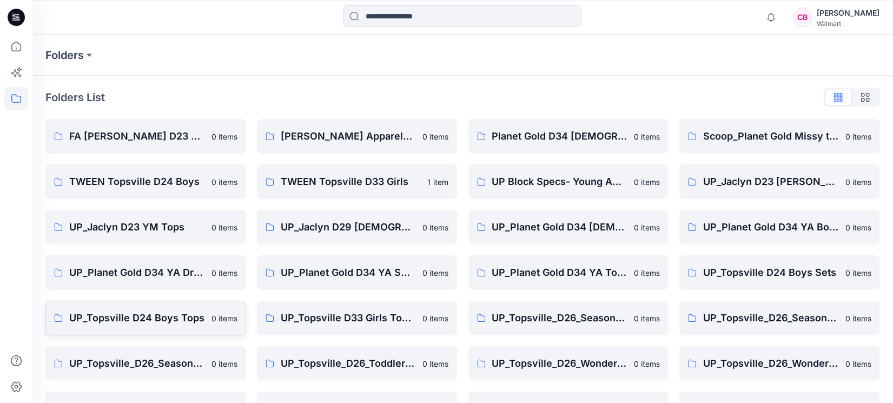
click at [148, 312] on p "UP_Topsville D24 Boys Tops" at bounding box center [137, 317] width 136 height 15
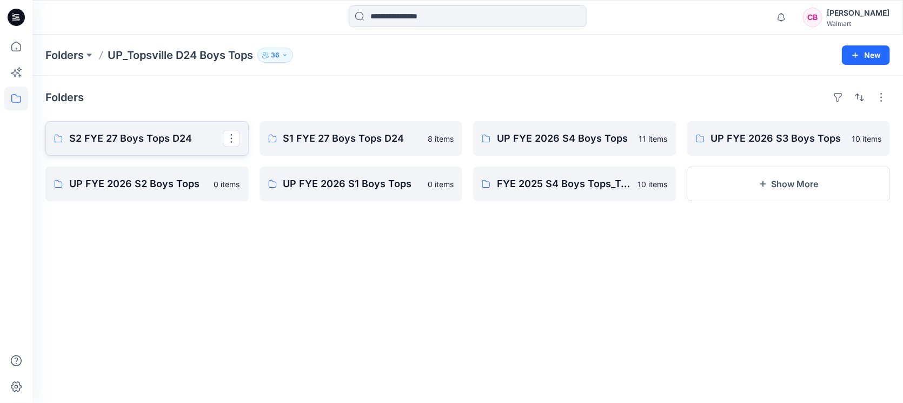
click at [81, 137] on p "S2 FYE 27 Boys Tops D24" at bounding box center [146, 138] width 154 height 15
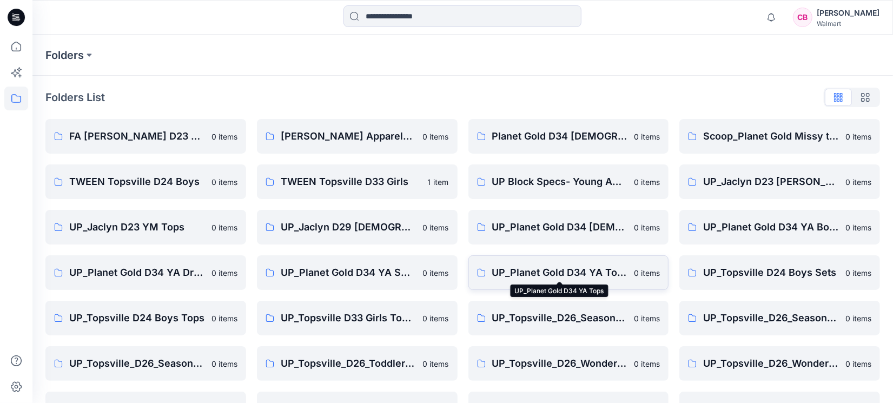
click at [562, 269] on p "UP_Planet Gold D34 YA Tops" at bounding box center [560, 272] width 136 height 15
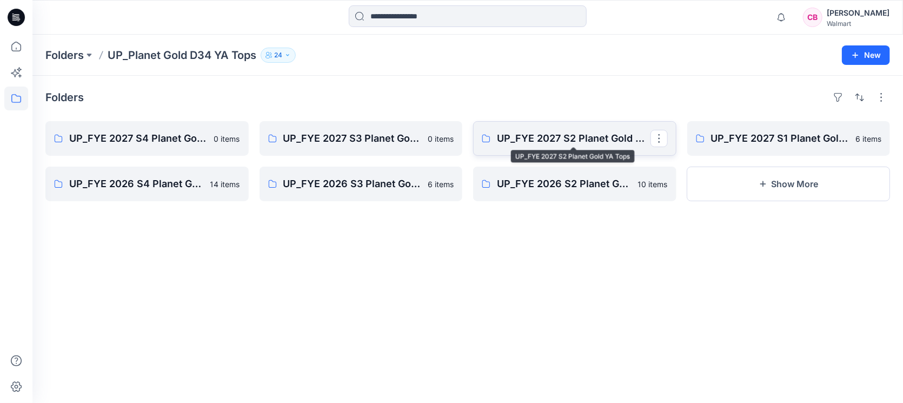
click at [516, 143] on p "UP_FYE 2027 S2 Planet Gold YA Tops" at bounding box center [574, 138] width 154 height 15
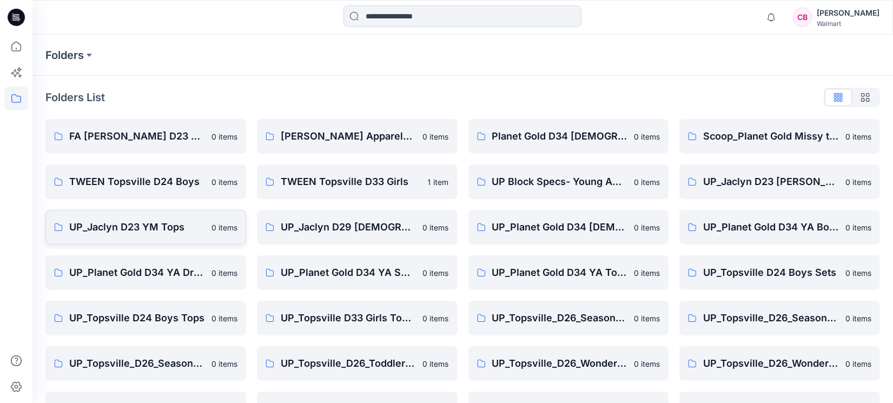
click at [144, 224] on p "UP_Jaclyn D23 YM Tops" at bounding box center [137, 227] width 136 height 15
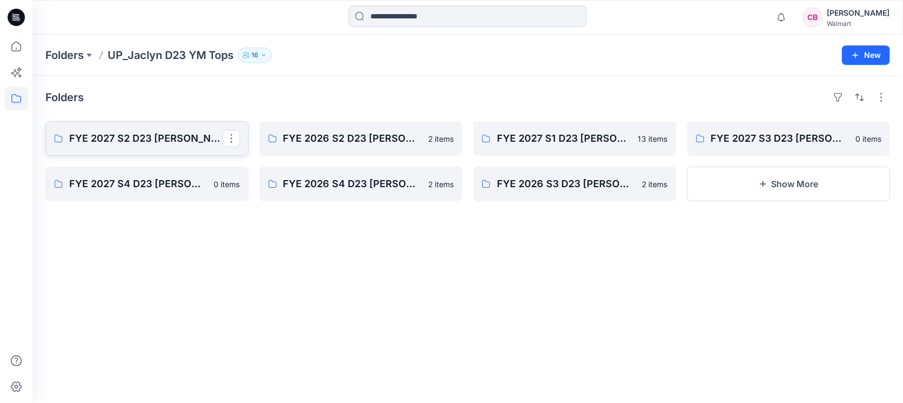
click at [103, 136] on p "FYE 2027 S2 D23 [PERSON_NAME] YM Tops GT IMPORTS" at bounding box center [146, 138] width 154 height 15
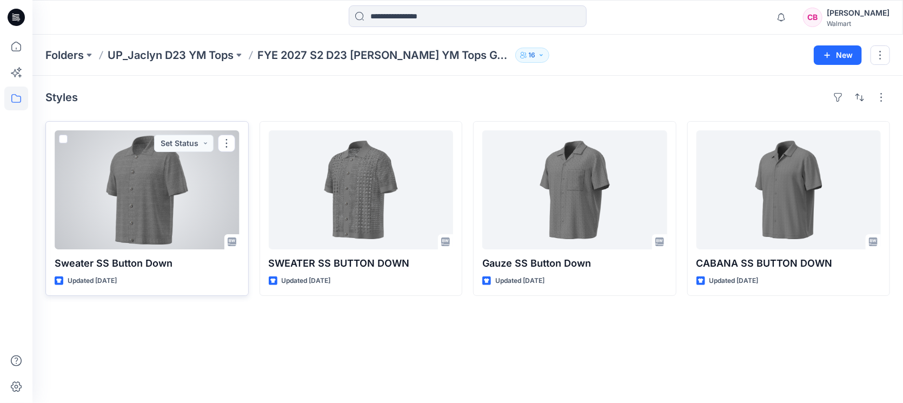
click at [178, 176] on div at bounding box center [147, 189] width 185 height 119
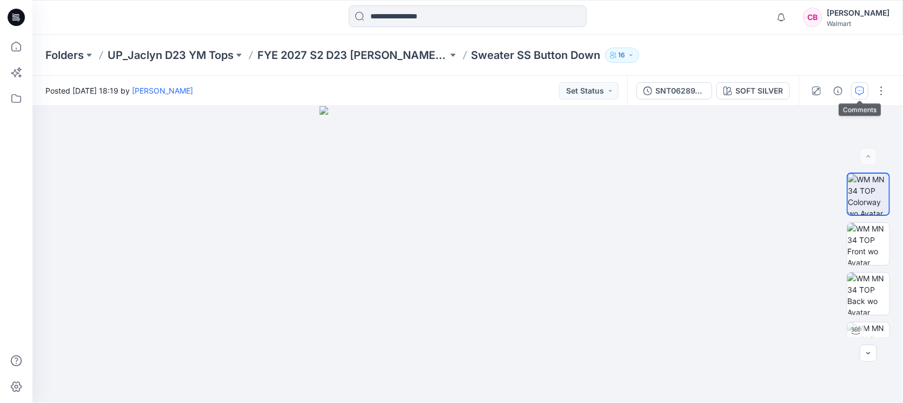
click at [858, 88] on icon "button" at bounding box center [860, 91] width 9 height 9
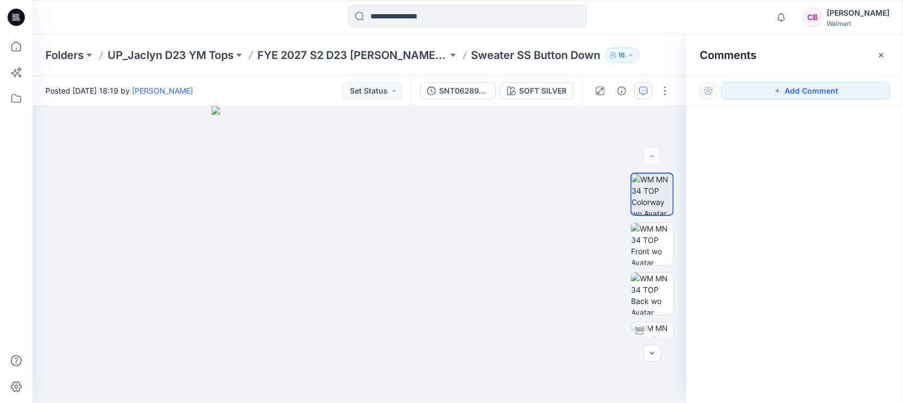
click at [879, 52] on icon "button" at bounding box center [881, 55] width 9 height 9
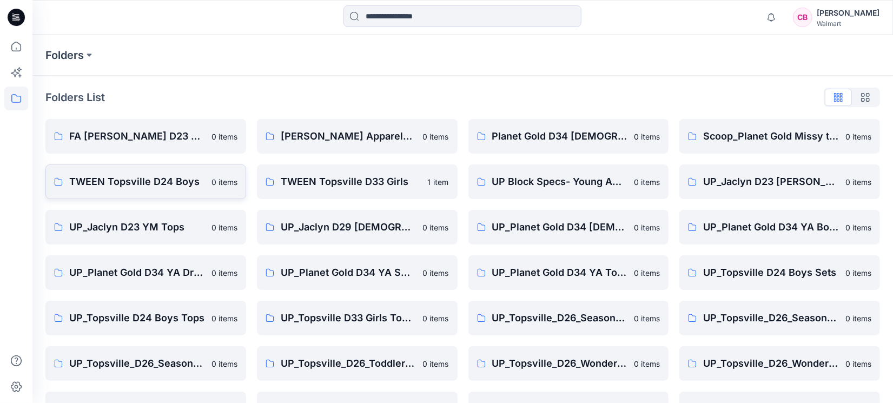
click at [133, 182] on p "TWEEN Topsville D24 Boys" at bounding box center [137, 181] width 136 height 15
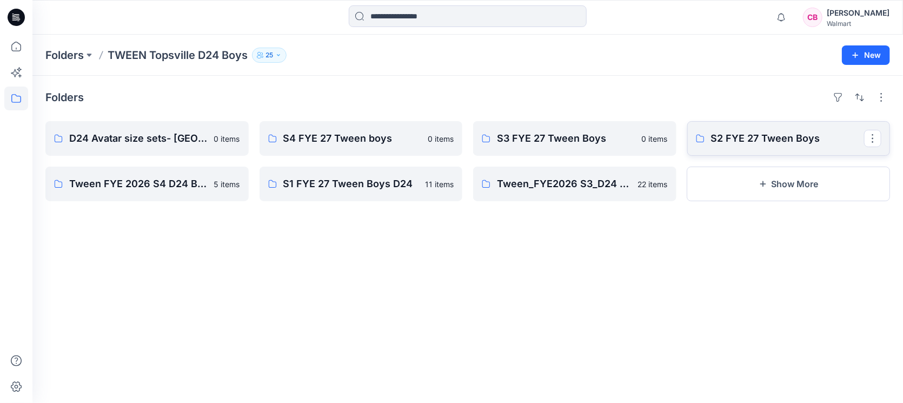
click at [739, 127] on link "S2 FYE 27 Tween Boys" at bounding box center [788, 138] width 203 height 35
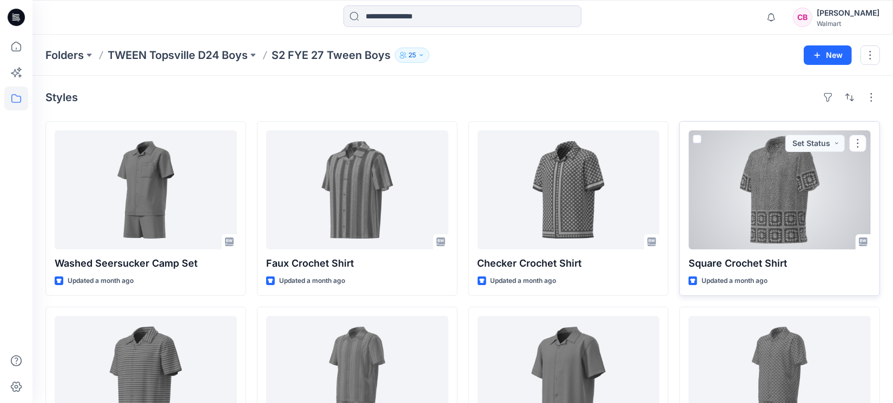
click at [764, 211] on div at bounding box center [779, 189] width 182 height 119
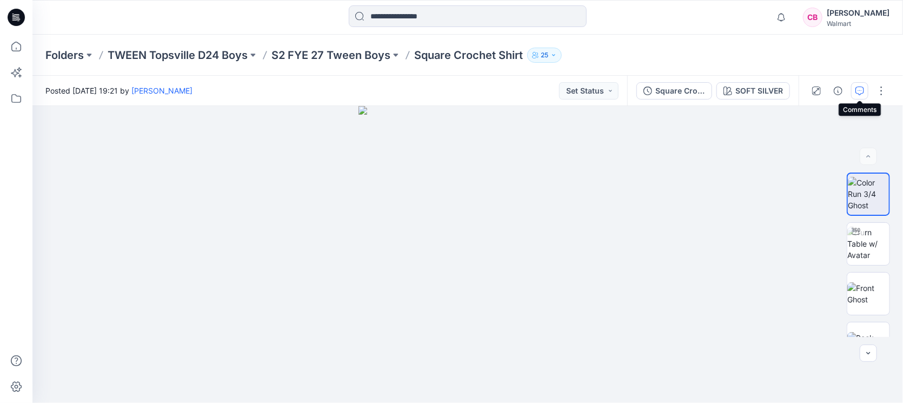
click at [862, 84] on button "button" at bounding box center [859, 90] width 17 height 17
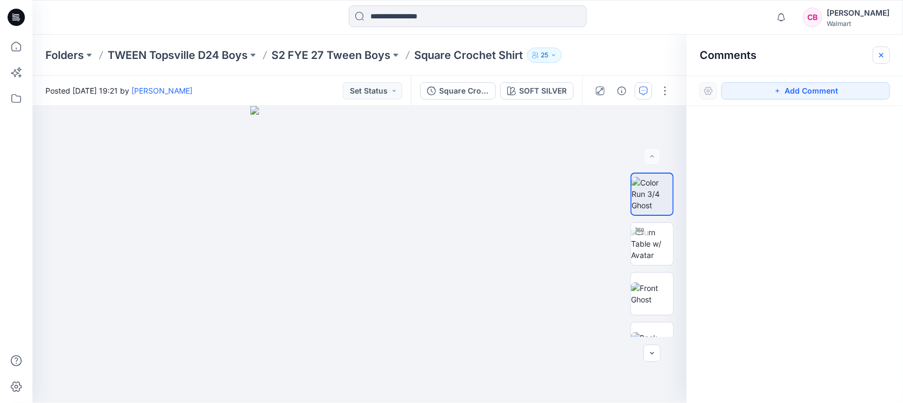
click at [886, 56] on icon "button" at bounding box center [881, 55] width 9 height 9
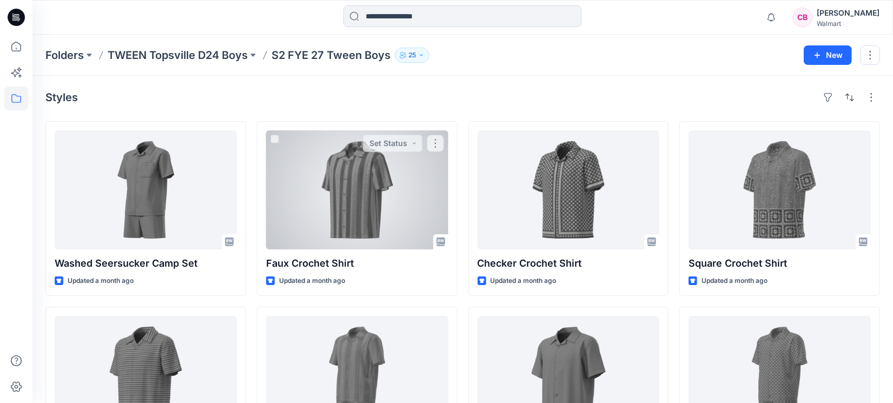
click at [348, 188] on div at bounding box center [357, 189] width 182 height 119
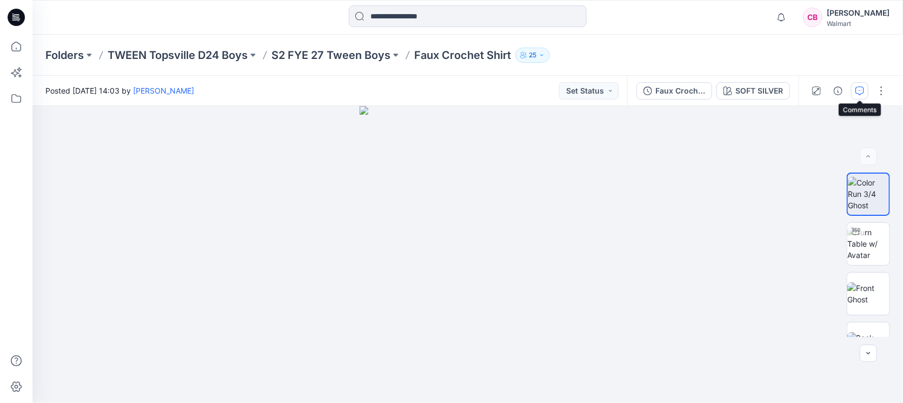
click at [864, 85] on button "button" at bounding box center [859, 90] width 17 height 17
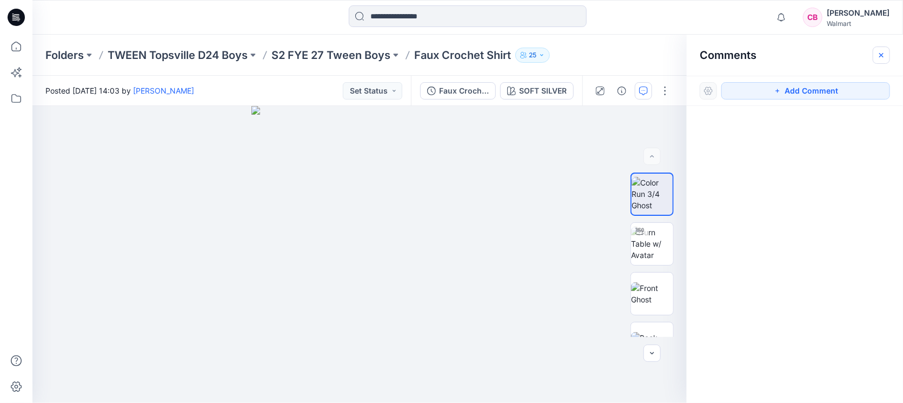
click at [886, 54] on icon "button" at bounding box center [881, 55] width 9 height 9
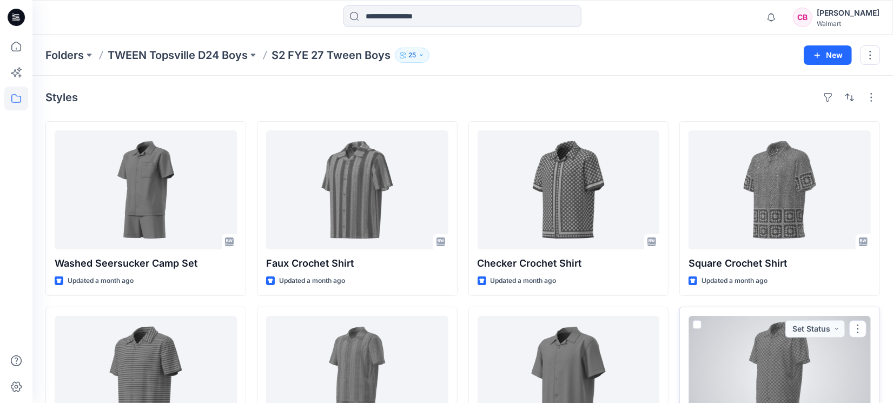
scroll to position [90, 0]
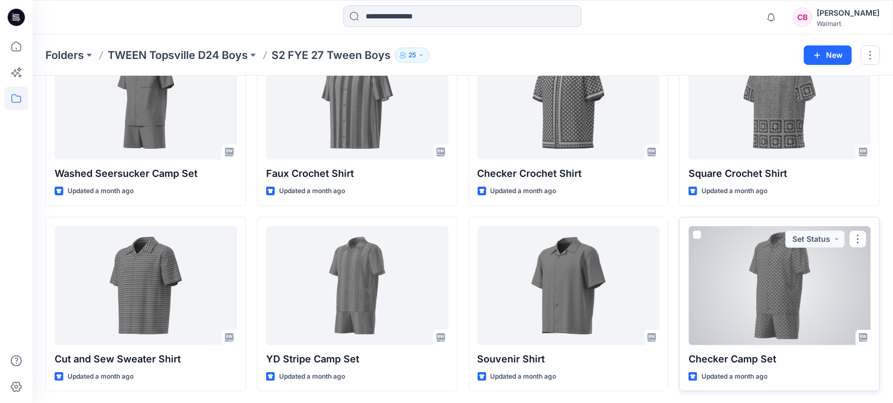
click at [762, 300] on div at bounding box center [779, 285] width 182 height 119
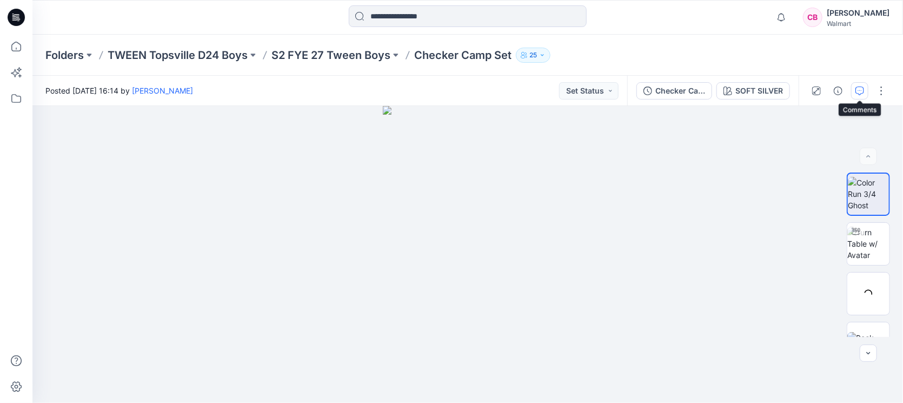
click at [856, 94] on icon "button" at bounding box center [860, 91] width 9 height 9
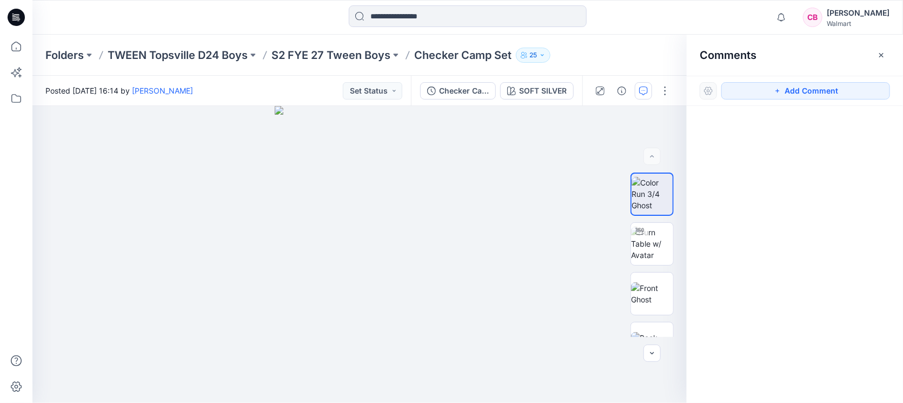
click at [882, 57] on icon "button" at bounding box center [881, 55] width 9 height 9
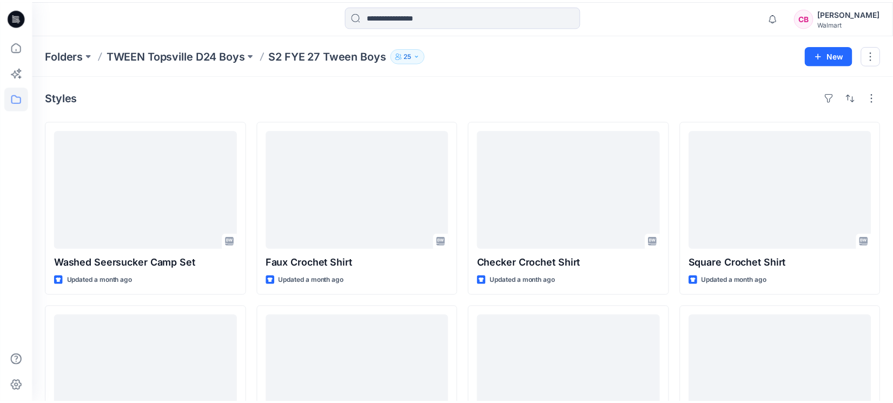
scroll to position [90, 0]
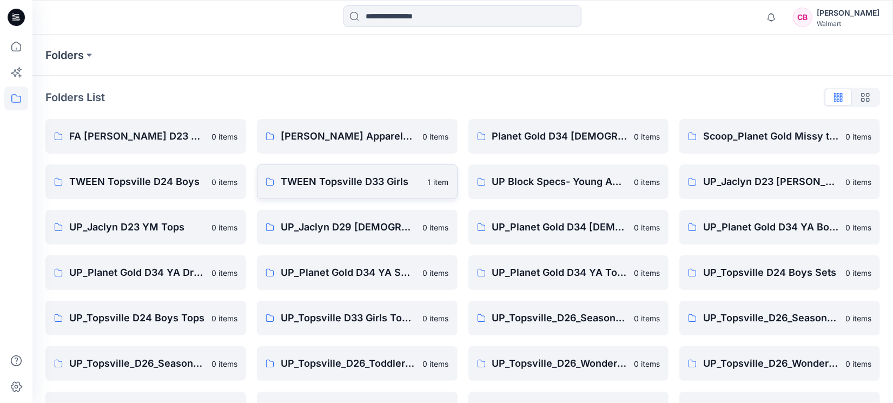
click at [342, 180] on p "TWEEN Topsville D33 Girls" at bounding box center [351, 181] width 141 height 15
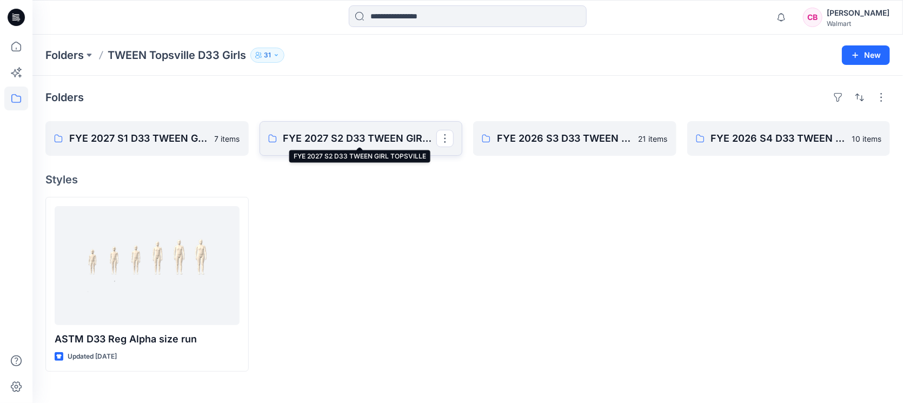
click at [323, 137] on p "FYE 2027 S2 D33 TWEEN GIRL TOPSVILLE" at bounding box center [360, 138] width 154 height 15
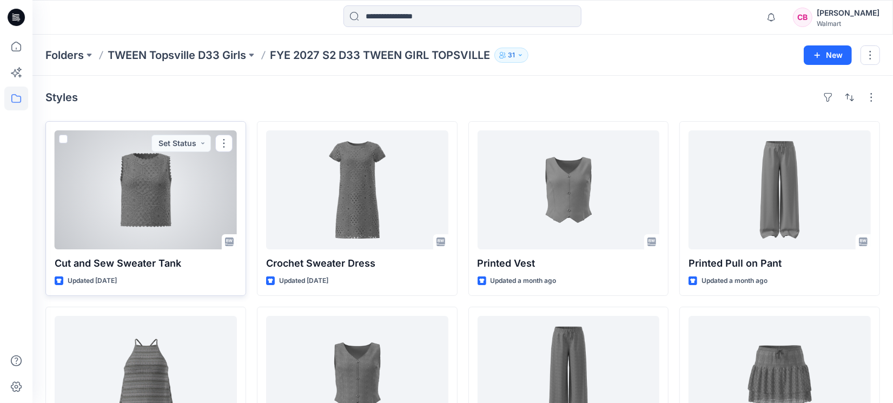
click at [147, 217] on div at bounding box center [146, 189] width 182 height 119
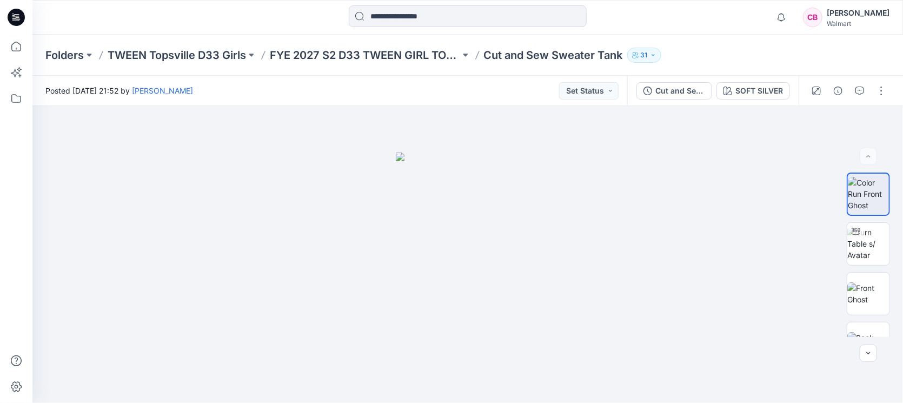
click at [870, 83] on div at bounding box center [849, 91] width 100 height 30
click at [865, 88] on button "button" at bounding box center [859, 90] width 17 height 17
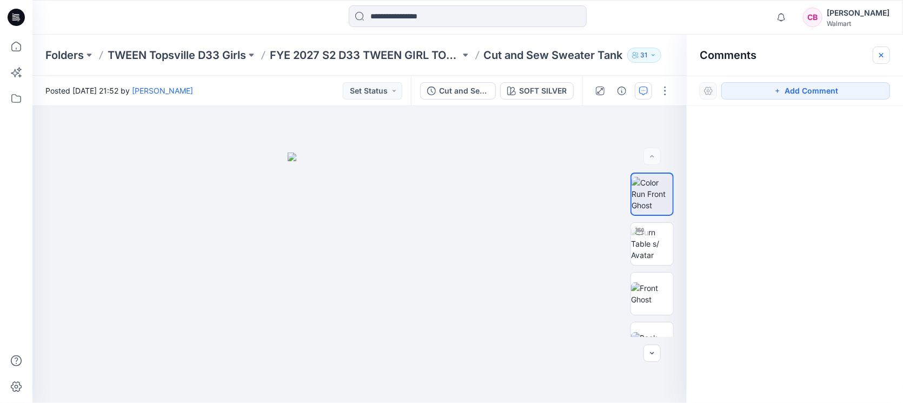
click at [887, 55] on button "button" at bounding box center [881, 55] width 17 height 17
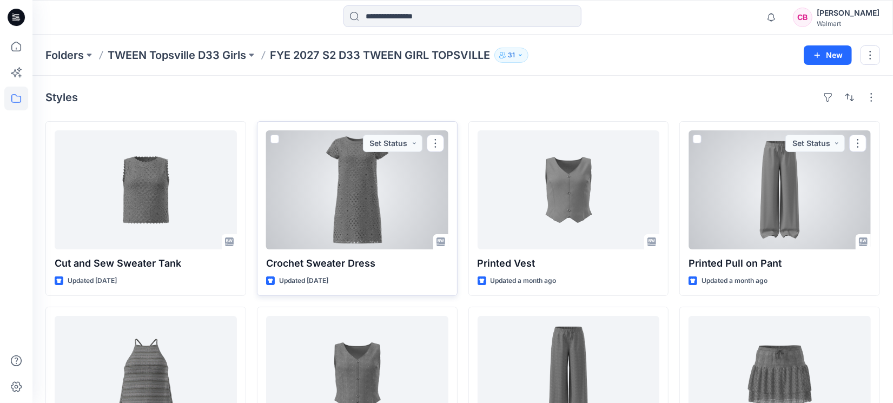
click at [352, 203] on div at bounding box center [357, 189] width 182 height 119
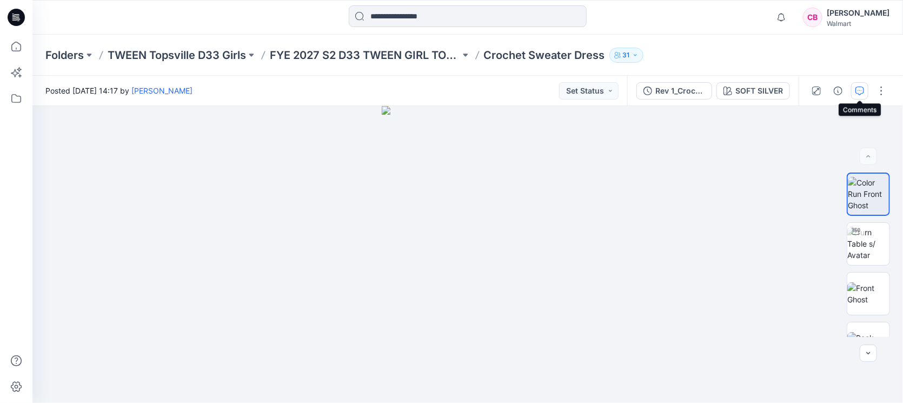
click at [859, 89] on icon "button" at bounding box center [860, 91] width 9 height 9
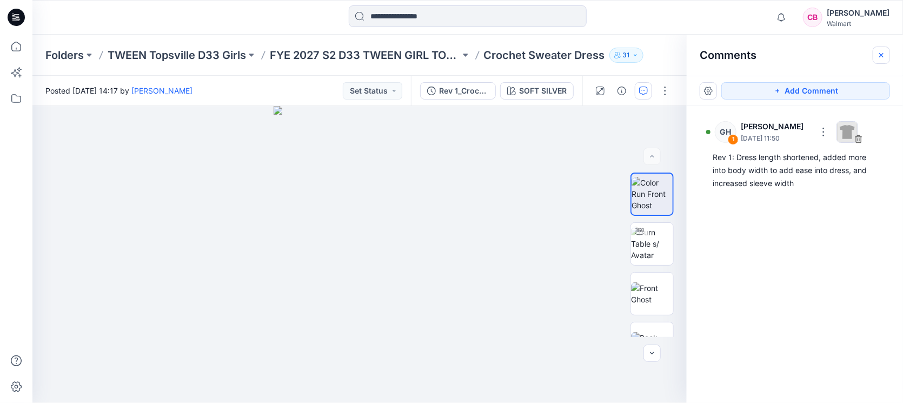
click at [881, 55] on icon "button" at bounding box center [881, 54] width 4 height 4
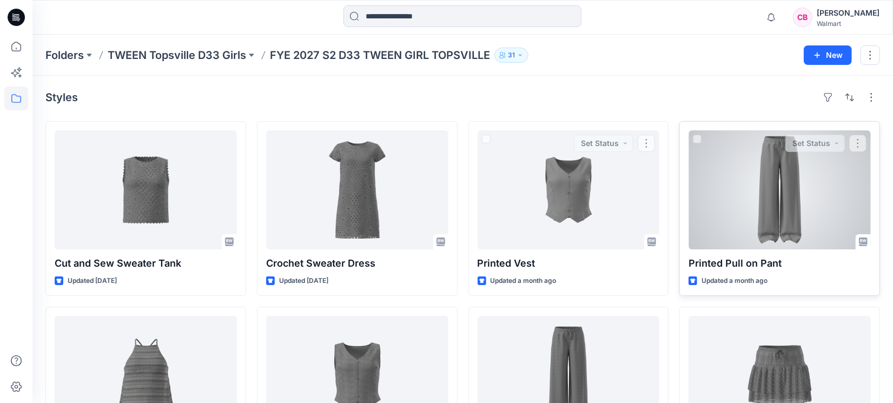
click at [763, 205] on div at bounding box center [779, 189] width 182 height 119
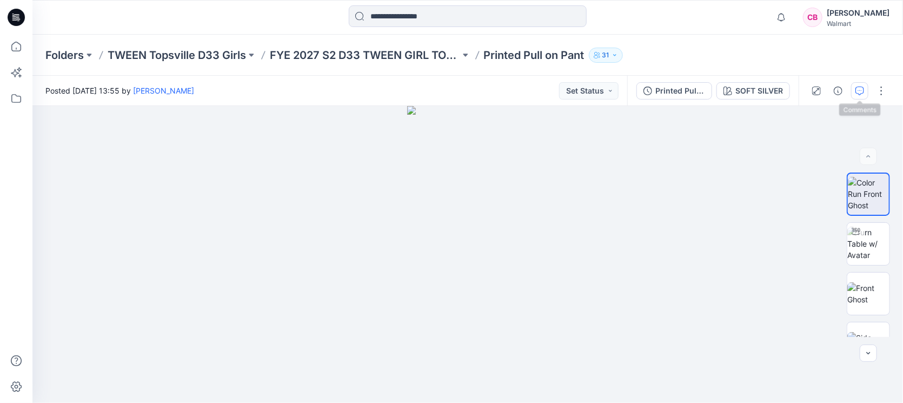
click at [860, 95] on button "button" at bounding box center [859, 90] width 17 height 17
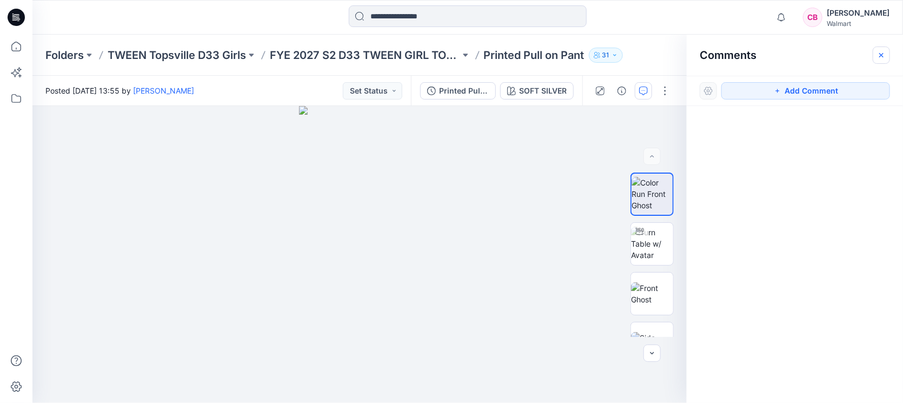
click at [884, 59] on button "button" at bounding box center [881, 55] width 17 height 17
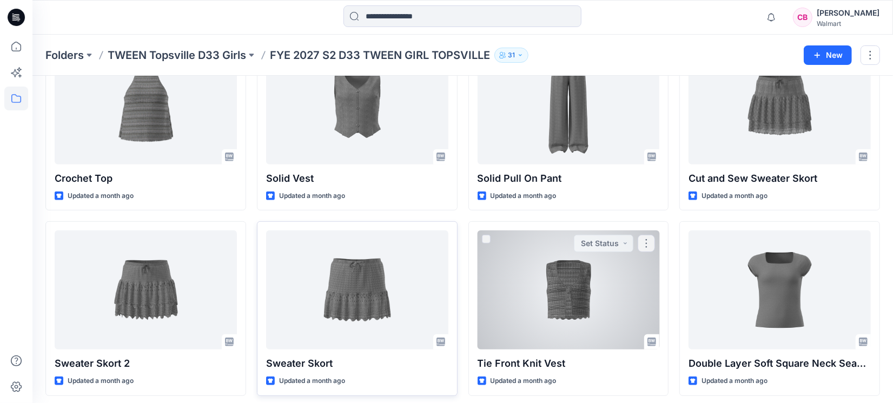
scroll to position [314, 0]
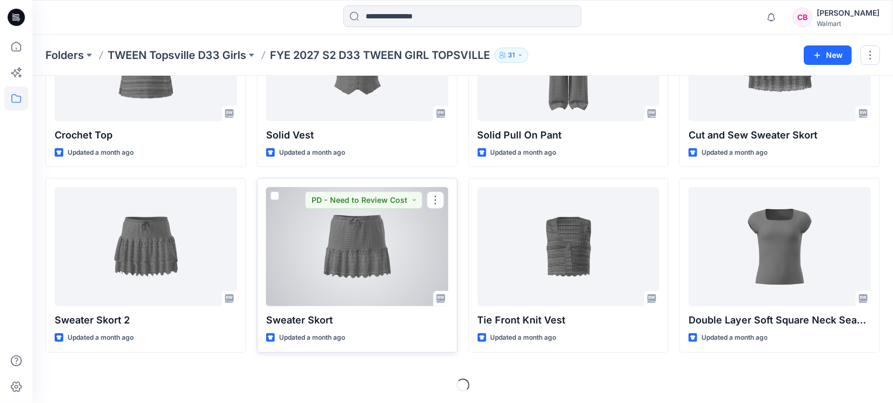
click at [335, 226] on div at bounding box center [357, 246] width 182 height 119
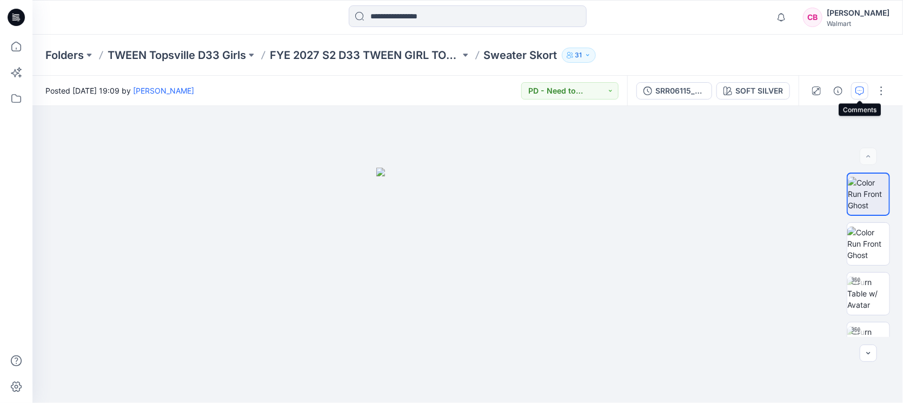
click at [865, 94] on button "button" at bounding box center [859, 90] width 17 height 17
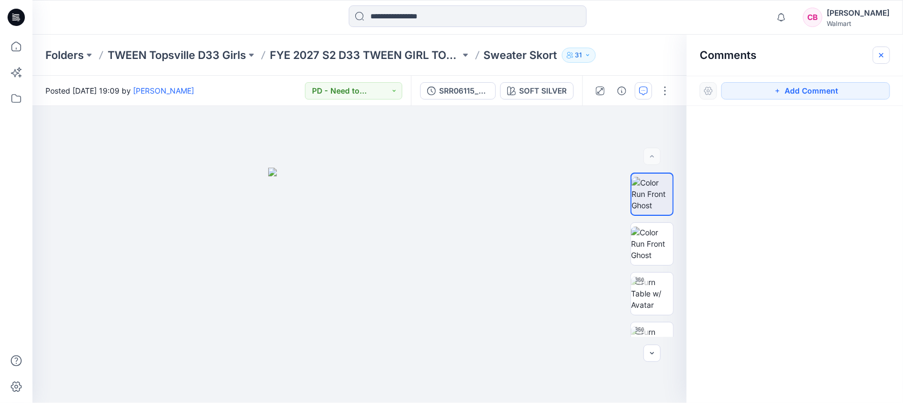
click at [883, 52] on icon "button" at bounding box center [881, 55] width 9 height 9
